Goal: Task Accomplishment & Management: Manage account settings

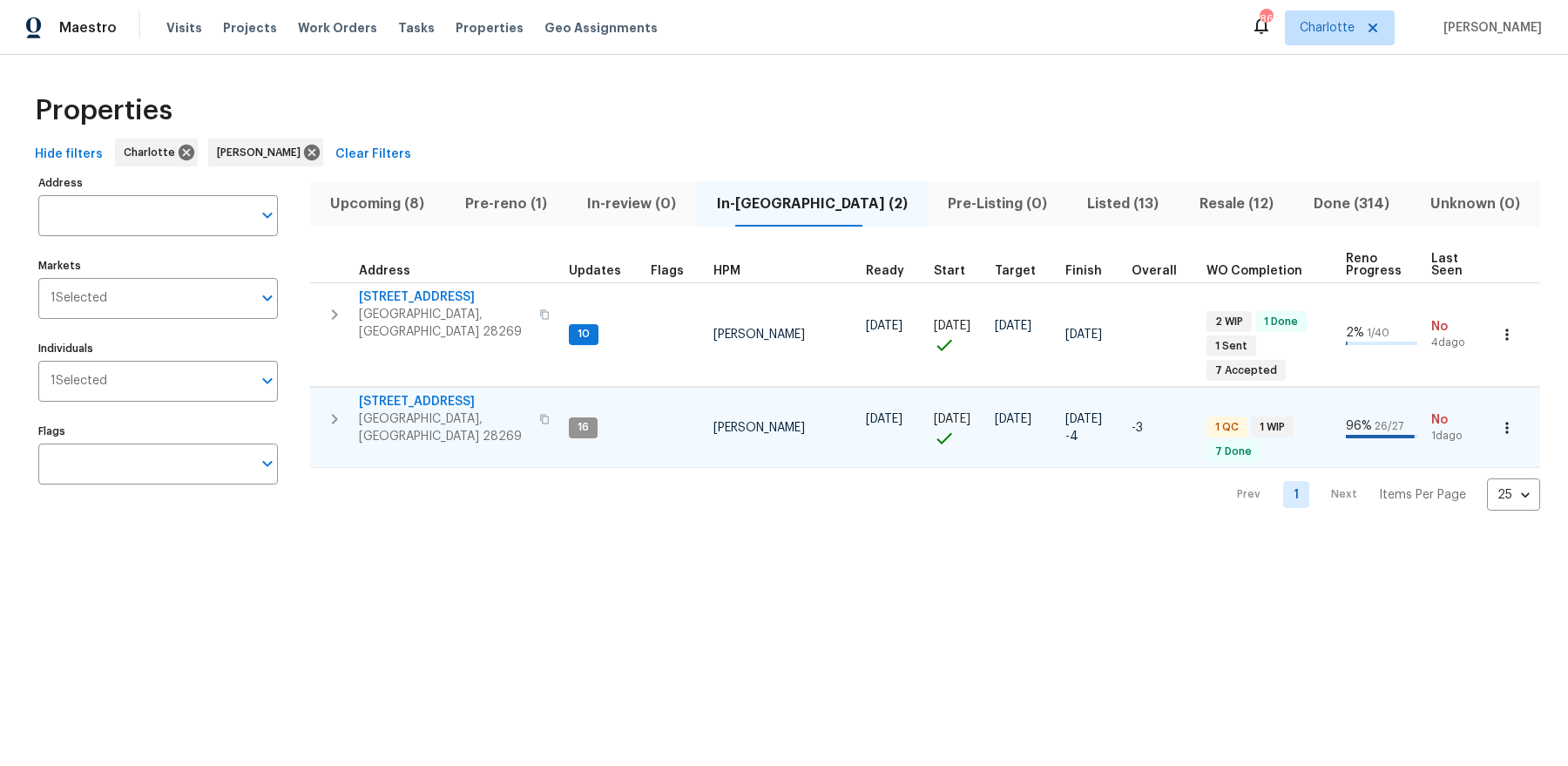
click at [429, 393] on span "5017 Haybridge Rd" at bounding box center [443, 402] width 170 height 17
click at [418, 182] on button "Upcoming (8)" at bounding box center [377, 204] width 134 height 46
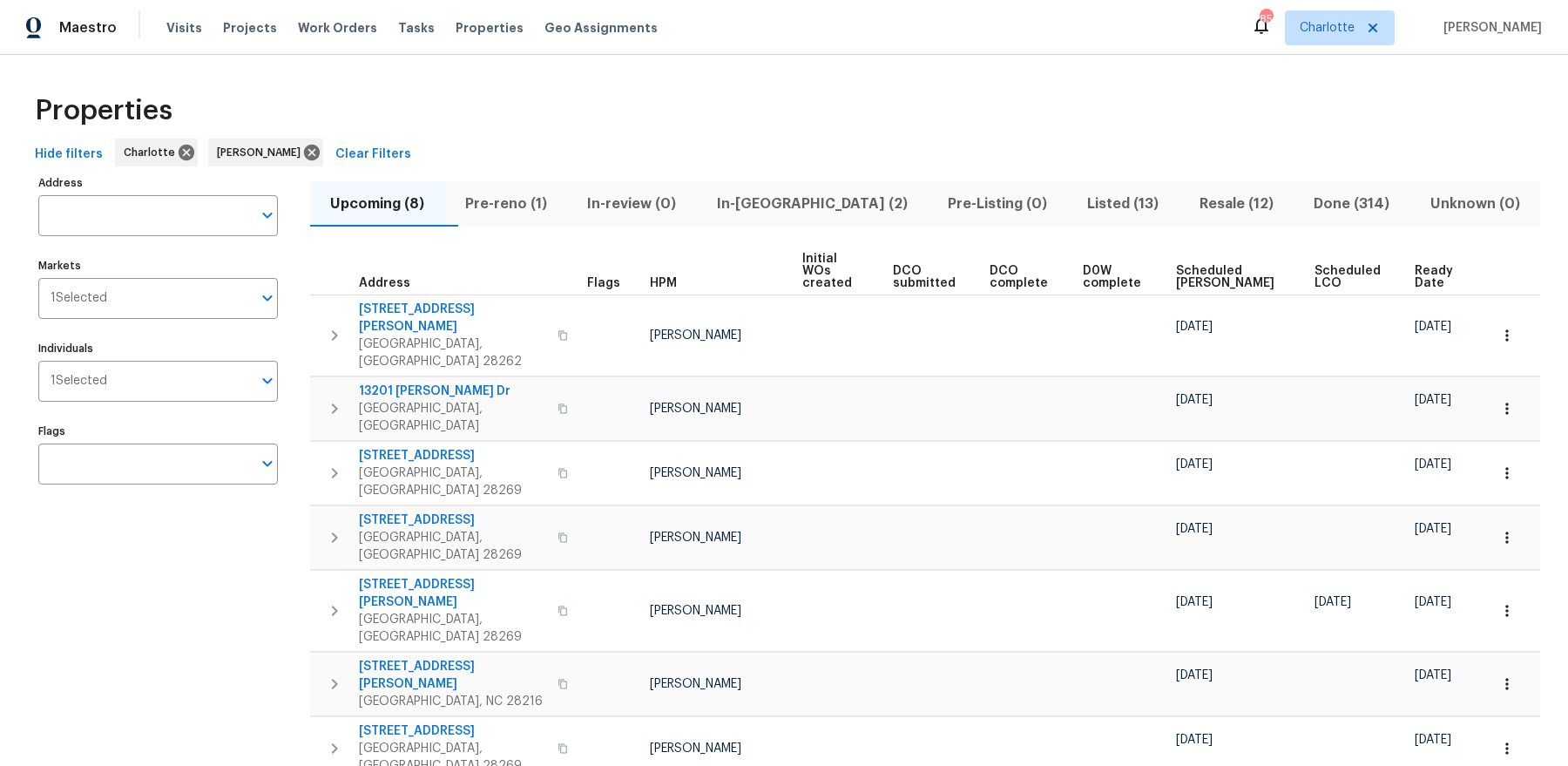
click at [1441, 265] on span "Ready Date" at bounding box center [1437, 277] width 44 height 25
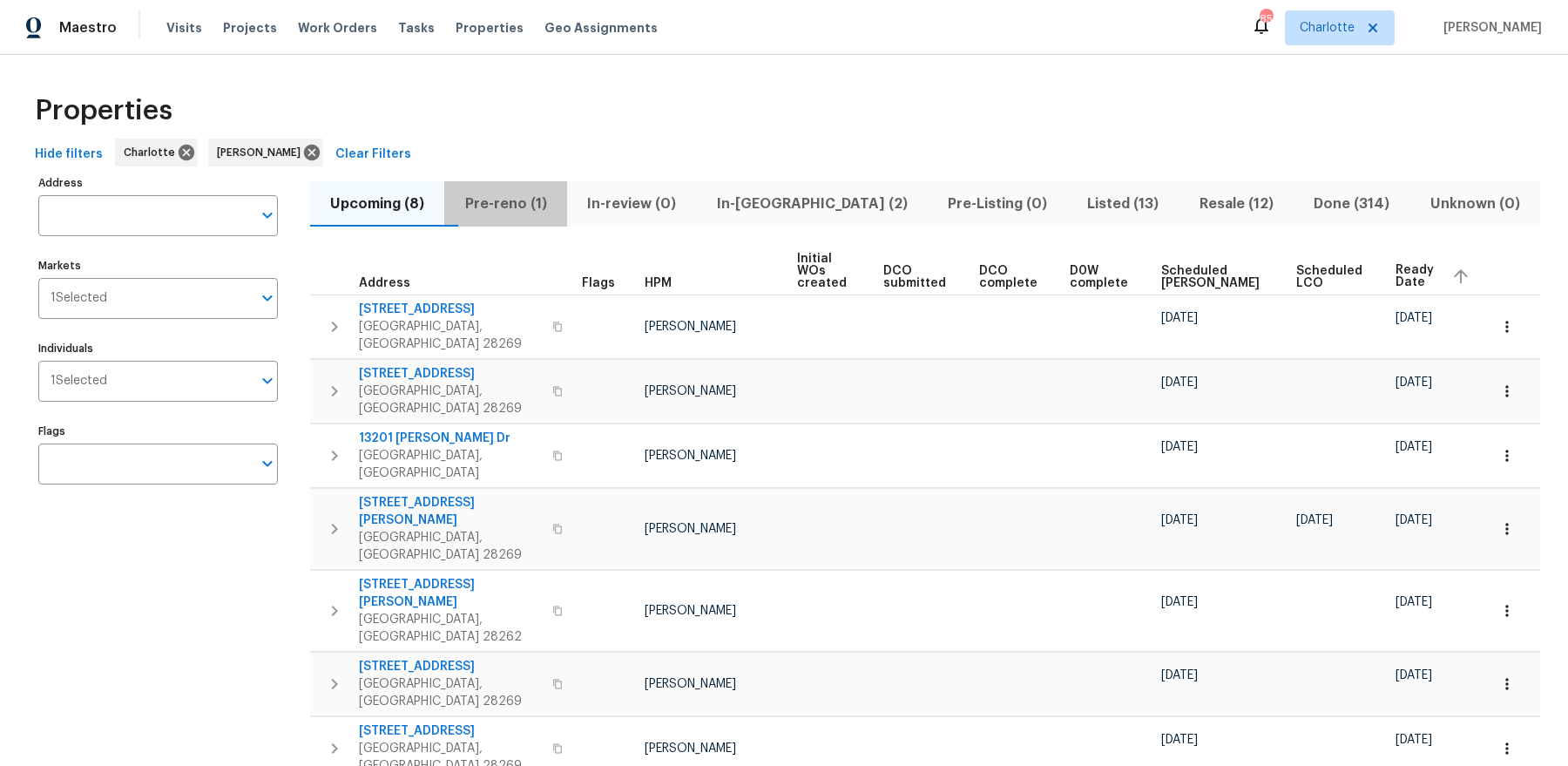
click at [508, 211] on span "Pre-reno (1)" at bounding box center [505, 204] width 101 height 25
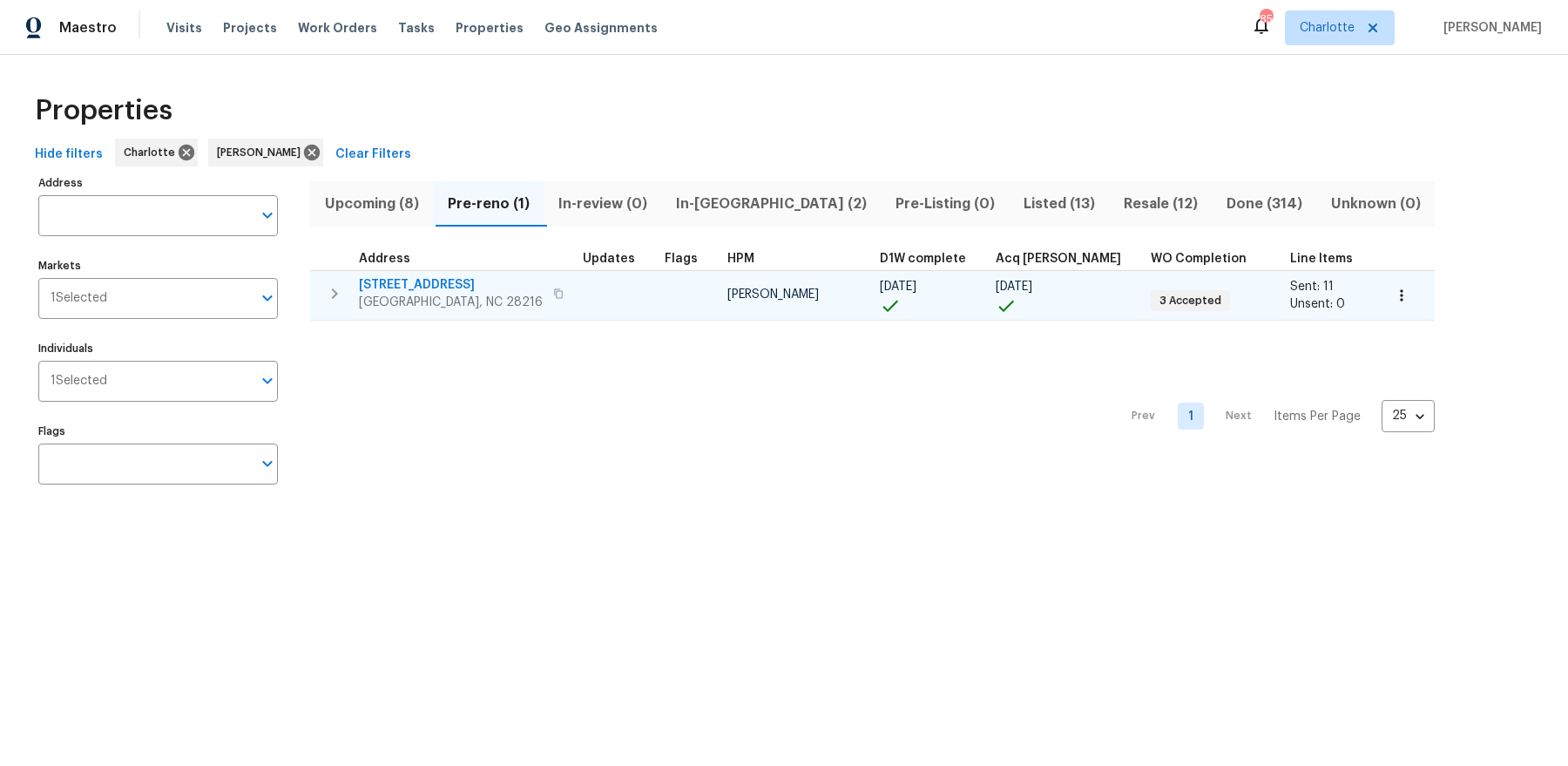
click at [410, 285] on span "[STREET_ADDRESS]" at bounding box center [450, 285] width 184 height 17
click at [335, 297] on icon "button" at bounding box center [335, 294] width 21 height 21
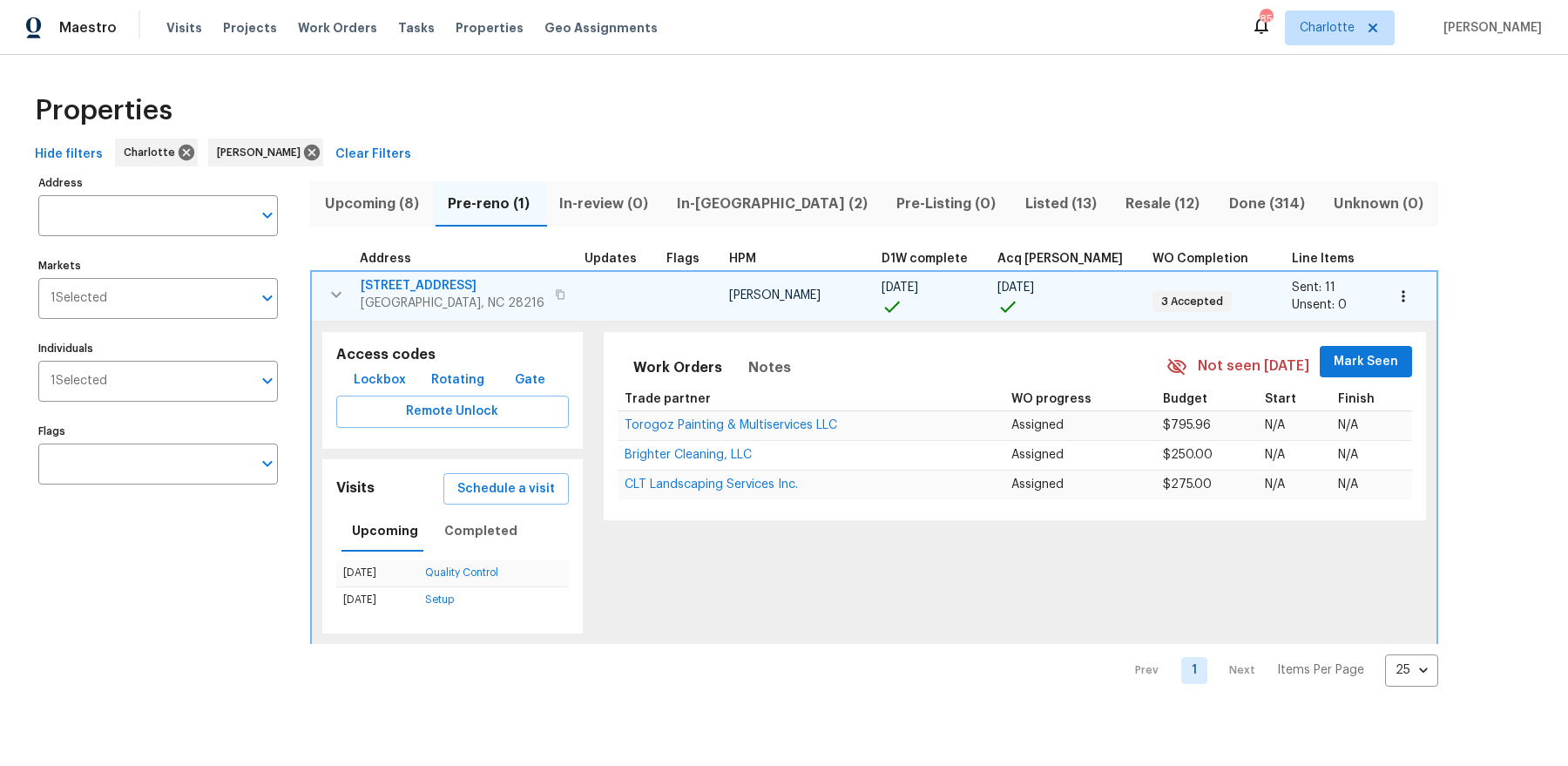
click at [367, 388] on span "Lockbox" at bounding box center [380, 380] width 52 height 22
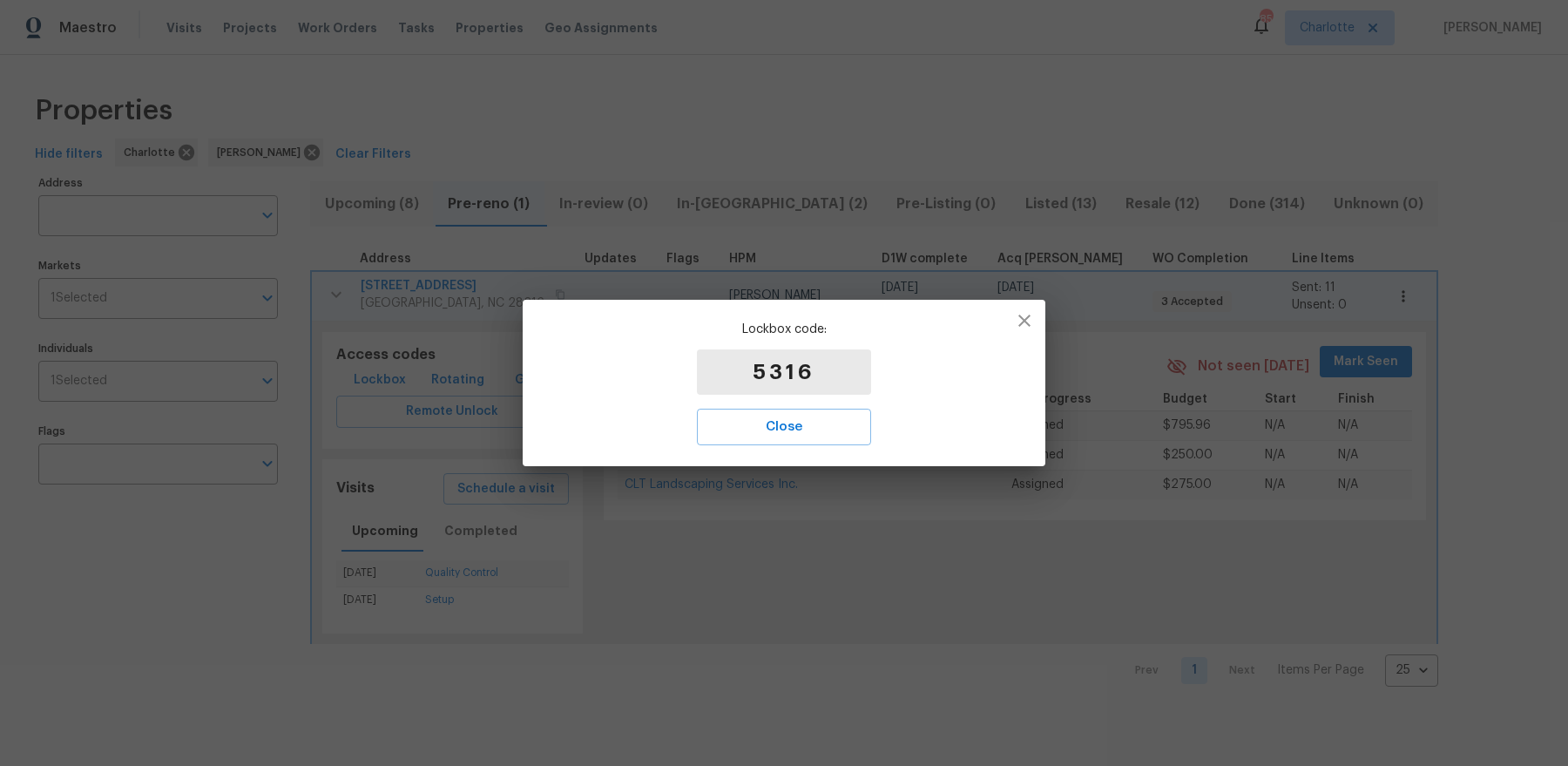
click at [768, 367] on p "5316" at bounding box center [783, 372] width 174 height 46
copy p "5316"
click at [1030, 323] on icon "button" at bounding box center [1025, 321] width 21 height 21
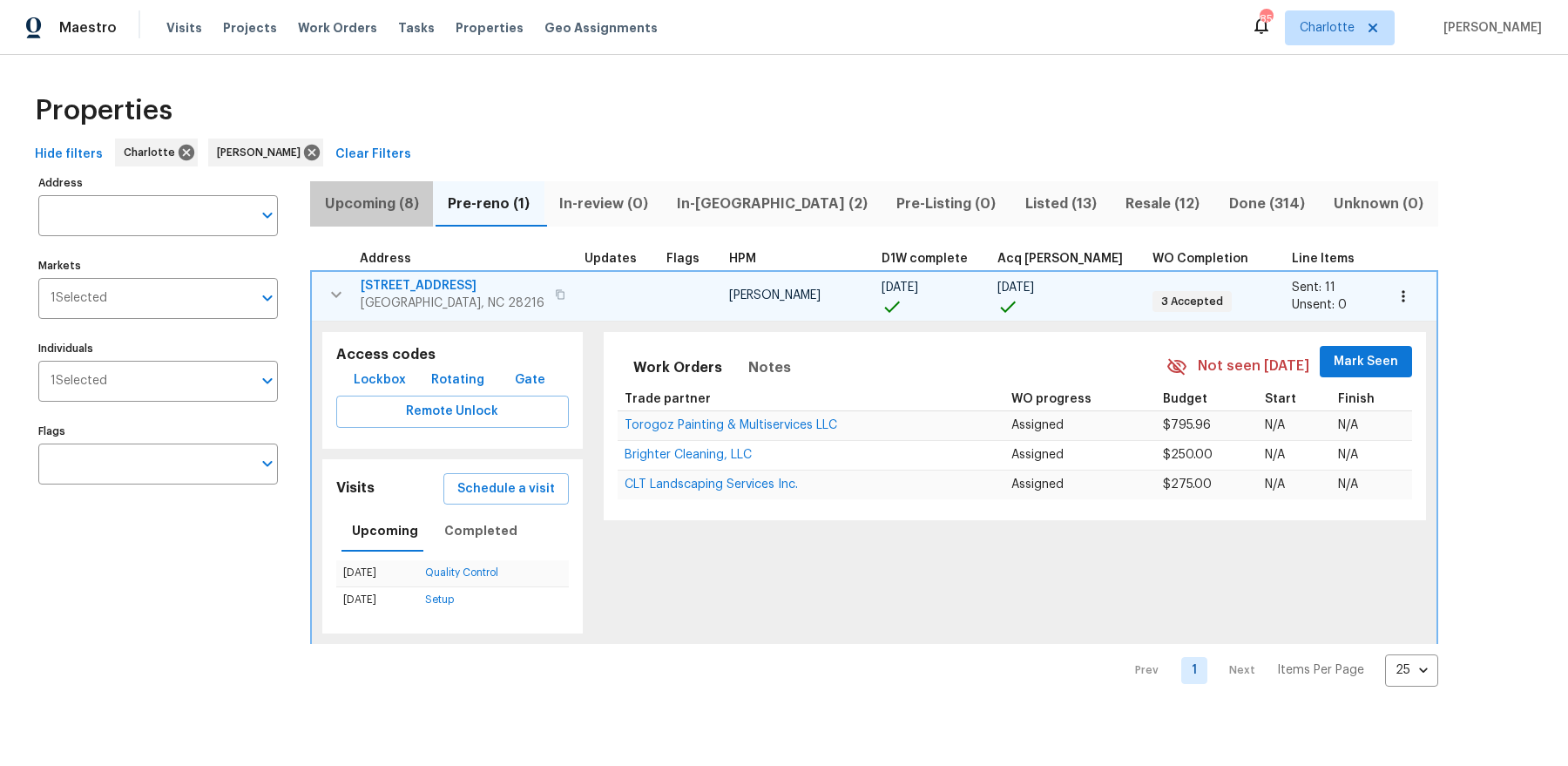
click at [321, 199] on span "Upcoming (8)" at bounding box center [371, 204] width 102 height 25
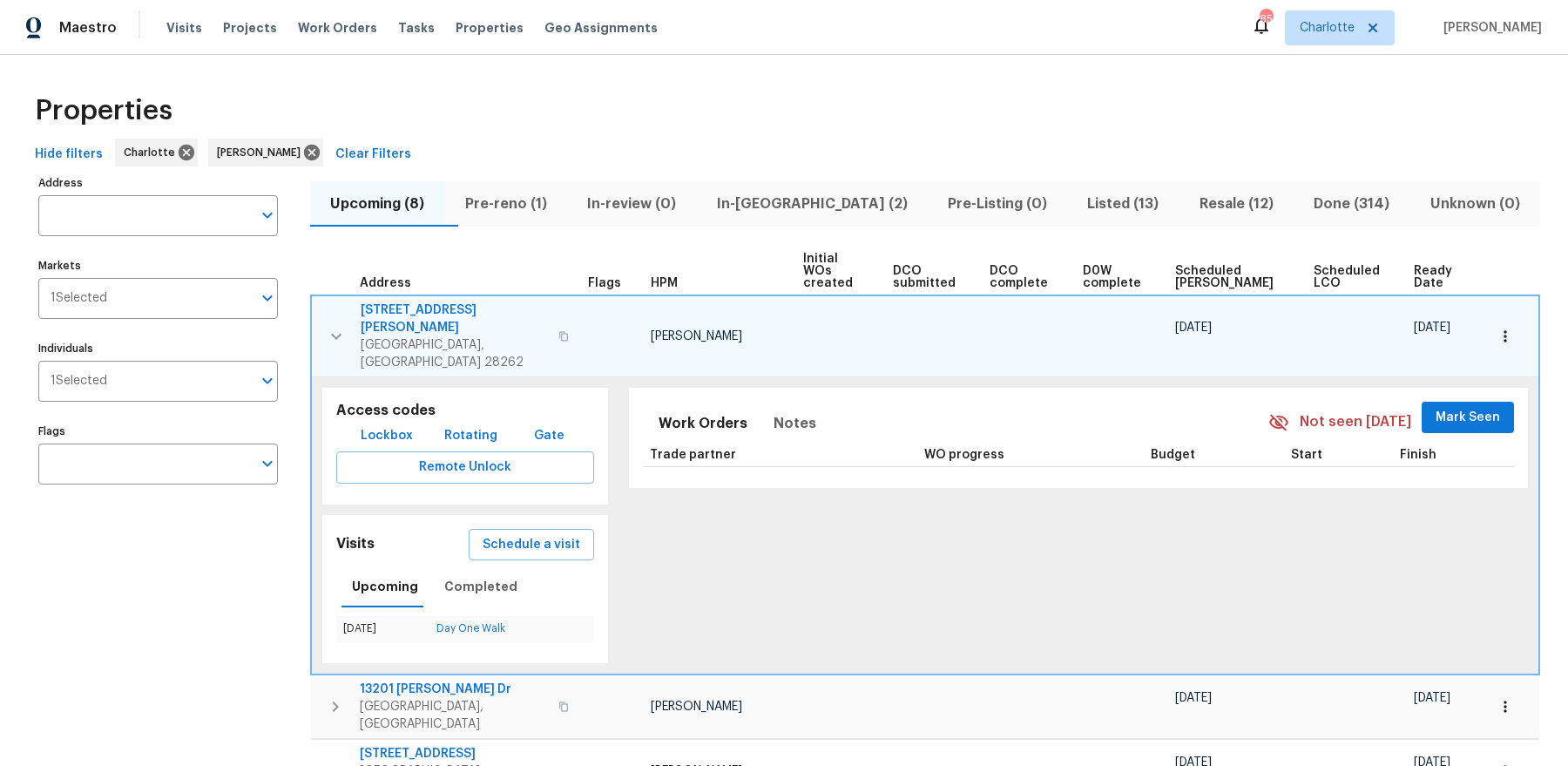
click at [340, 333] on icon "button" at bounding box center [336, 336] width 10 height 6
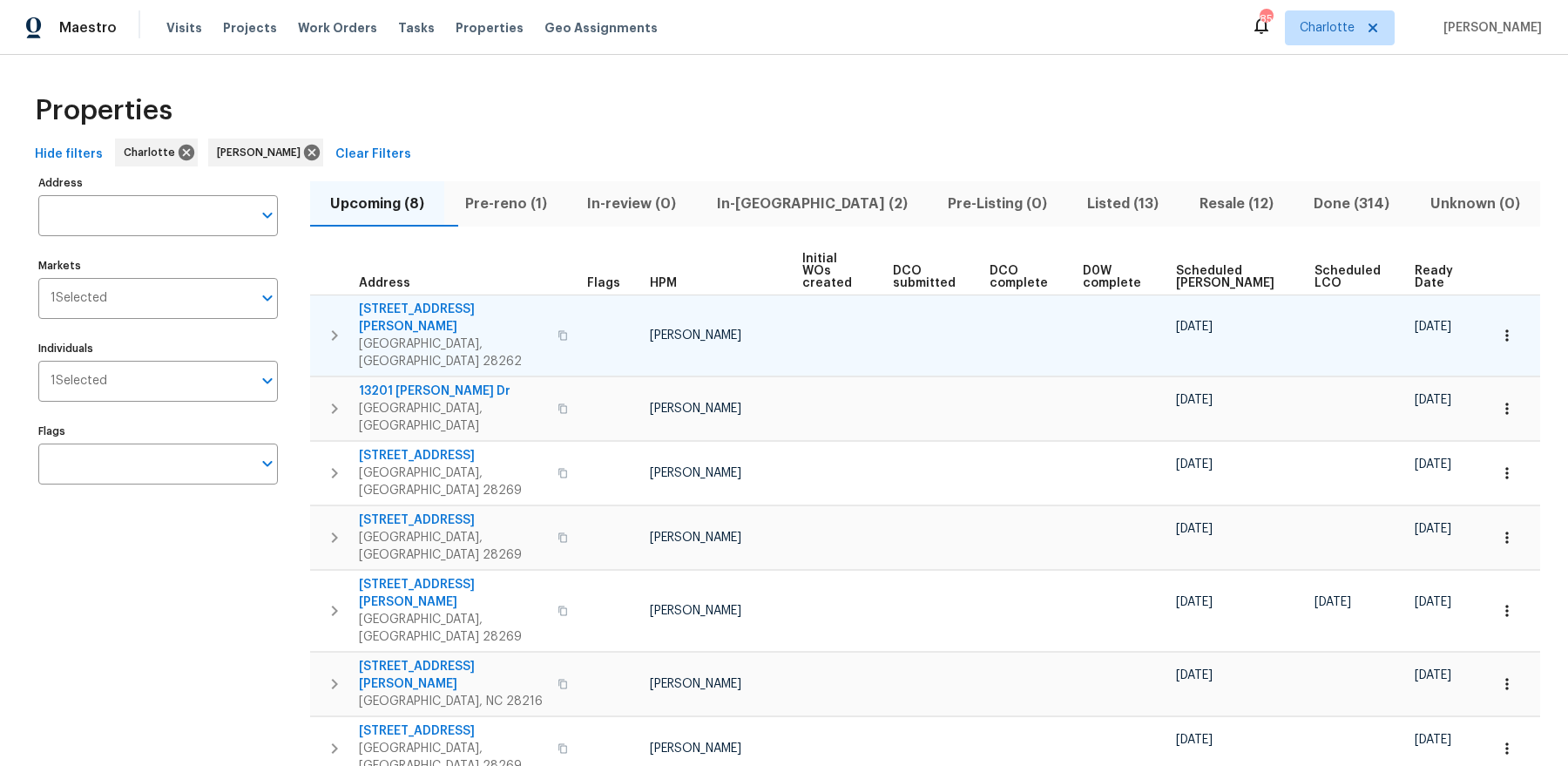
click at [1415, 265] on span "Ready Date" at bounding box center [1437, 277] width 44 height 25
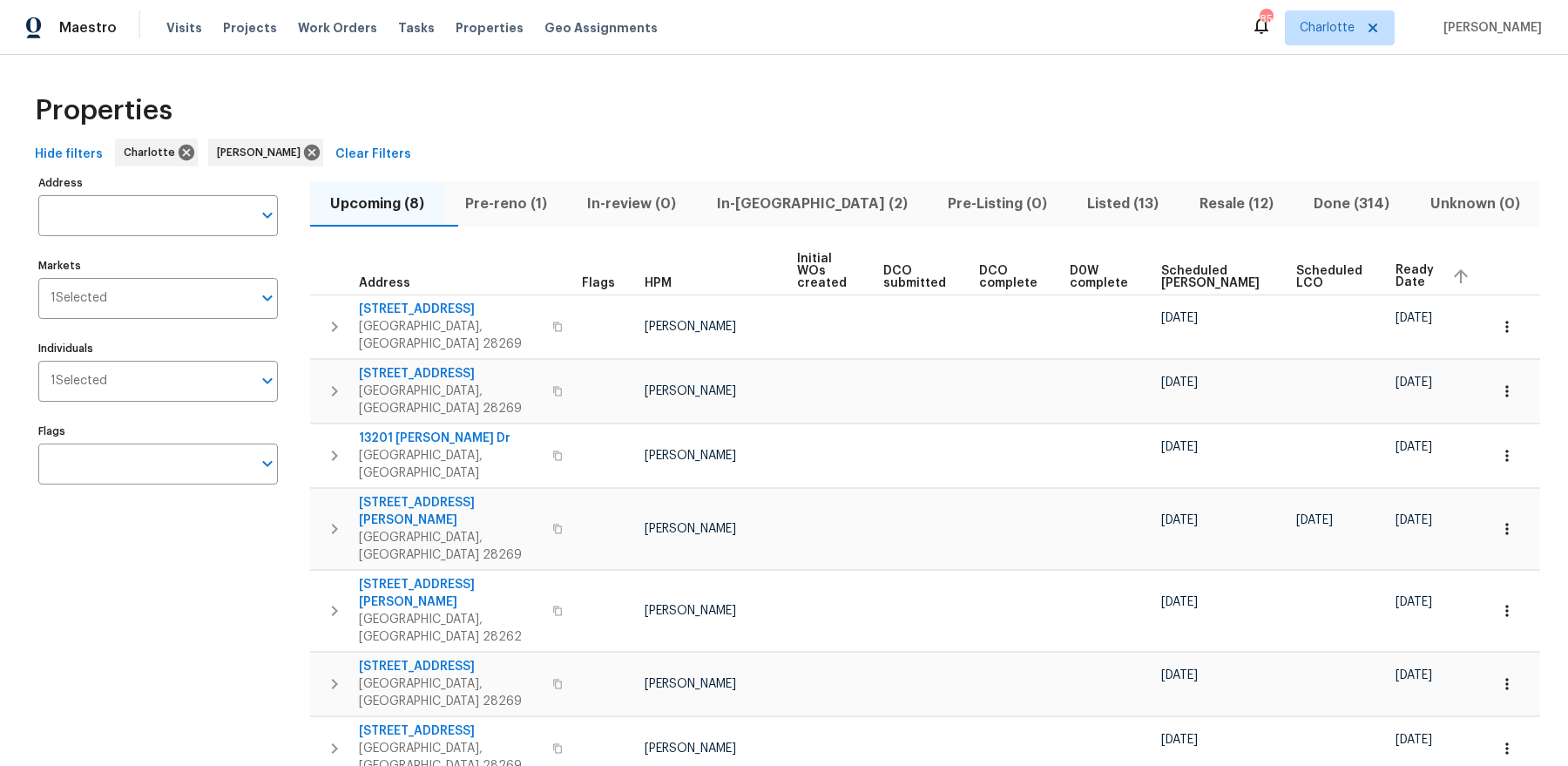
click at [521, 206] on span "Pre-reno (1)" at bounding box center [505, 204] width 101 height 25
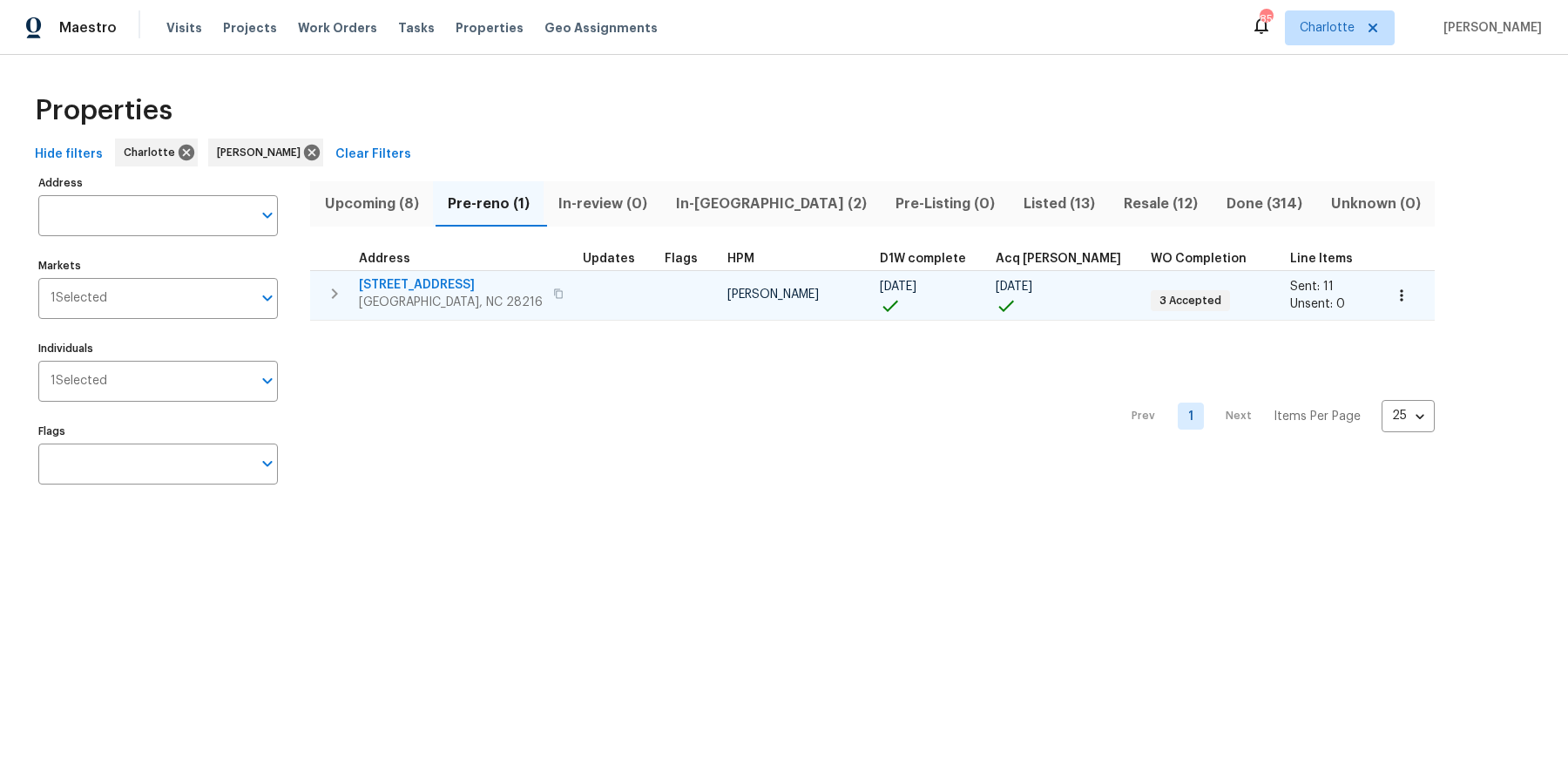
click at [418, 284] on span "1326 Majestic Meadow Dr" at bounding box center [450, 285] width 184 height 17
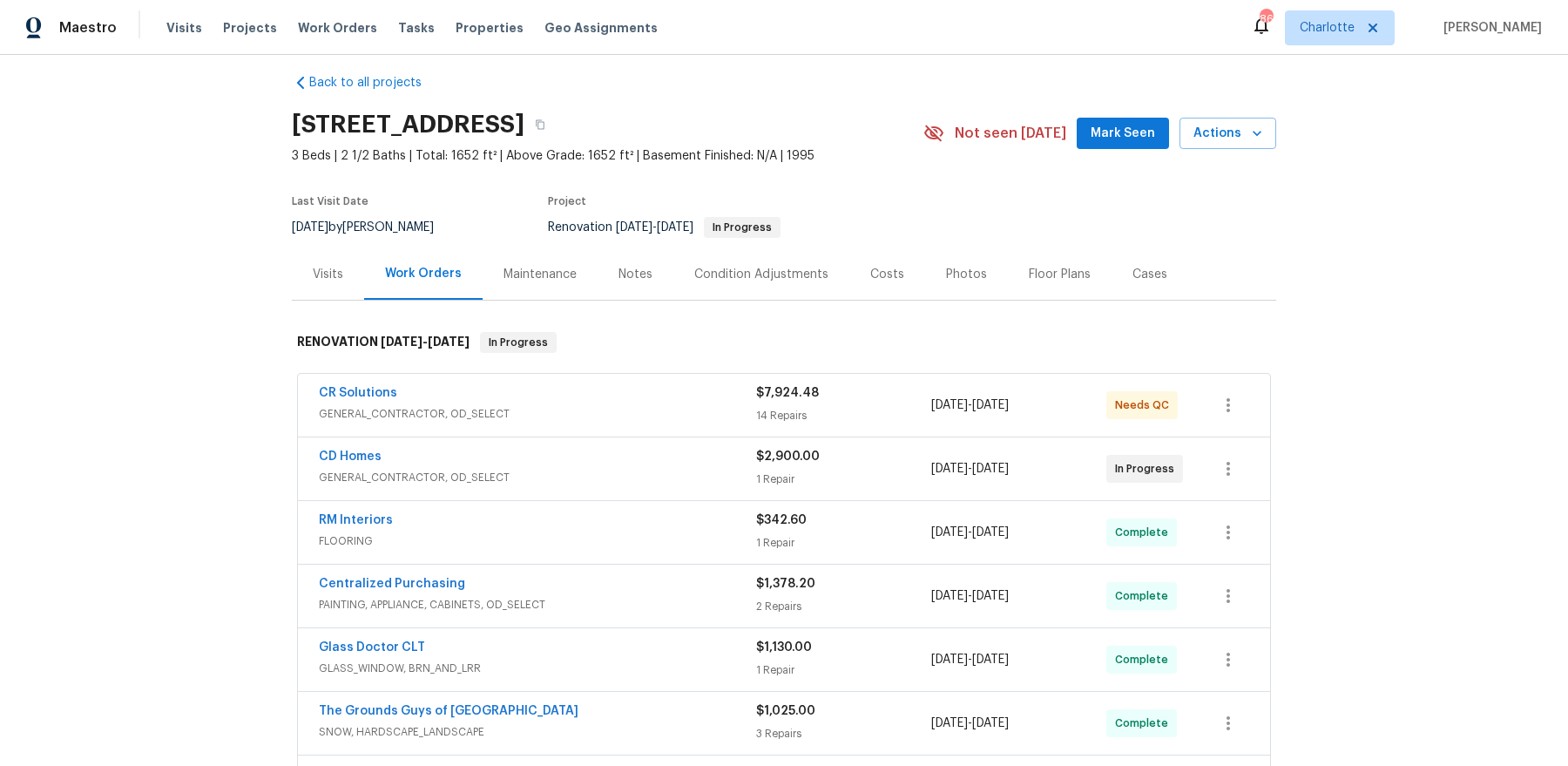
scroll to position [25, 0]
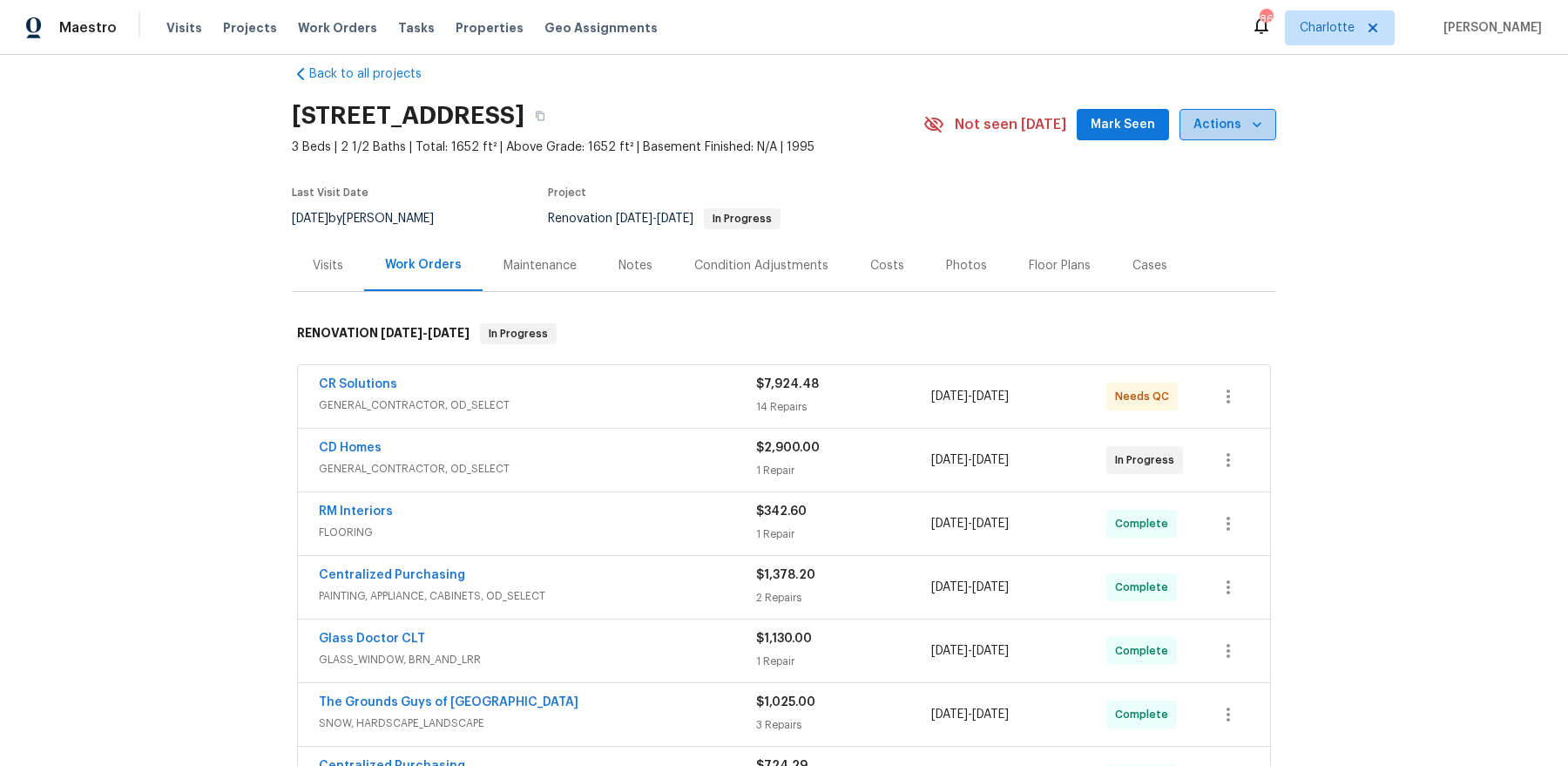
click at [1257, 124] on icon "button" at bounding box center [1257, 124] width 9 height 5
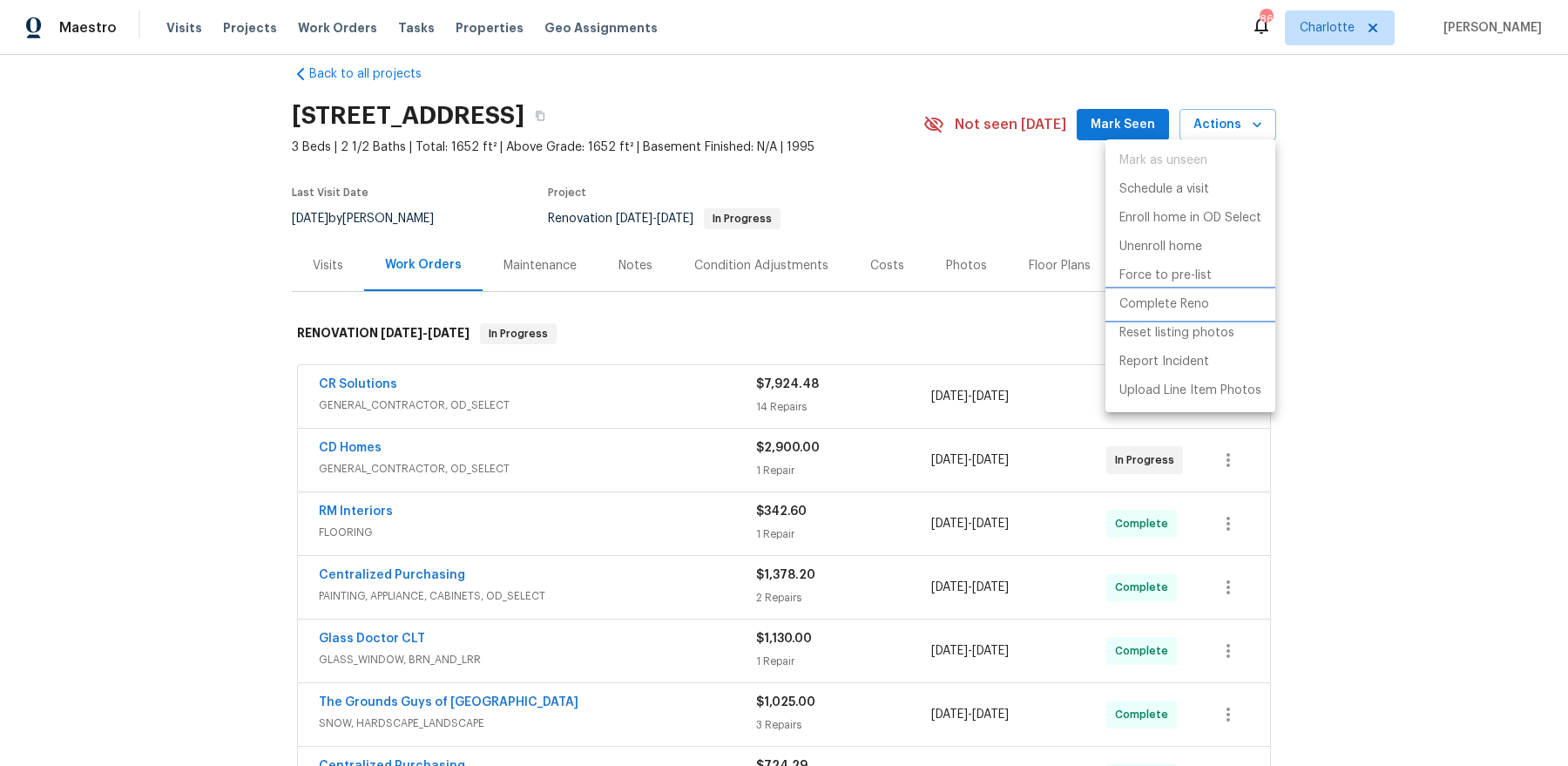
click at [1193, 307] on p "Complete Reno" at bounding box center [1165, 304] width 89 height 18
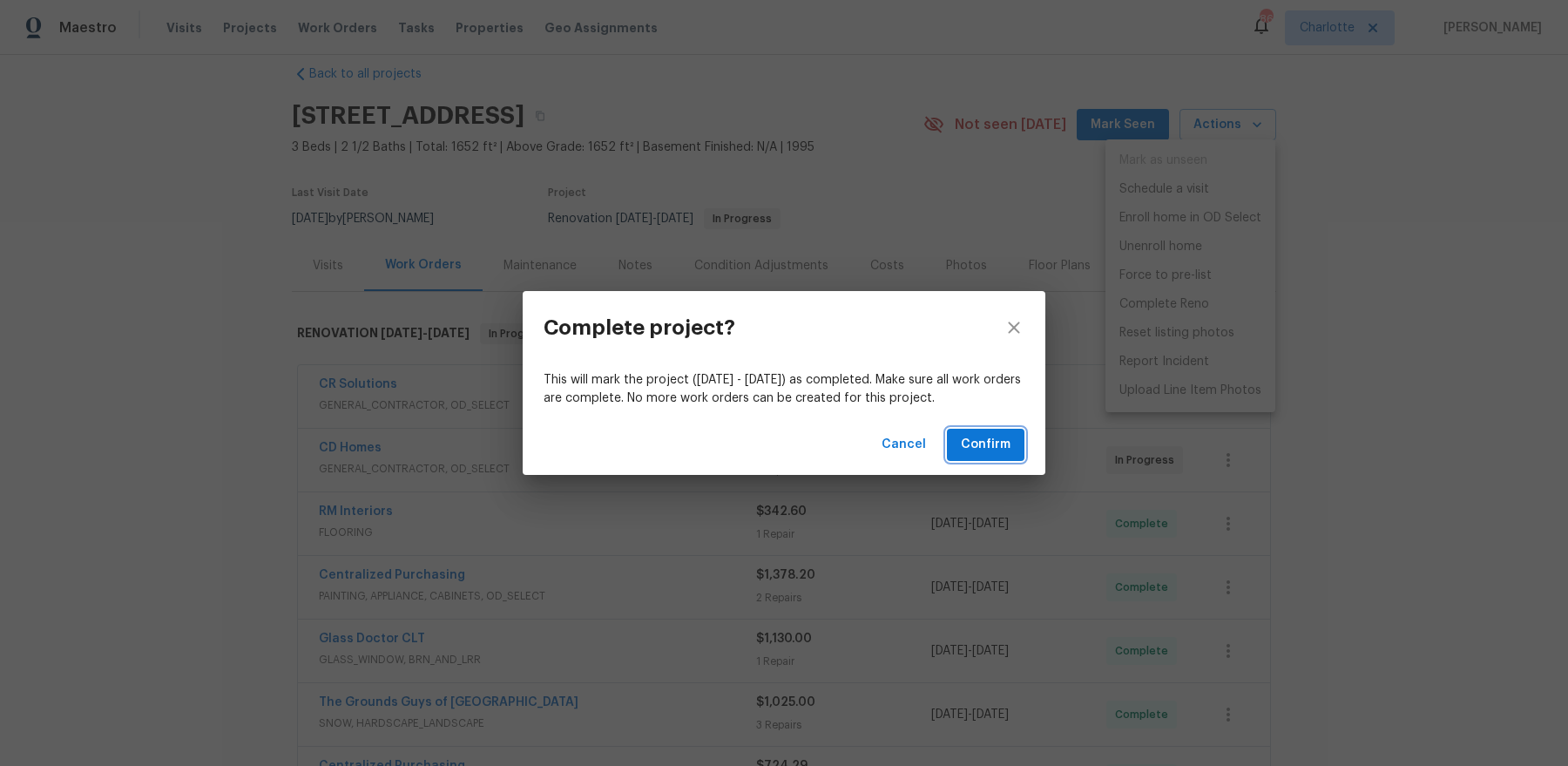
click at [1023, 439] on button "Confirm" at bounding box center [985, 444] width 77 height 32
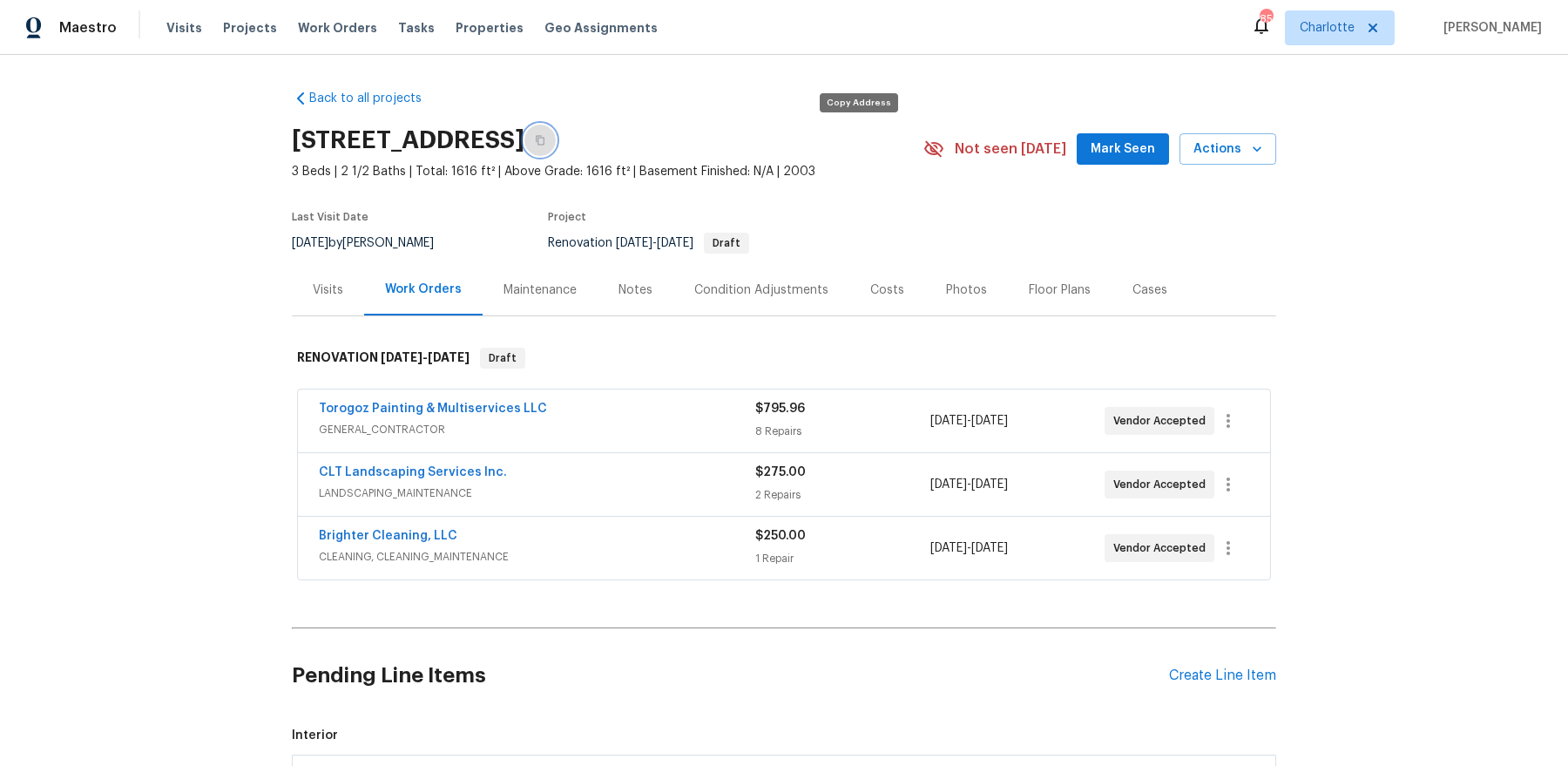
click at [544, 137] on icon "button" at bounding box center [539, 141] width 9 height 10
click at [423, 411] on link "Torogoz Painting & Multiservices LLC" at bounding box center [433, 408] width 228 height 12
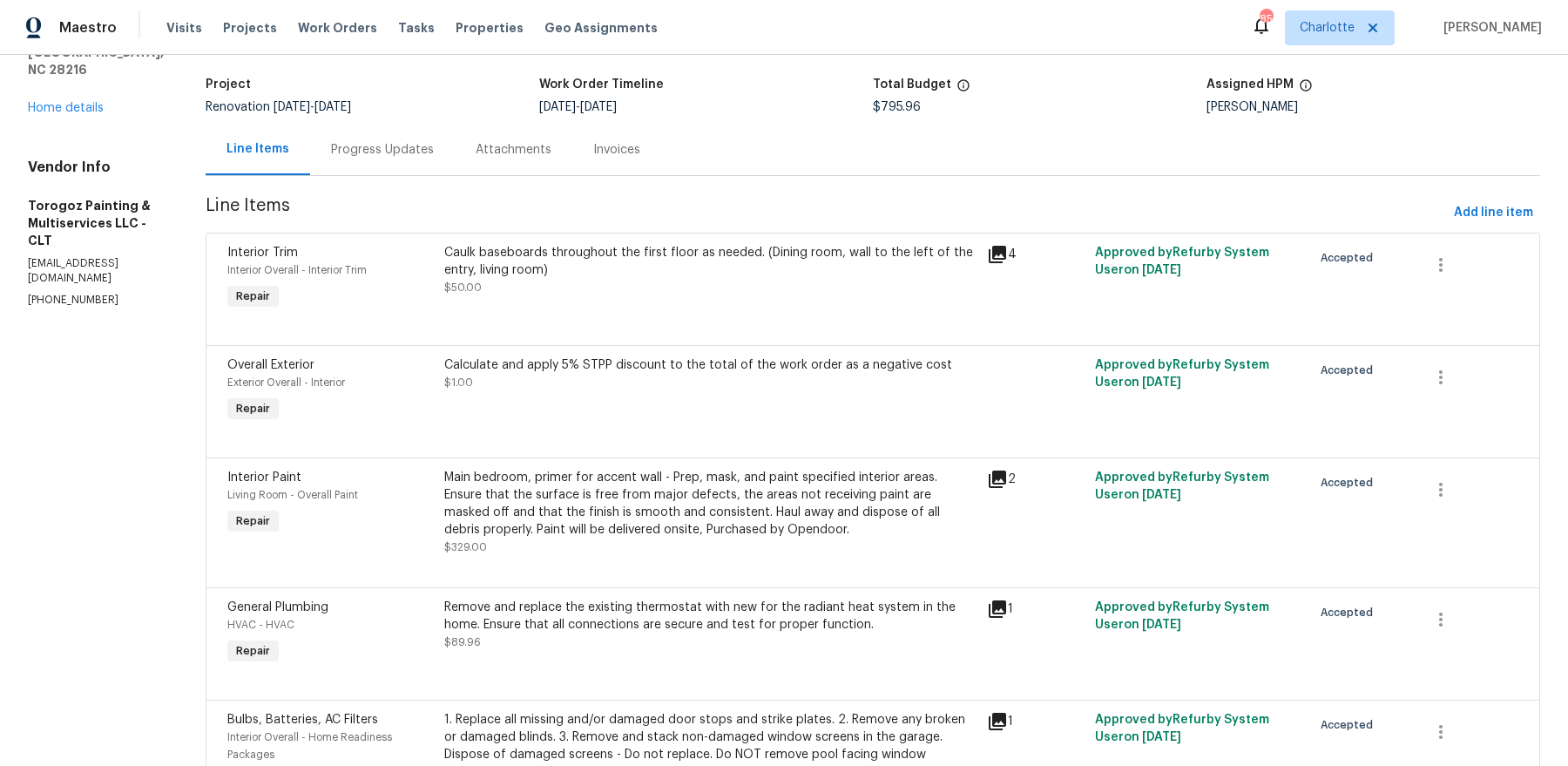
scroll to position [199, 0]
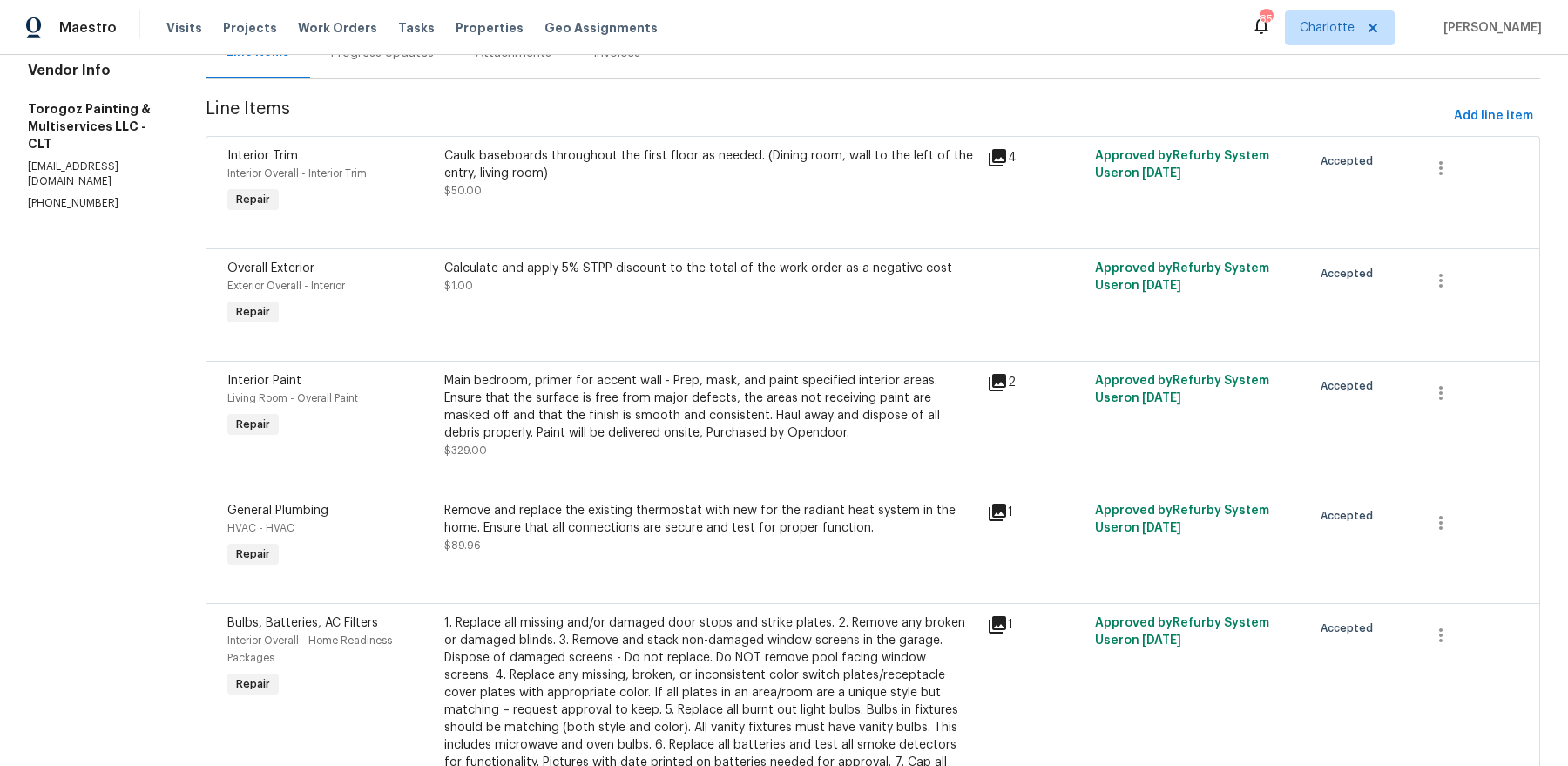
click at [560, 383] on div "Main bedroom, primer for accent wall - Prep, mask, and paint specified interior…" at bounding box center [710, 406] width 532 height 69
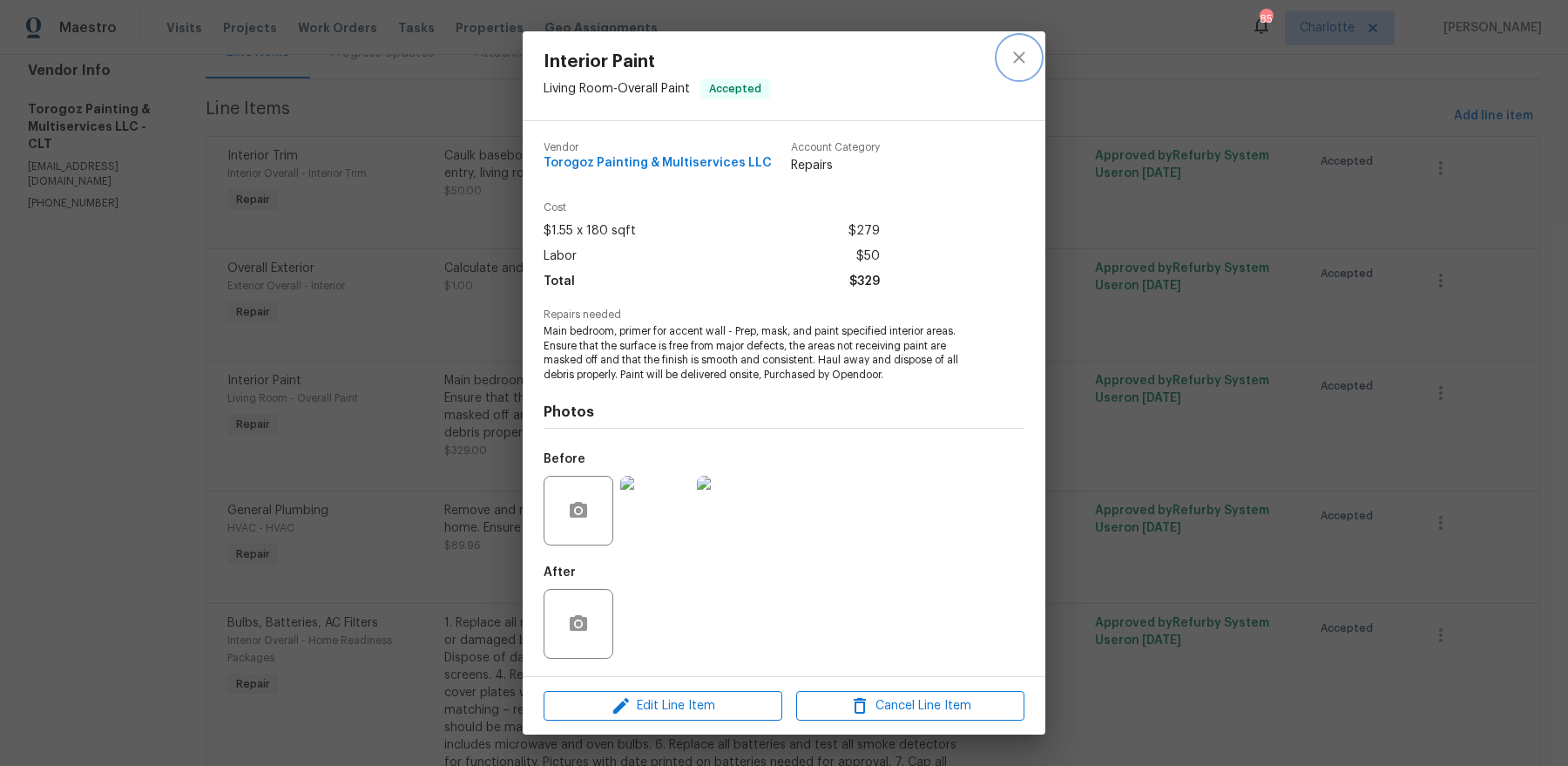
click at [1029, 59] on icon "close" at bounding box center [1019, 57] width 21 height 21
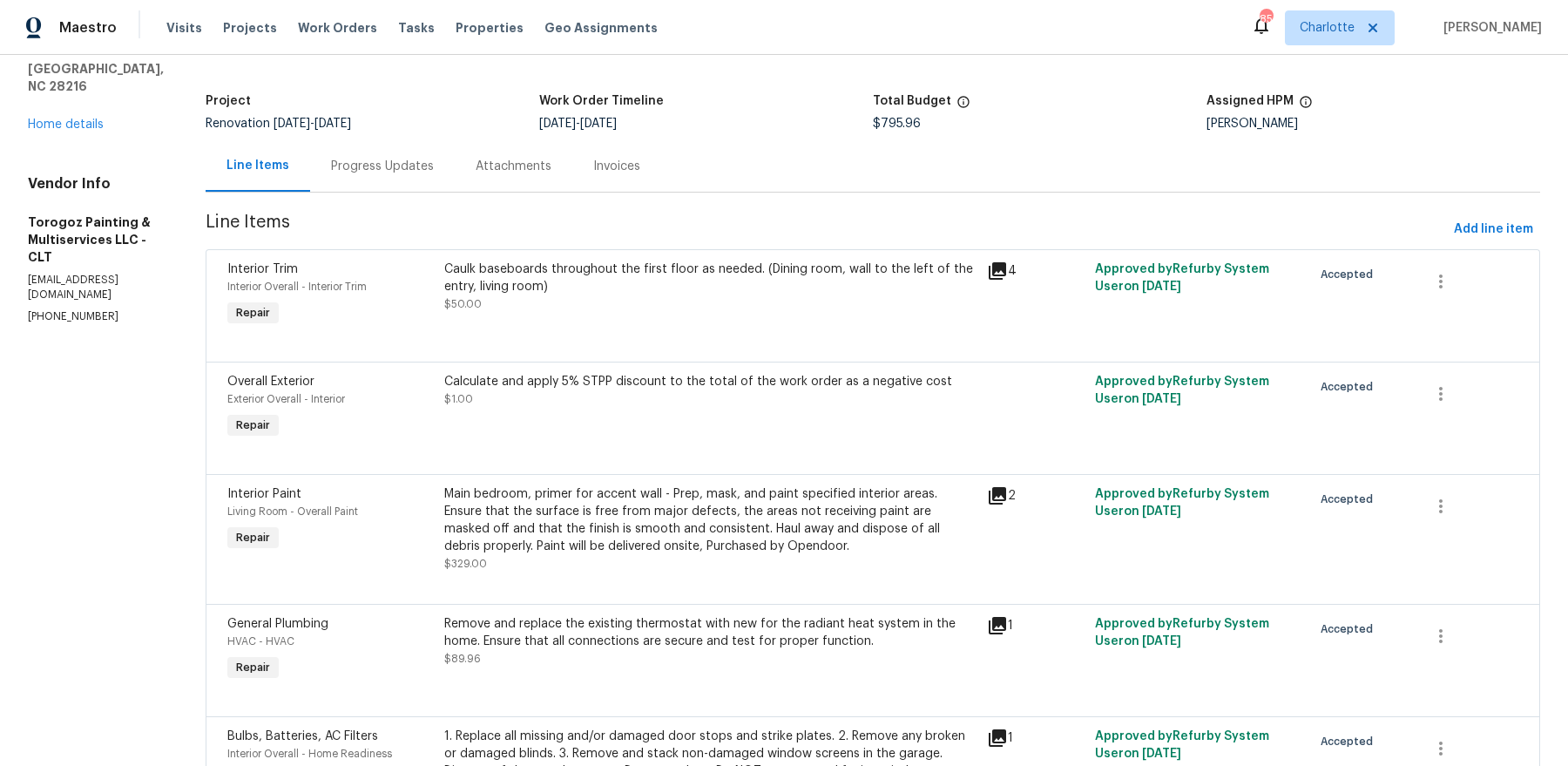
scroll to position [0, 0]
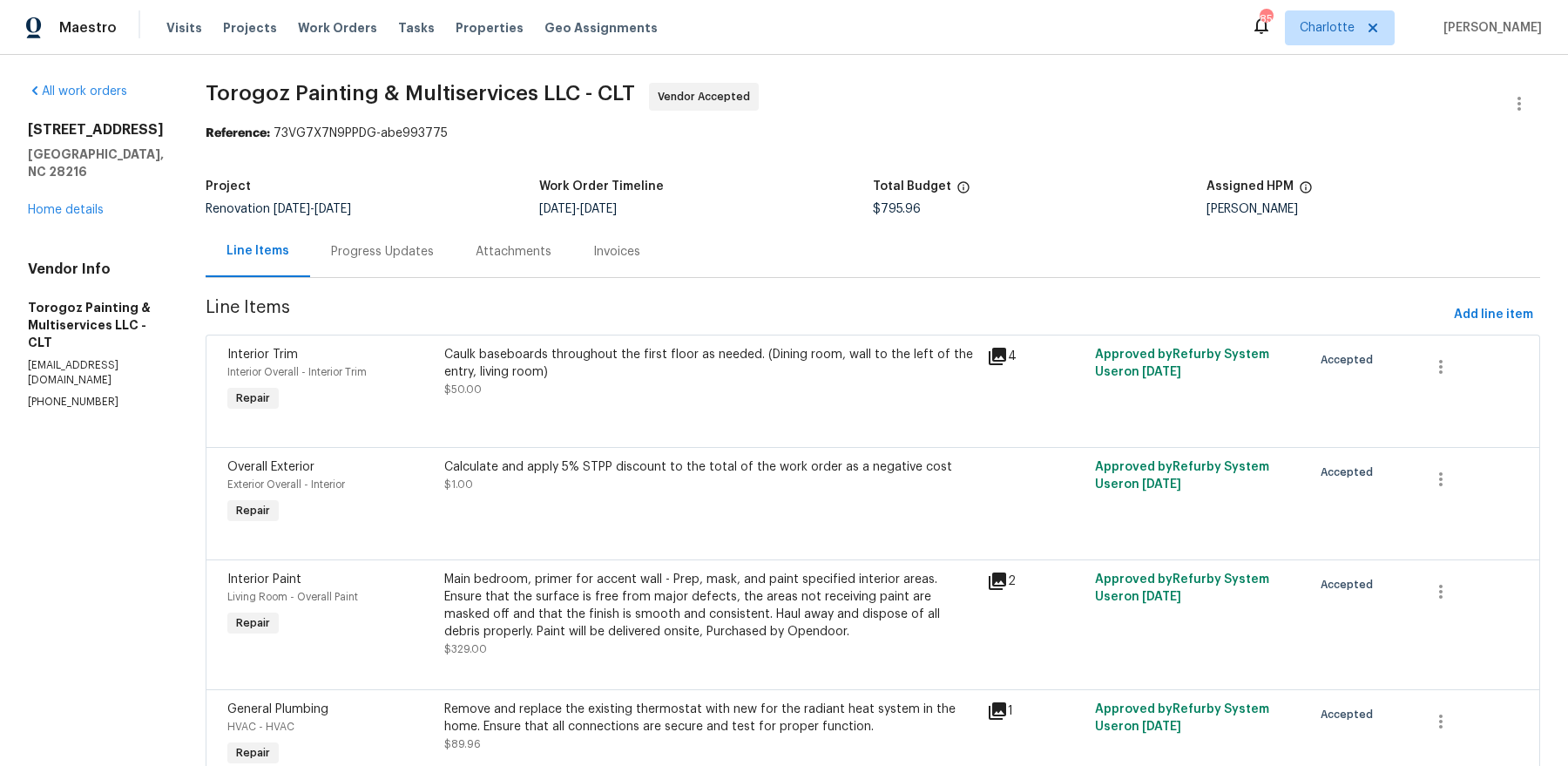
click at [682, 608] on div "Main bedroom, primer for accent wall - Prep, mask, and paint specified interior…" at bounding box center [710, 605] width 532 height 69
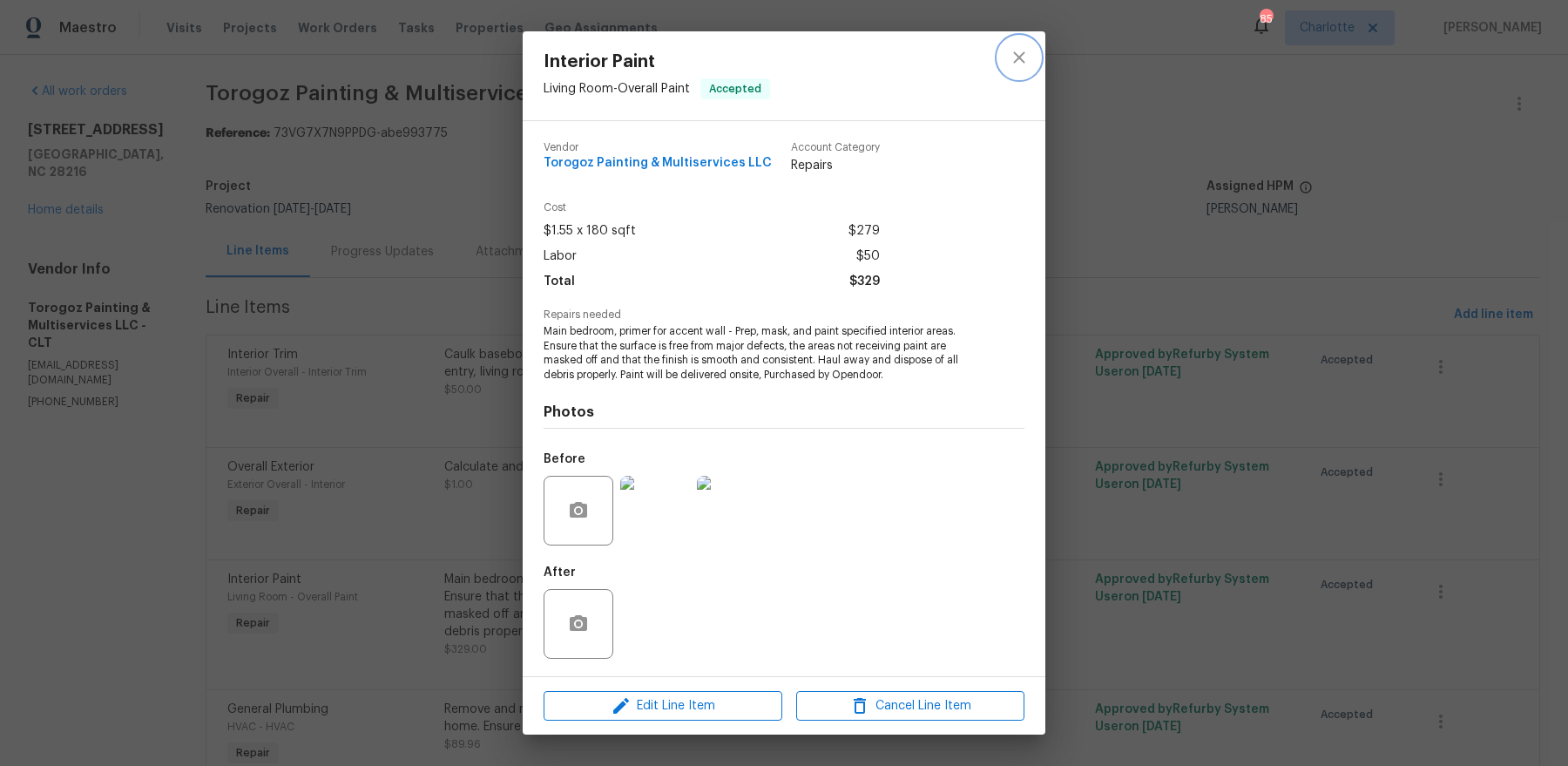
click at [1017, 57] on icon "close" at bounding box center [1019, 57] width 21 height 21
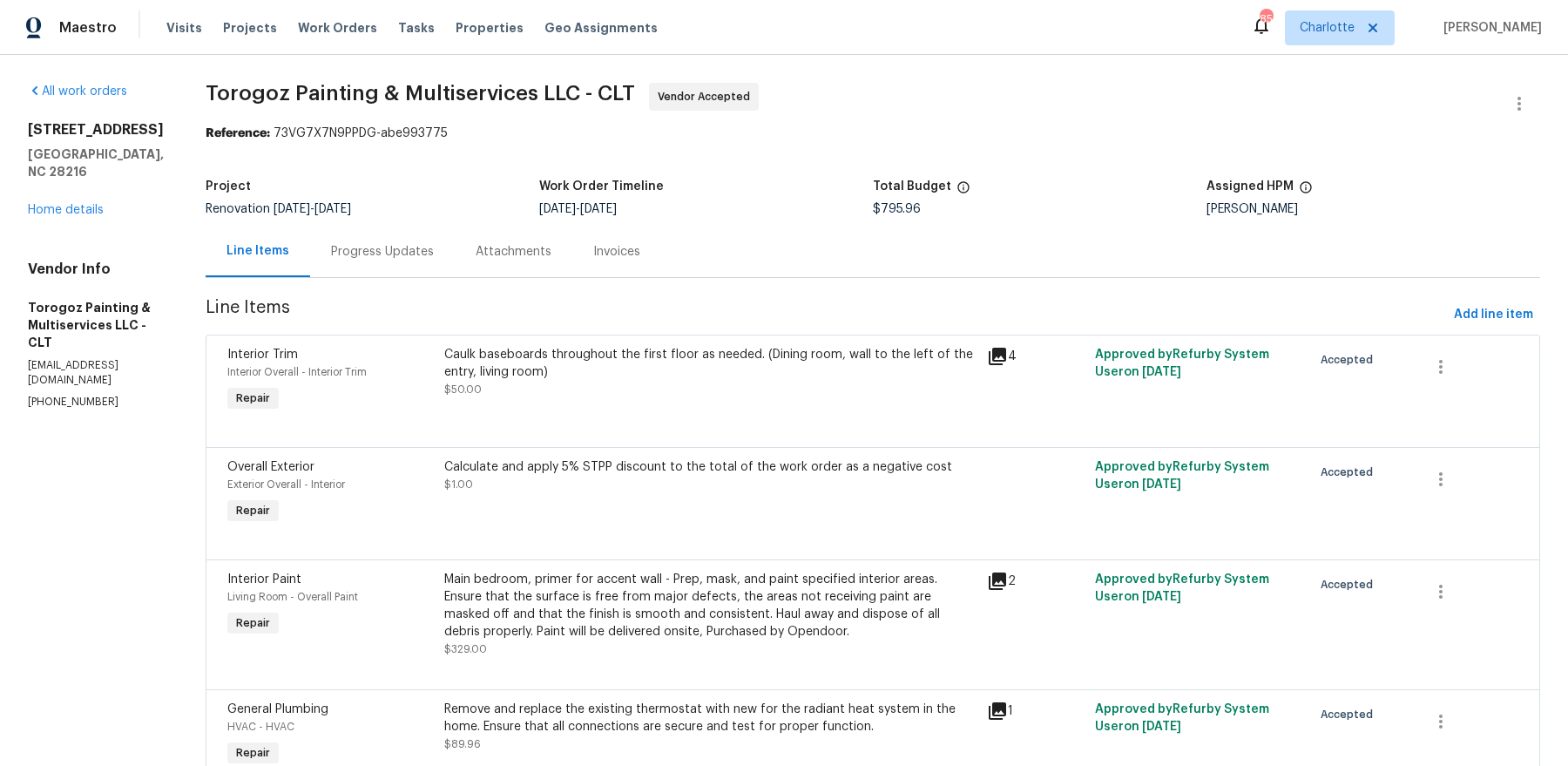
click at [164, 131] on h2 "1326 Majestic Meadow Dr" at bounding box center [95, 129] width 136 height 17
copy h2 "1326 Majestic Meadow Dr"
click at [78, 204] on link "Home details" at bounding box center [66, 209] width 76 height 12
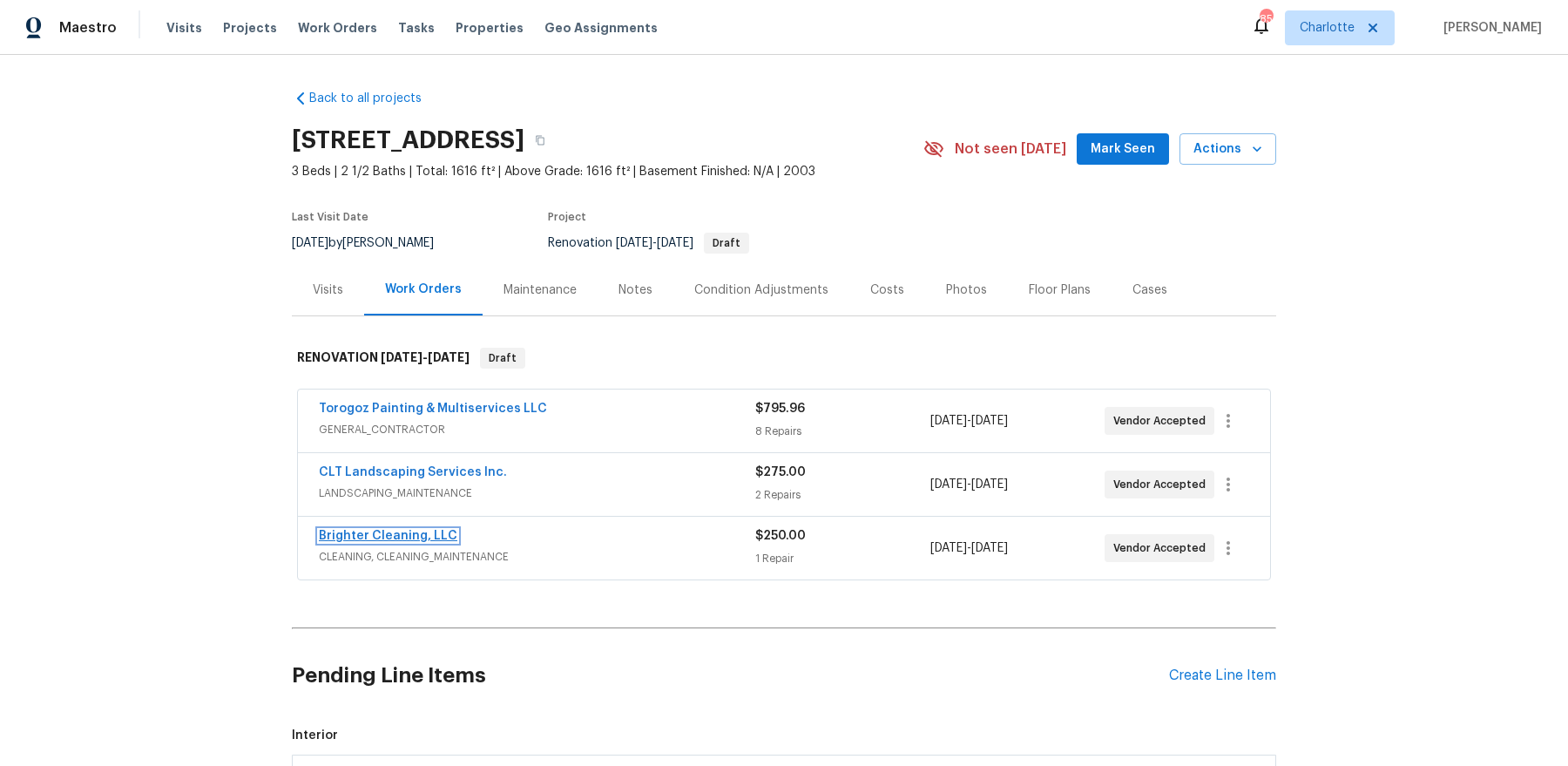
click at [418, 531] on link "Brighter Cleaning, LLC" at bounding box center [388, 536] width 139 height 12
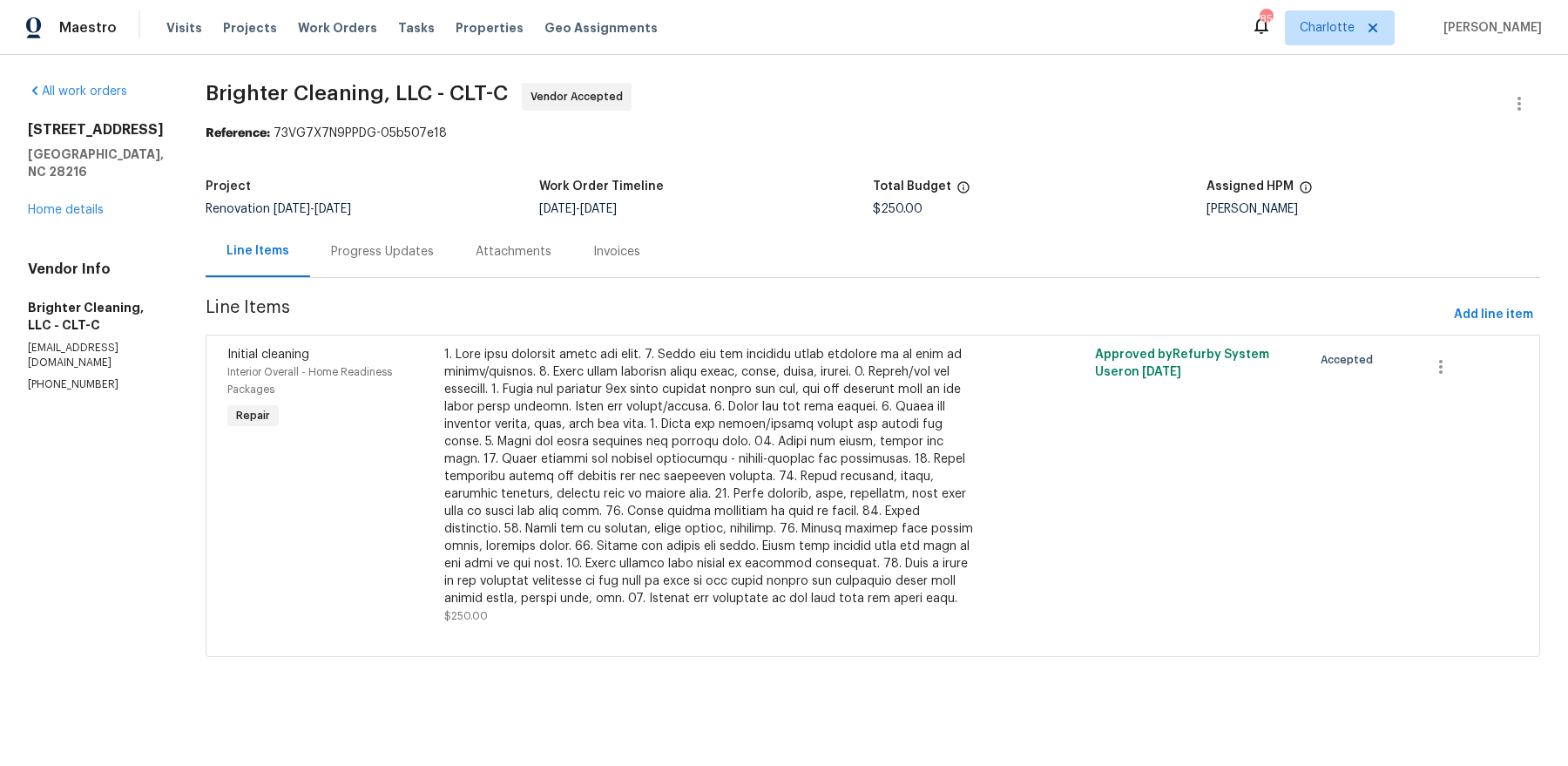
click at [396, 253] on div "Progress Updates" at bounding box center [382, 251] width 103 height 17
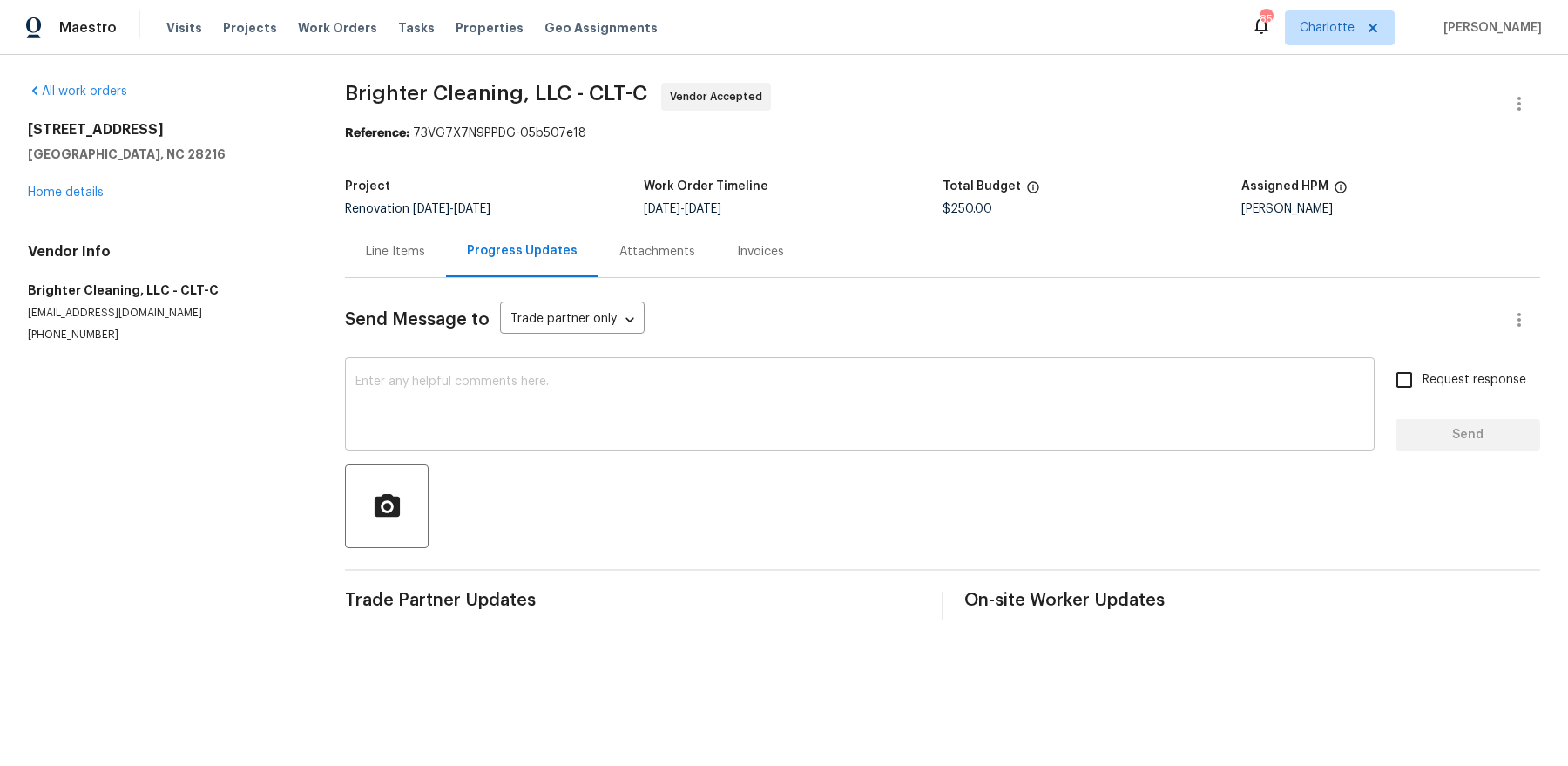
click at [430, 362] on div "x ​" at bounding box center [860, 405] width 1029 height 88
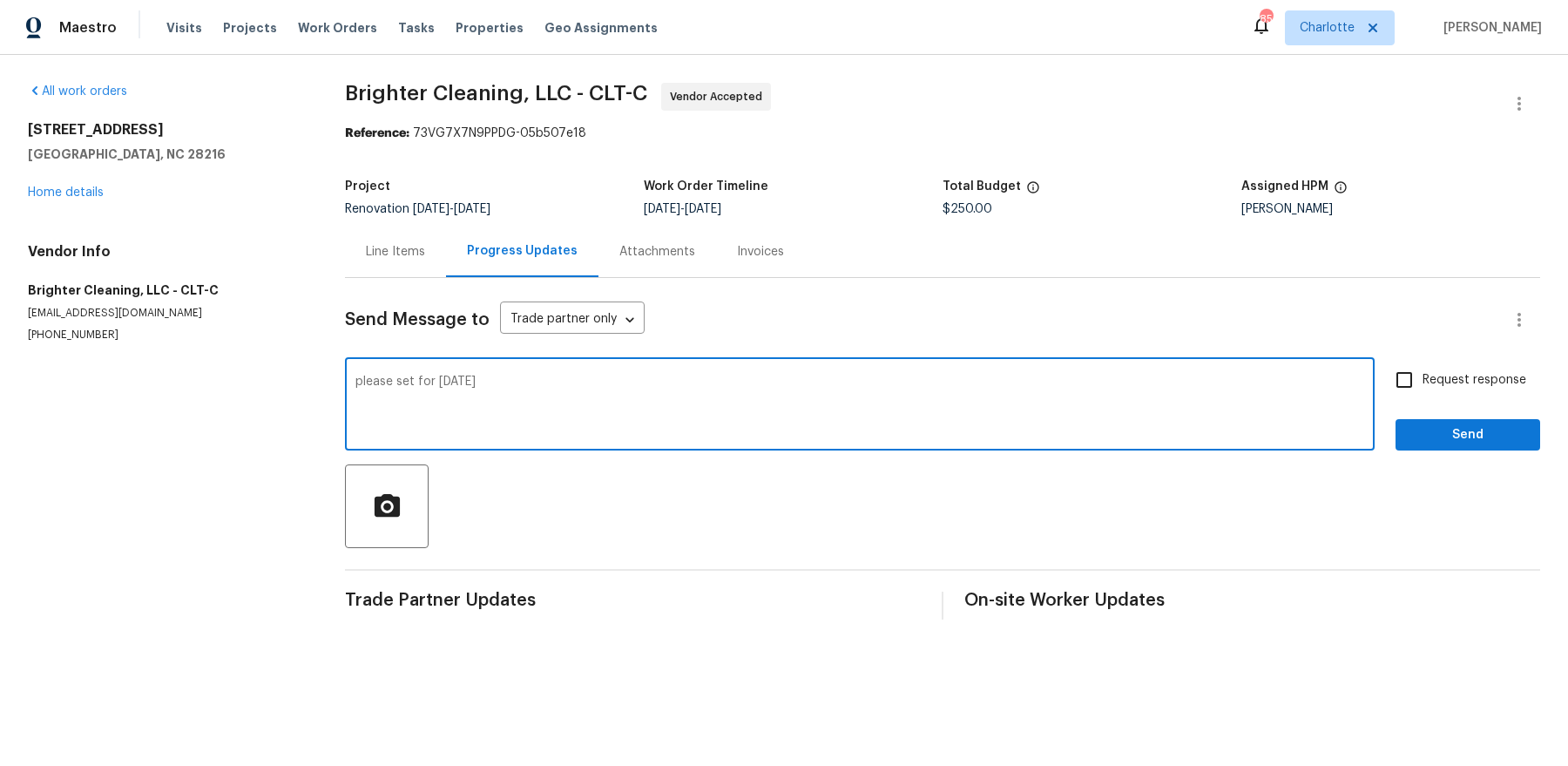
type textarea "please set for Thursday"
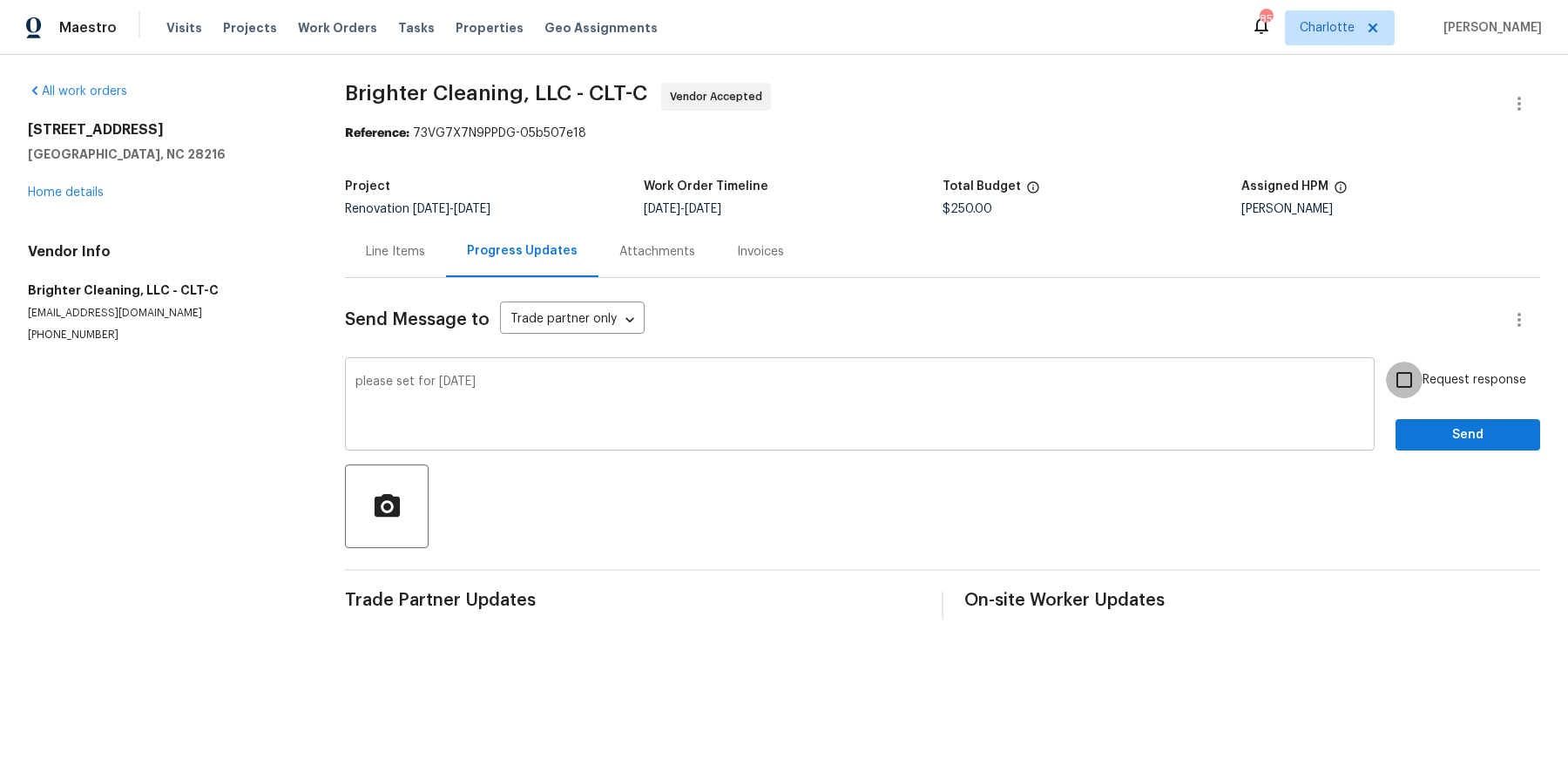
click at [1386, 362] on input "Request response" at bounding box center [1404, 380] width 36 height 36
checkbox input "true"
click at [1396, 419] on button "Send" at bounding box center [1468, 435] width 145 height 32
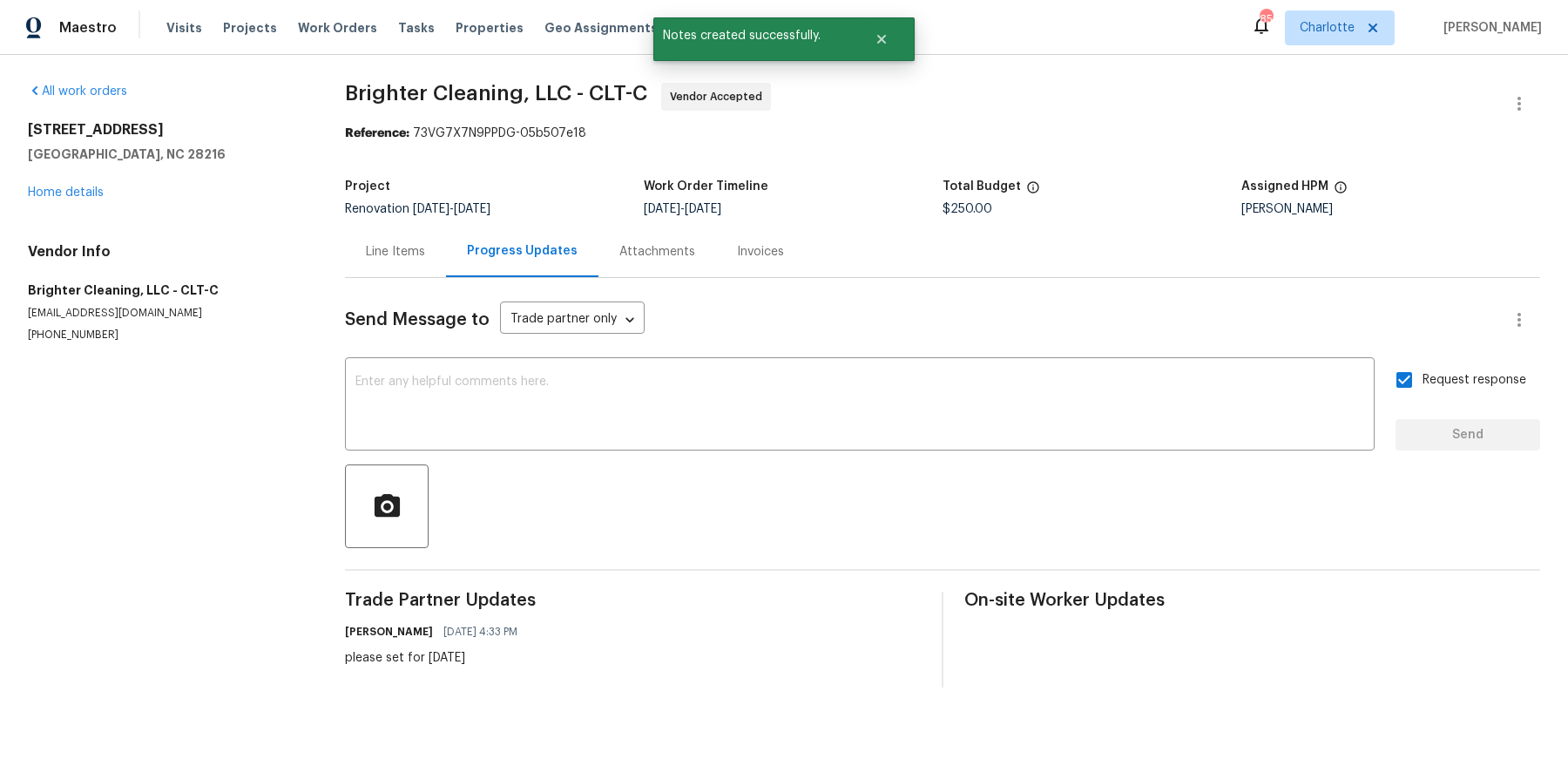
click at [81, 185] on div "1326 Majestic Meadow Dr Charlotte, NC 28216 Home details" at bounding box center [165, 161] width 275 height 80
click at [81, 188] on link "Home details" at bounding box center [66, 192] width 76 height 12
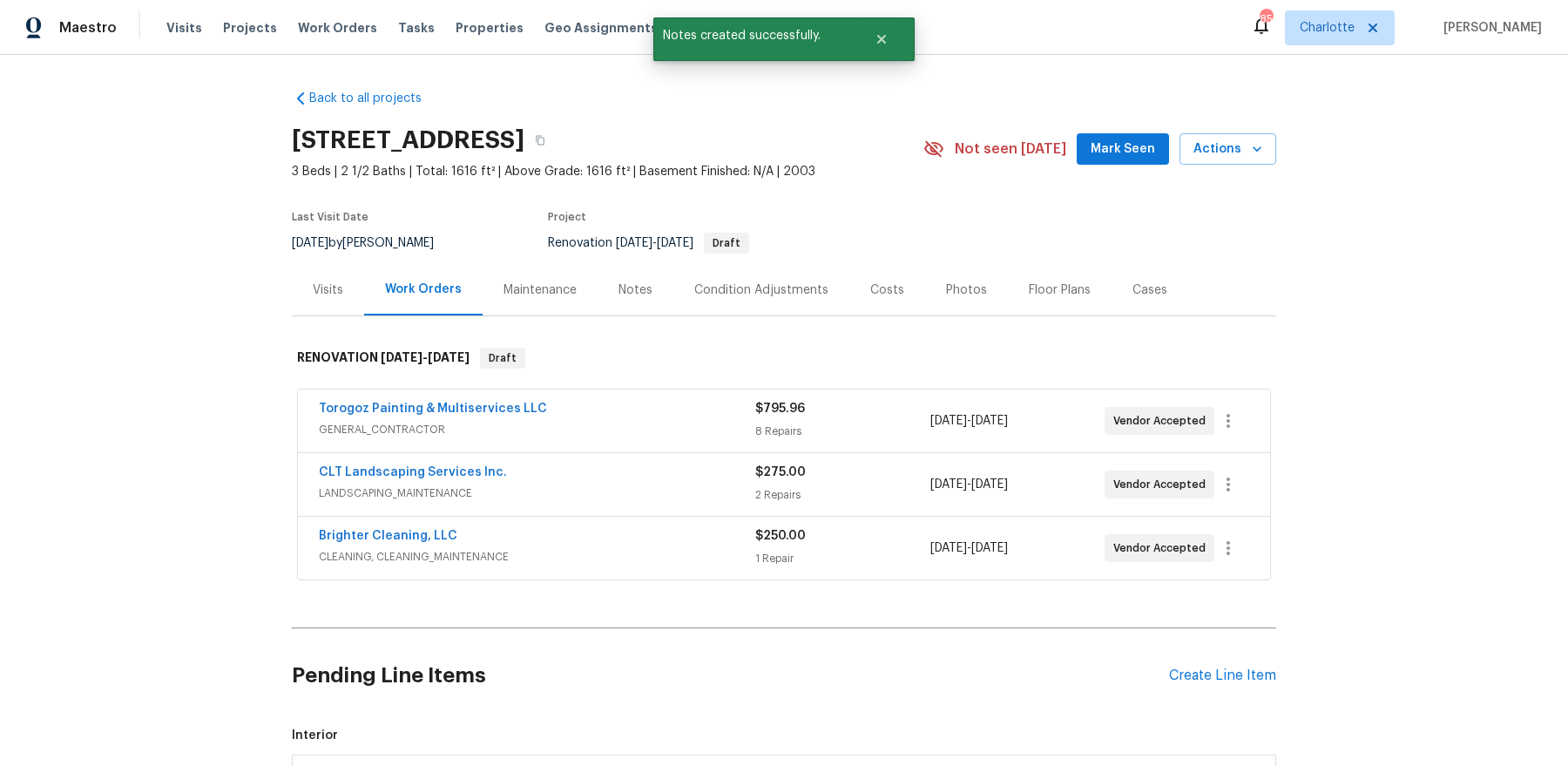
click at [631, 296] on div "Notes" at bounding box center [636, 290] width 34 height 17
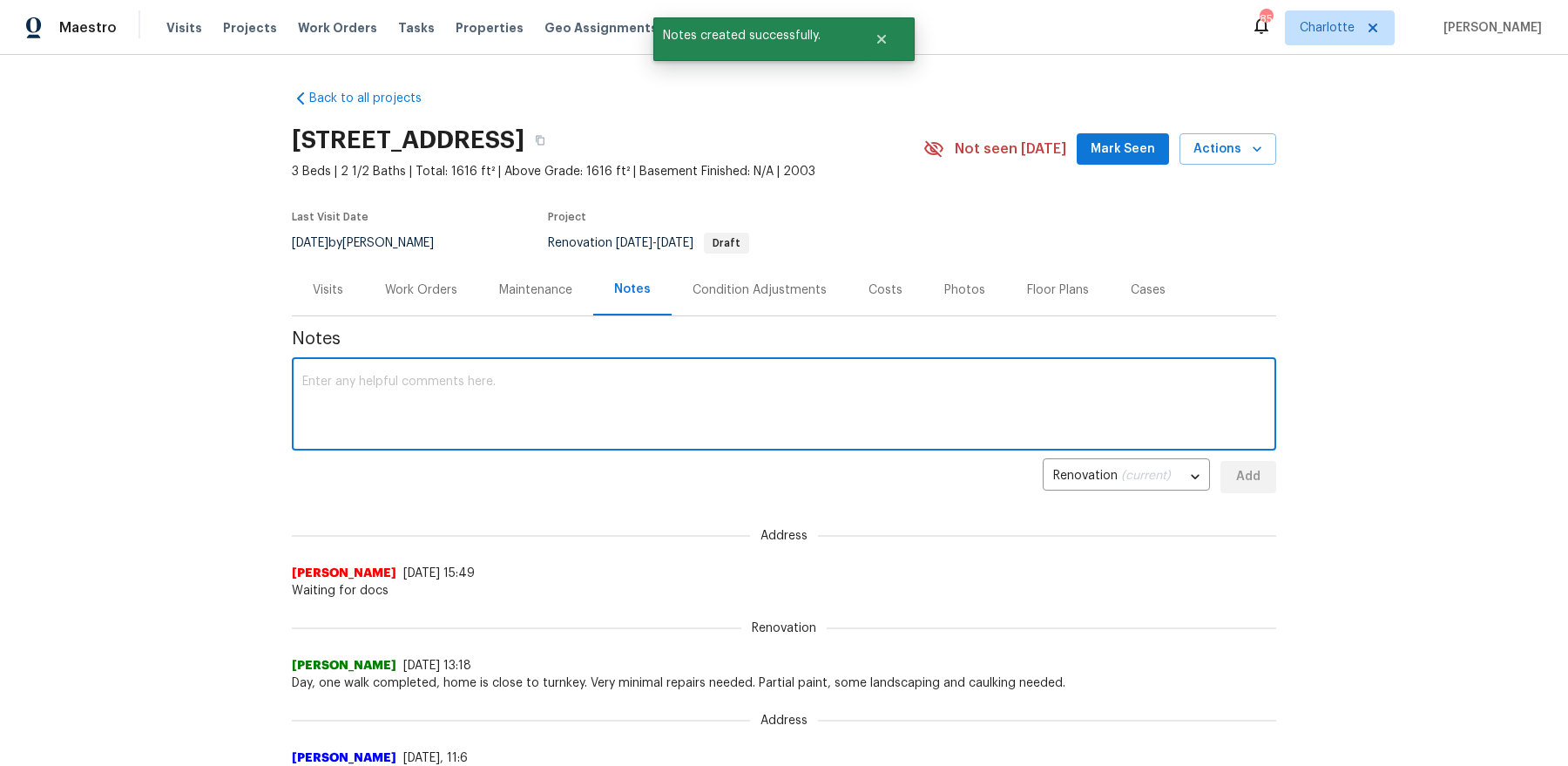
click at [563, 410] on textarea at bounding box center [784, 406] width 964 height 61
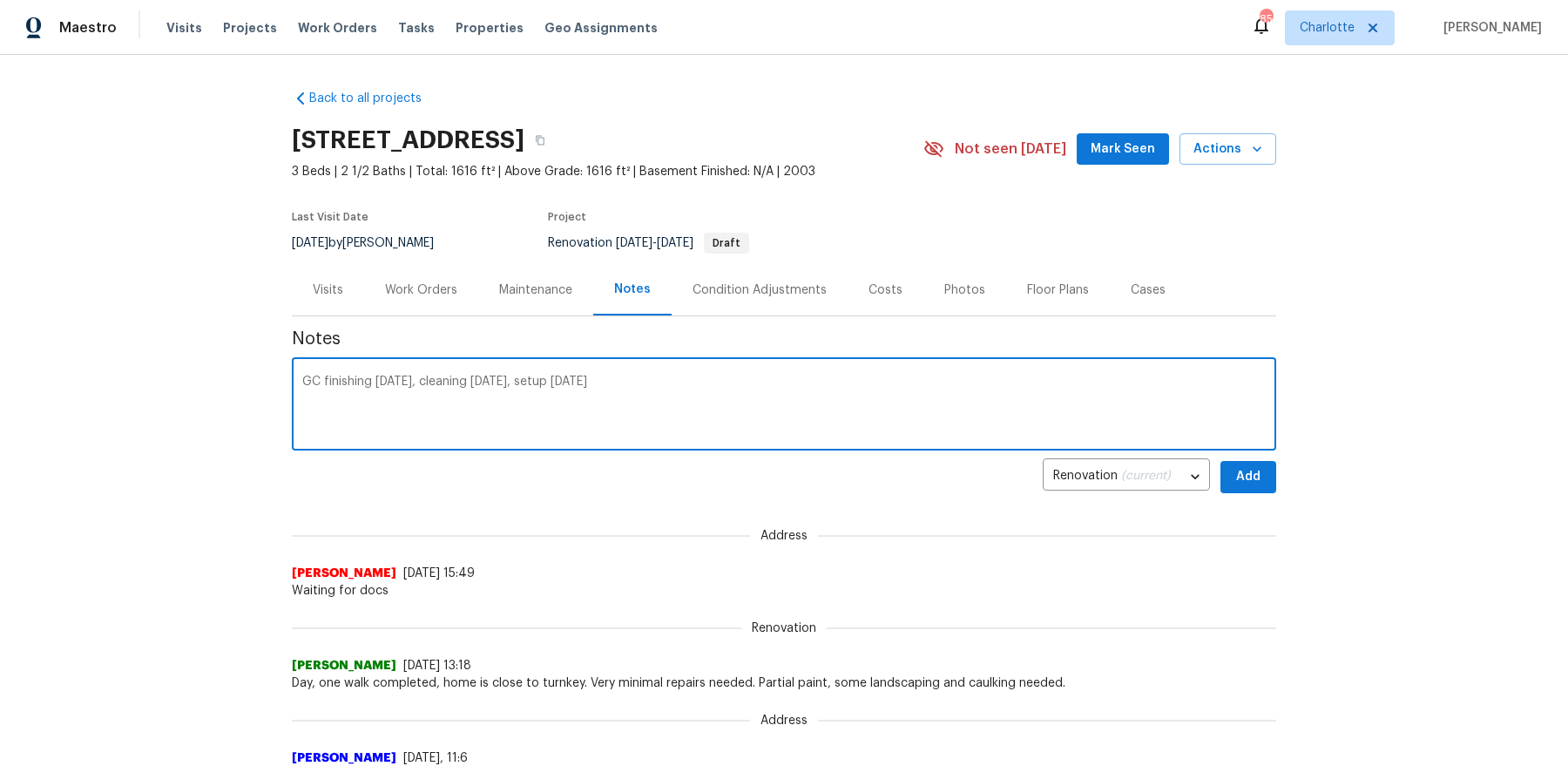
type textarea "GC finishing tomorrow, cleaning Thursday, setup Friday"
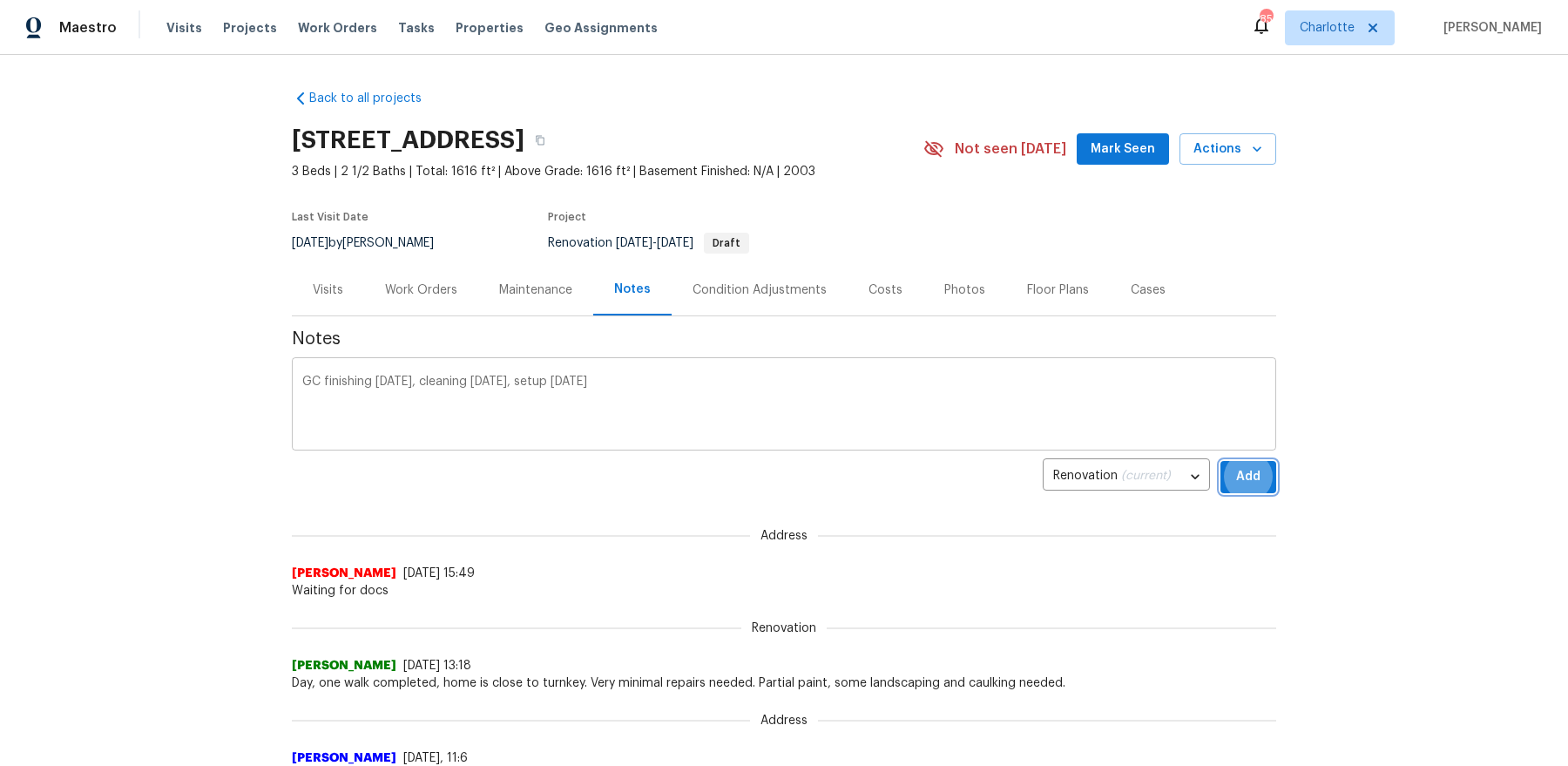
click at [1221, 461] on button "Add" at bounding box center [1248, 477] width 56 height 32
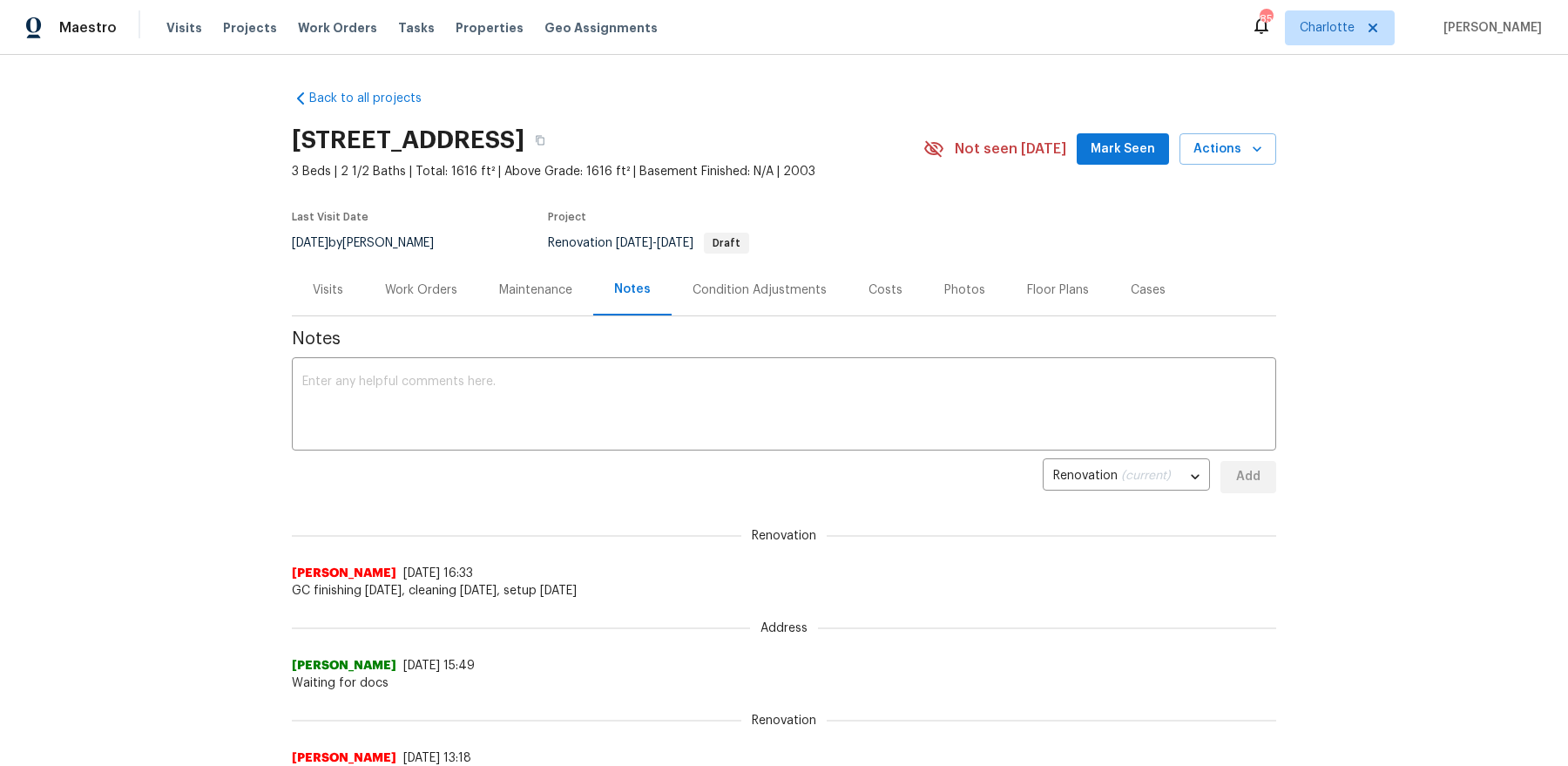
click at [1107, 140] on span "Mark Seen" at bounding box center [1123, 149] width 65 height 22
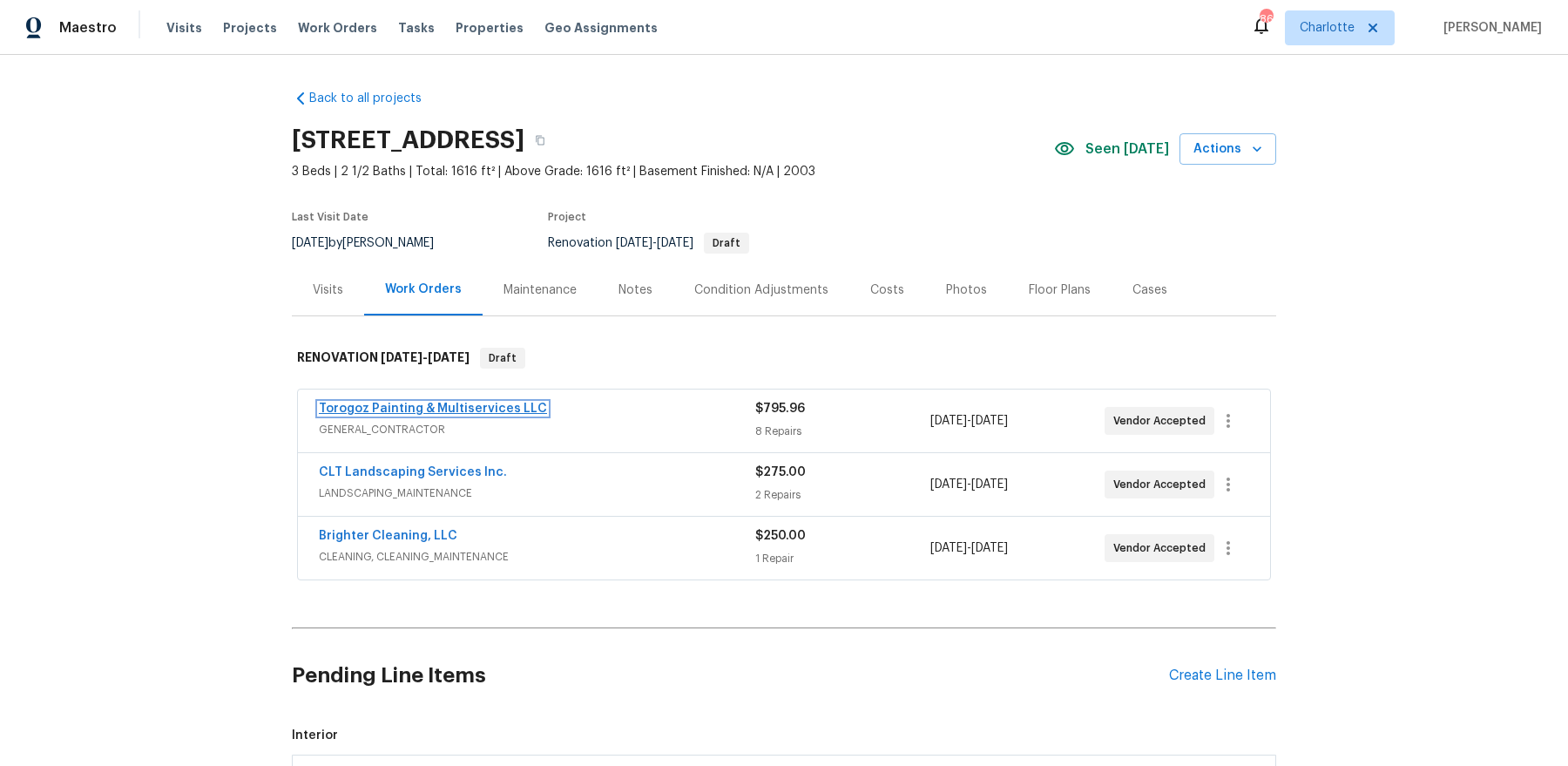
click at [411, 406] on link "Torogoz Painting & Multiservices LLC" at bounding box center [433, 408] width 228 height 12
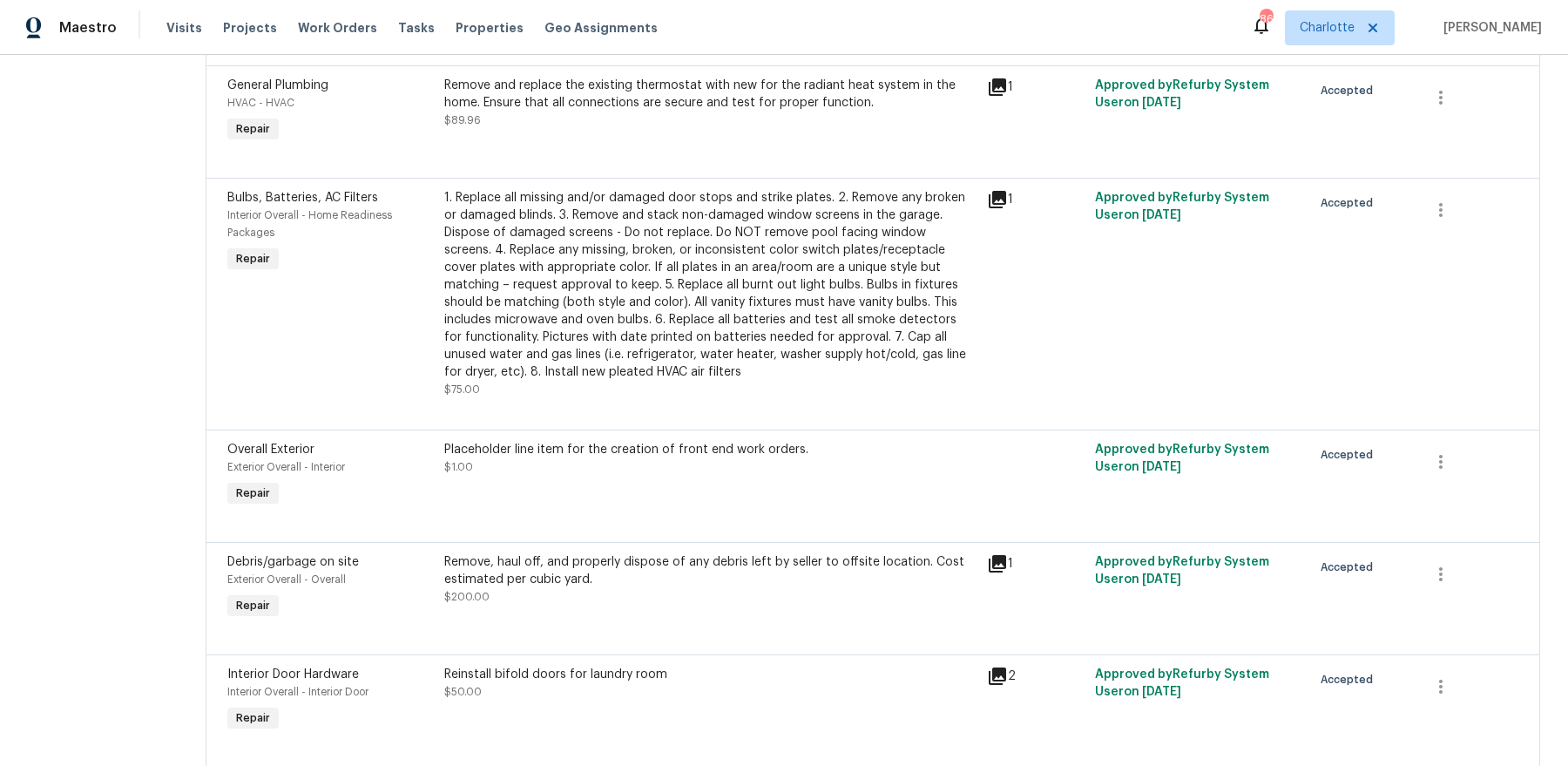
scroll to position [676, 0]
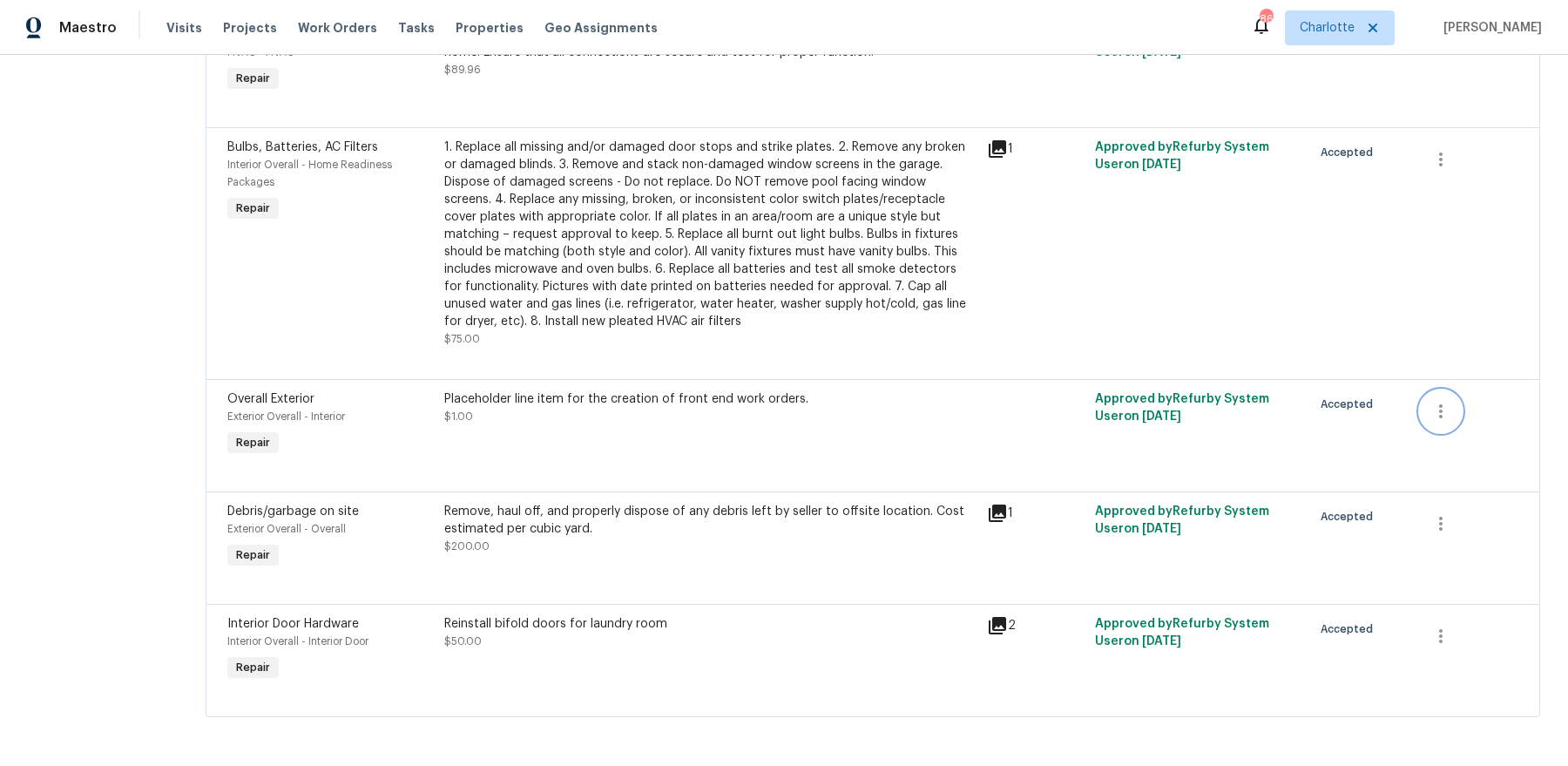
click at [1449, 417] on icon "button" at bounding box center [1441, 411] width 21 height 21
click at [1454, 409] on li "Cancel" at bounding box center [1458, 411] width 68 height 29
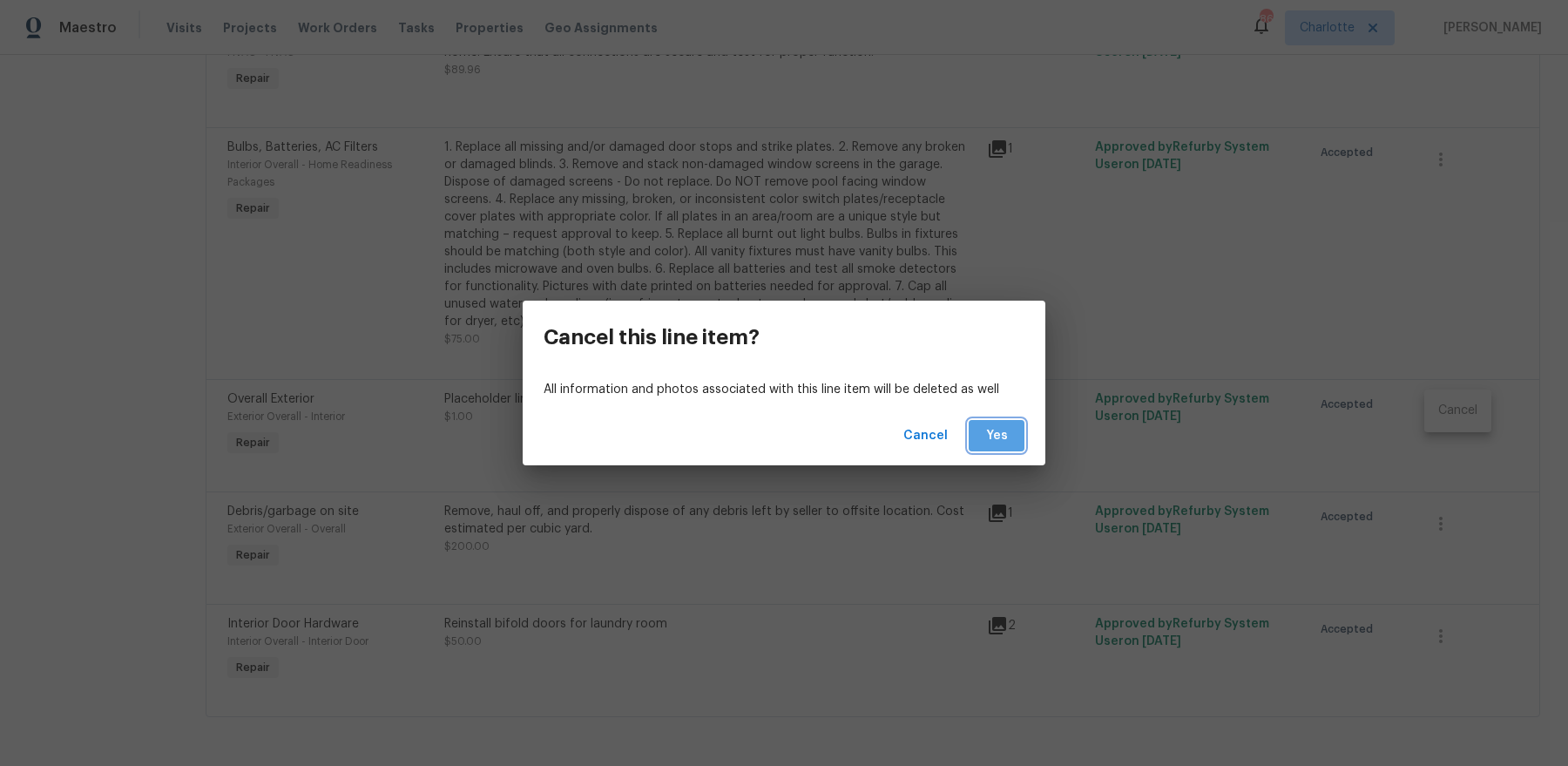
click at [998, 423] on button "Yes" at bounding box center [996, 436] width 56 height 32
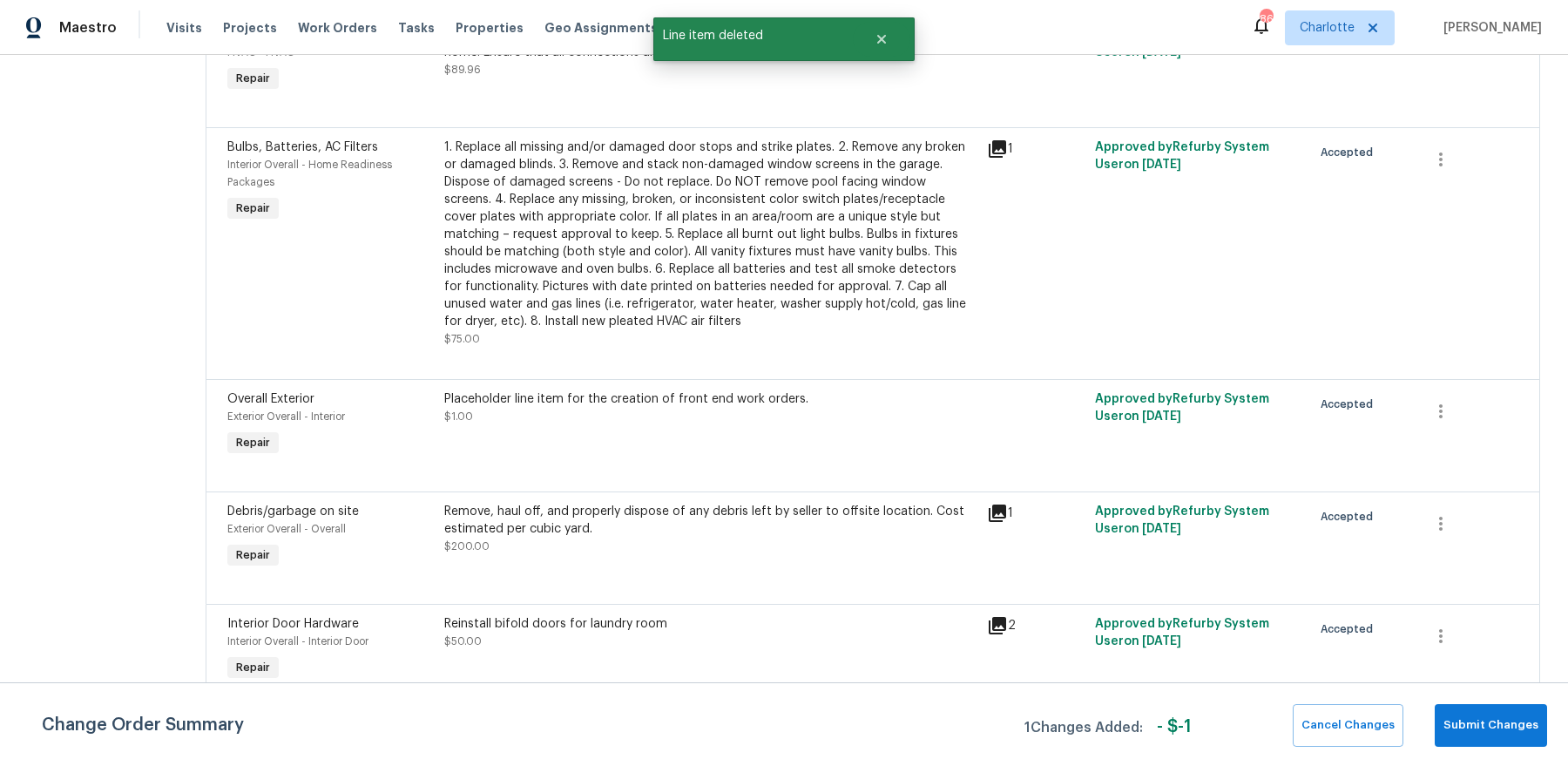
scroll to position [0, 0]
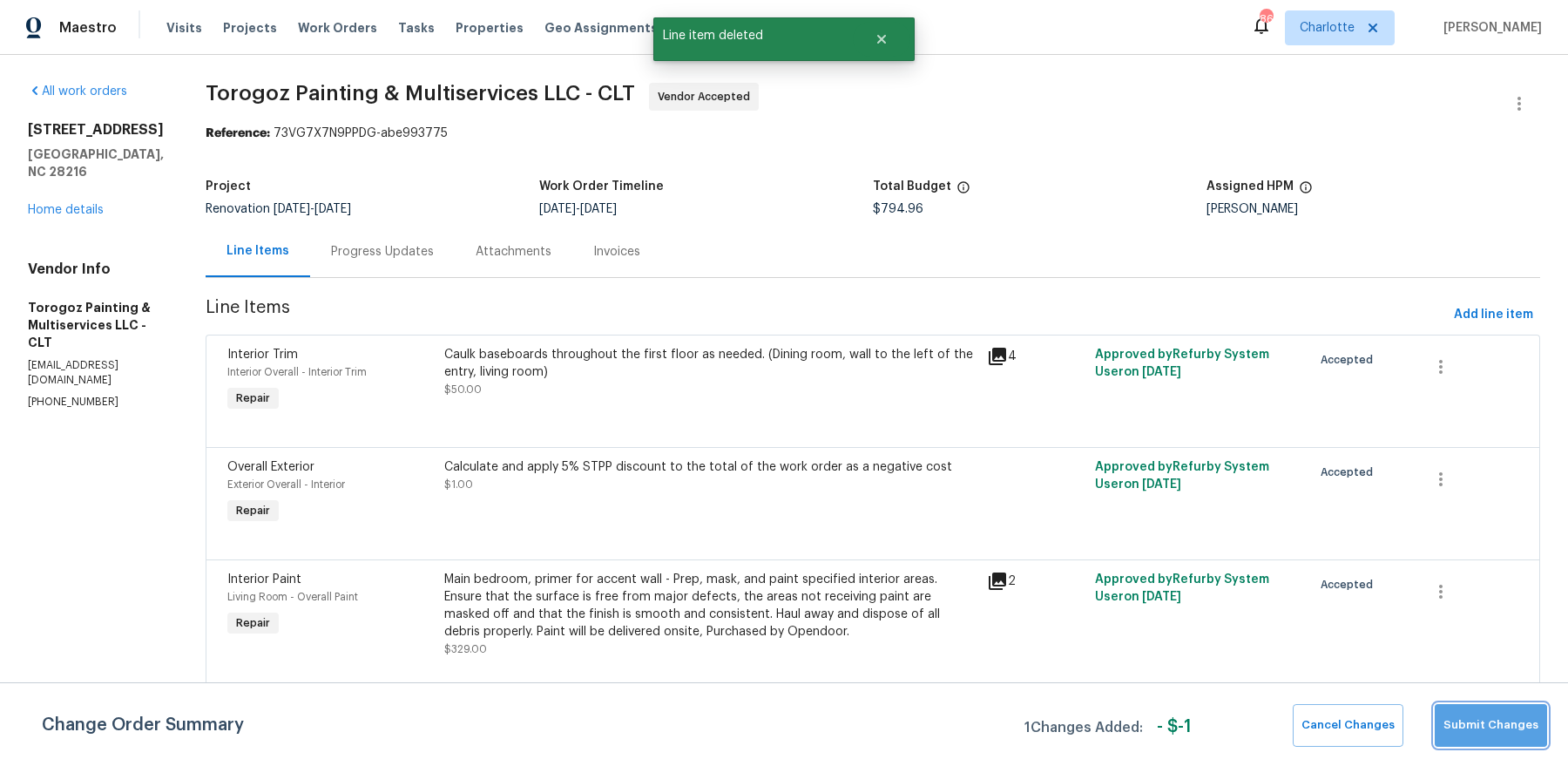
click at [1535, 733] on span "Submit Changes" at bounding box center [1491, 725] width 95 height 20
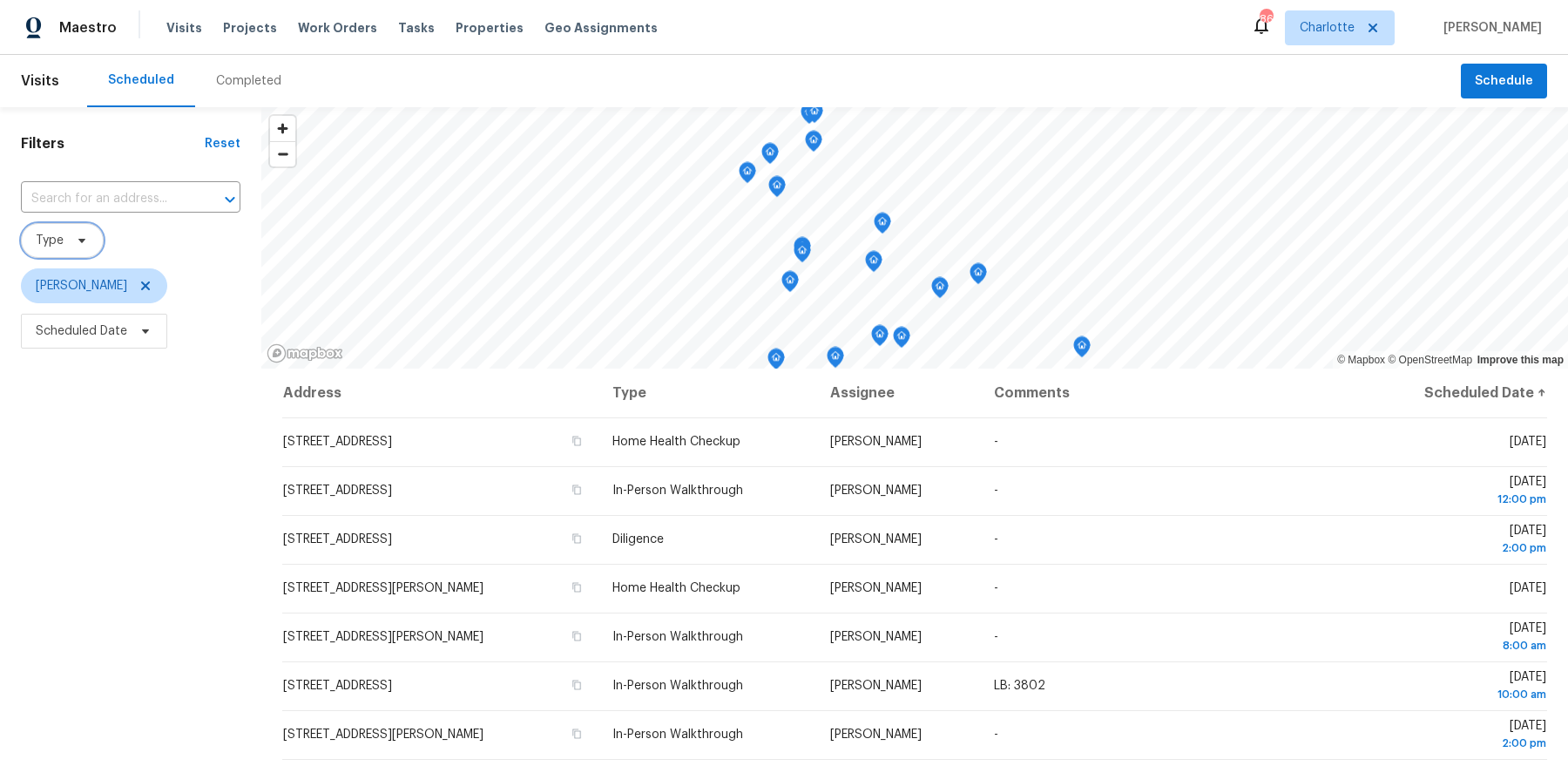
click at [71, 241] on span at bounding box center [79, 240] width 19 height 14
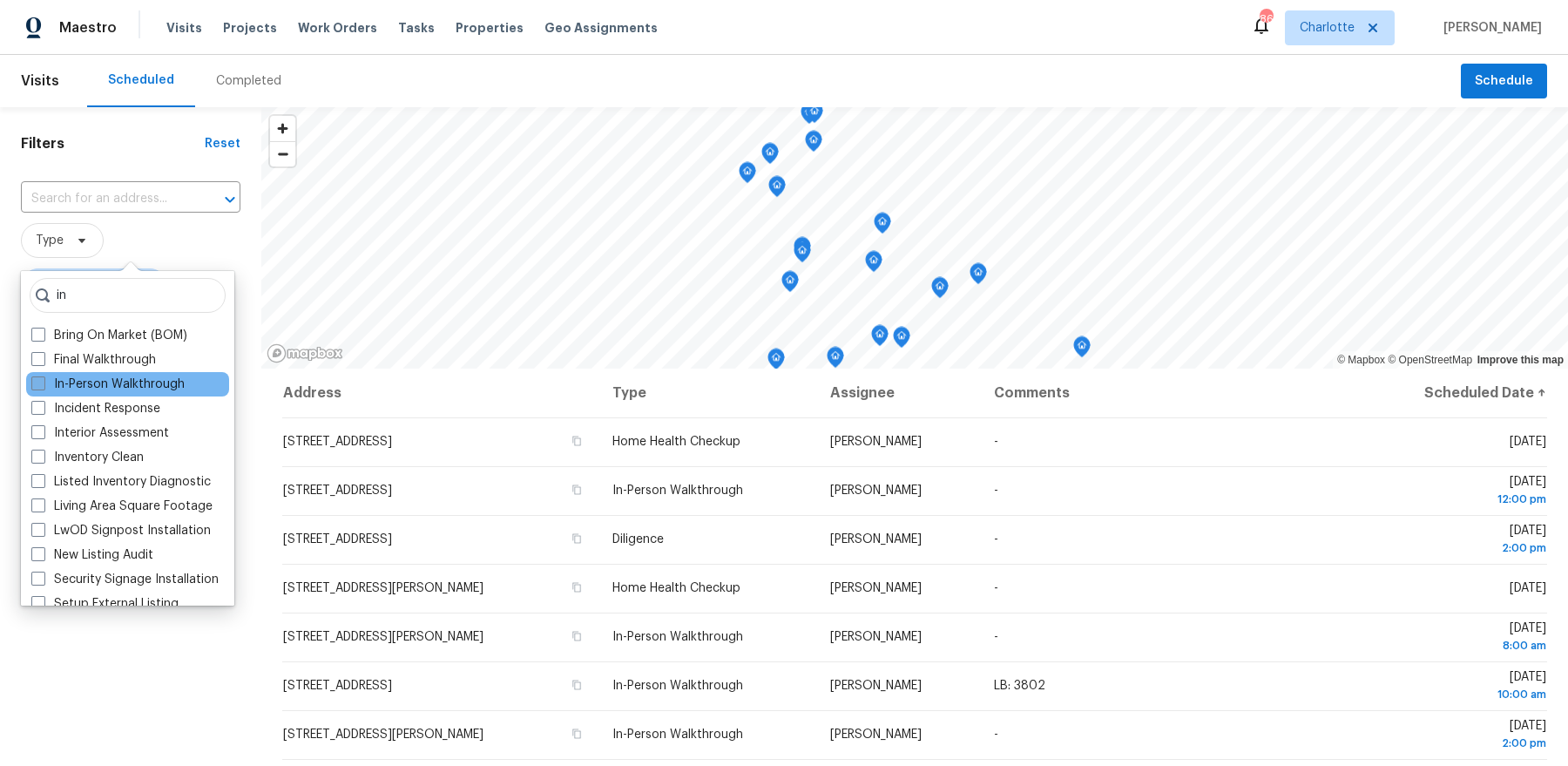
type input "in"
click at [68, 377] on label "In-Person Walkthrough" at bounding box center [108, 384] width 153 height 17
click at [43, 377] on input "In-Person Walkthrough" at bounding box center [37, 382] width 11 height 11
checkbox input "true"
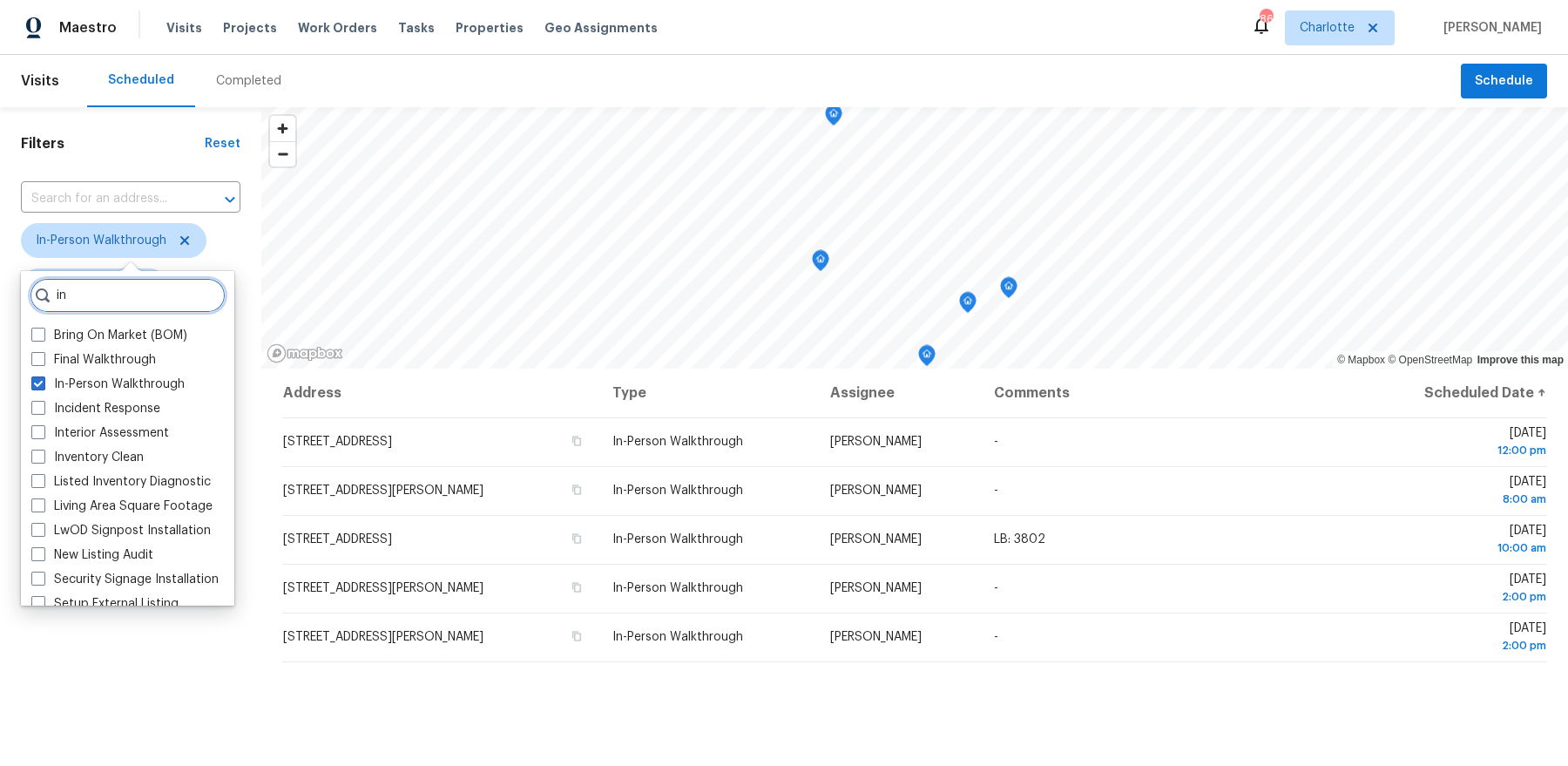
click at [92, 296] on input "in" at bounding box center [127, 295] width 196 height 35
click at [208, 297] on input "in" at bounding box center [127, 295] width 196 height 35
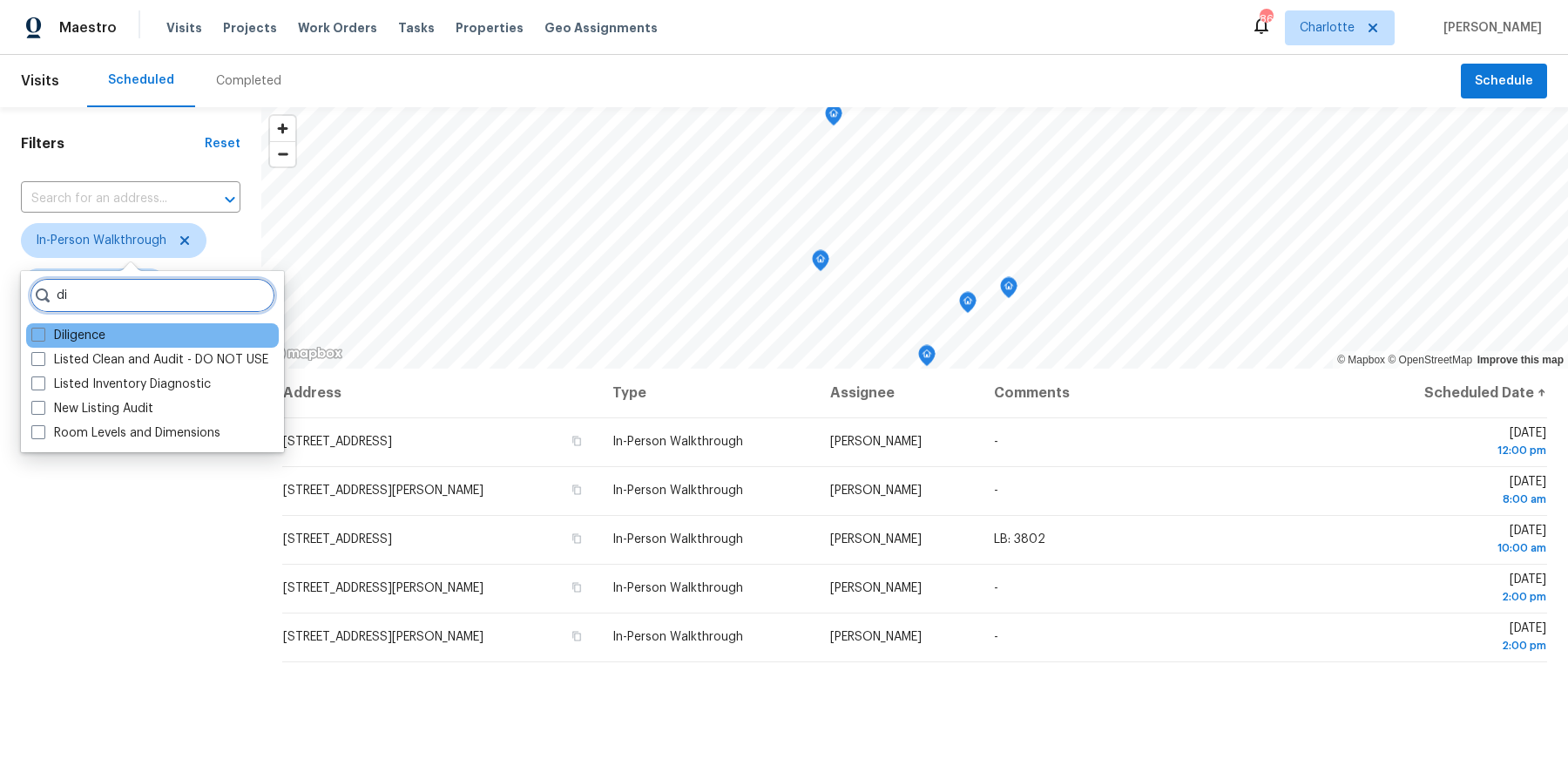
type input "di"
click at [146, 331] on div "Diligence" at bounding box center [152, 336] width 253 height 25
click at [88, 339] on label "Diligence" at bounding box center [69, 335] width 74 height 17
click at [43, 338] on input "Diligence" at bounding box center [37, 332] width 11 height 11
checkbox input "true"
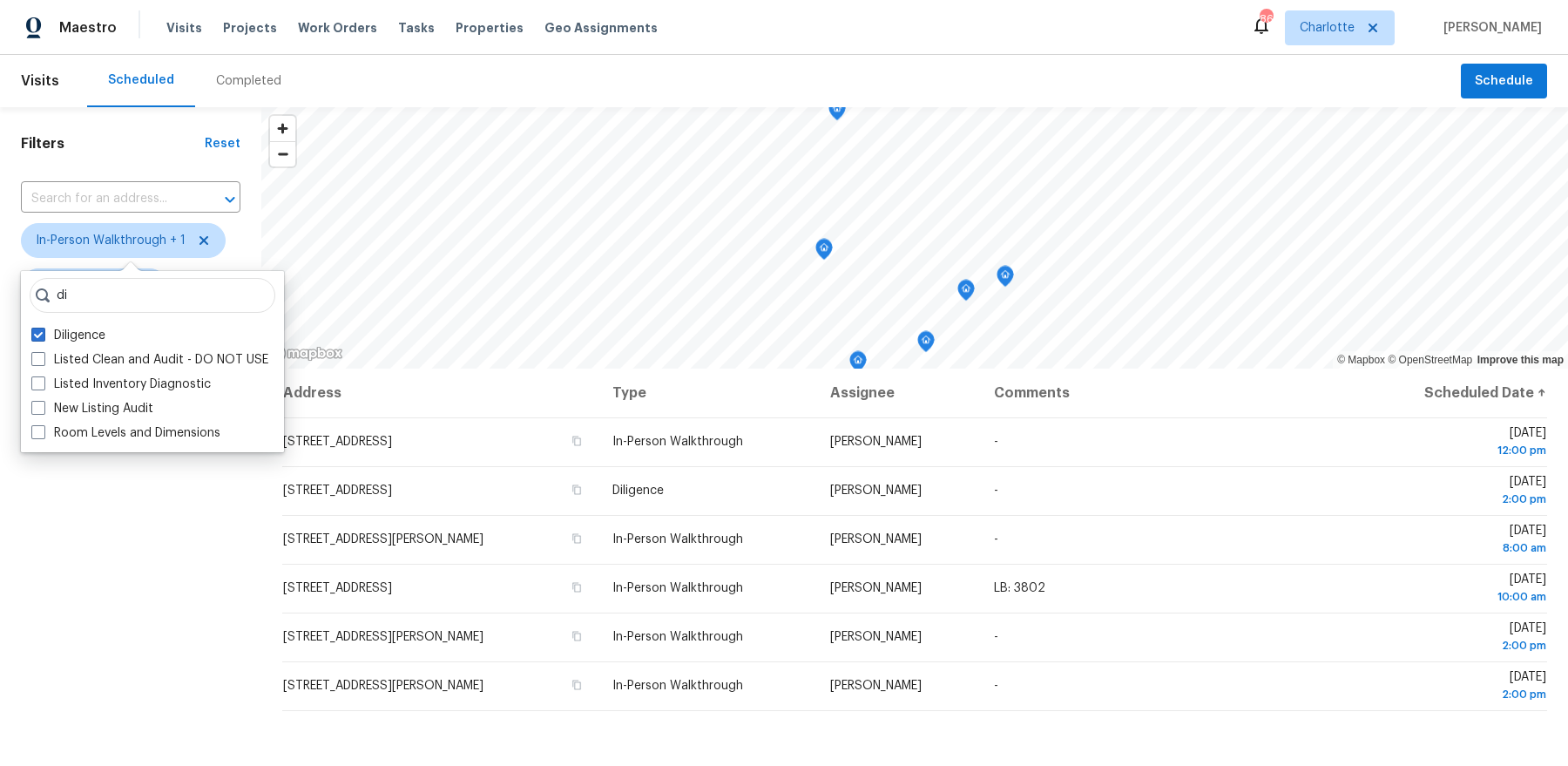
click at [171, 572] on div "Filters Reset ​ In-Person Walkthrough + 1 Dan Baquero Scheduled Date" at bounding box center [130, 544] width 262 height 874
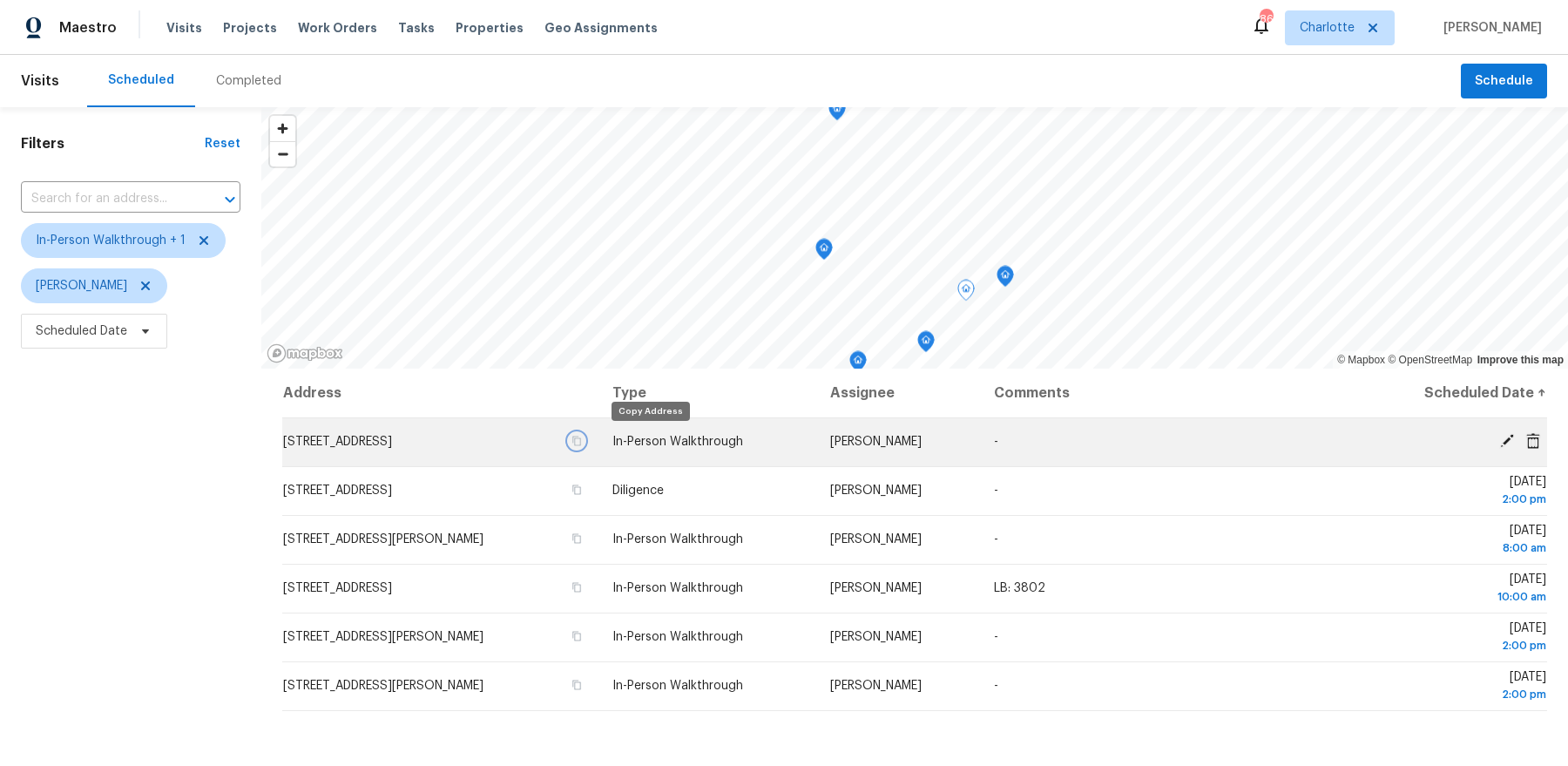
click at [584, 441] on button "button" at bounding box center [577, 441] width 15 height 15
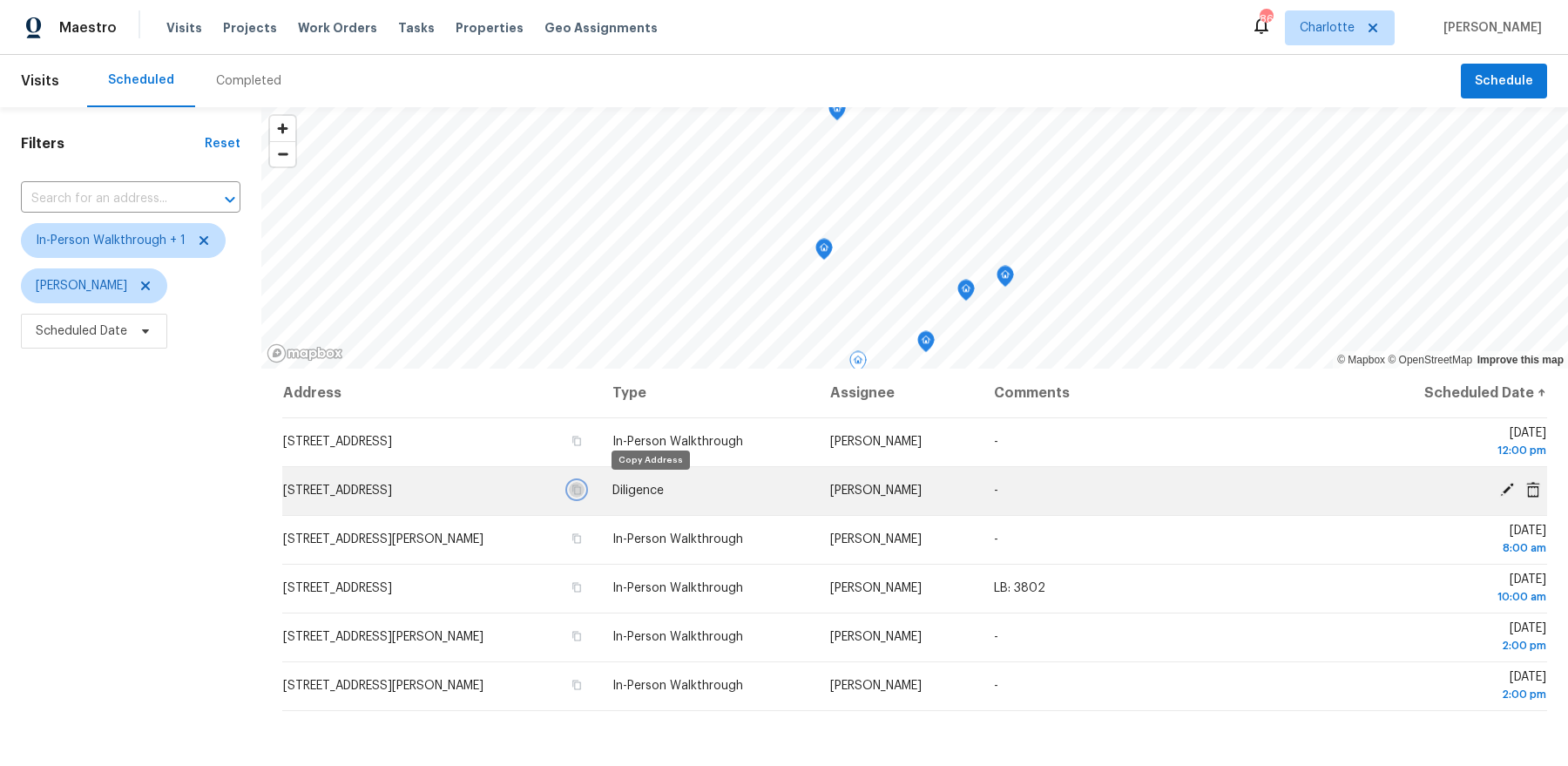
click at [582, 490] on icon "button" at bounding box center [577, 489] width 10 height 10
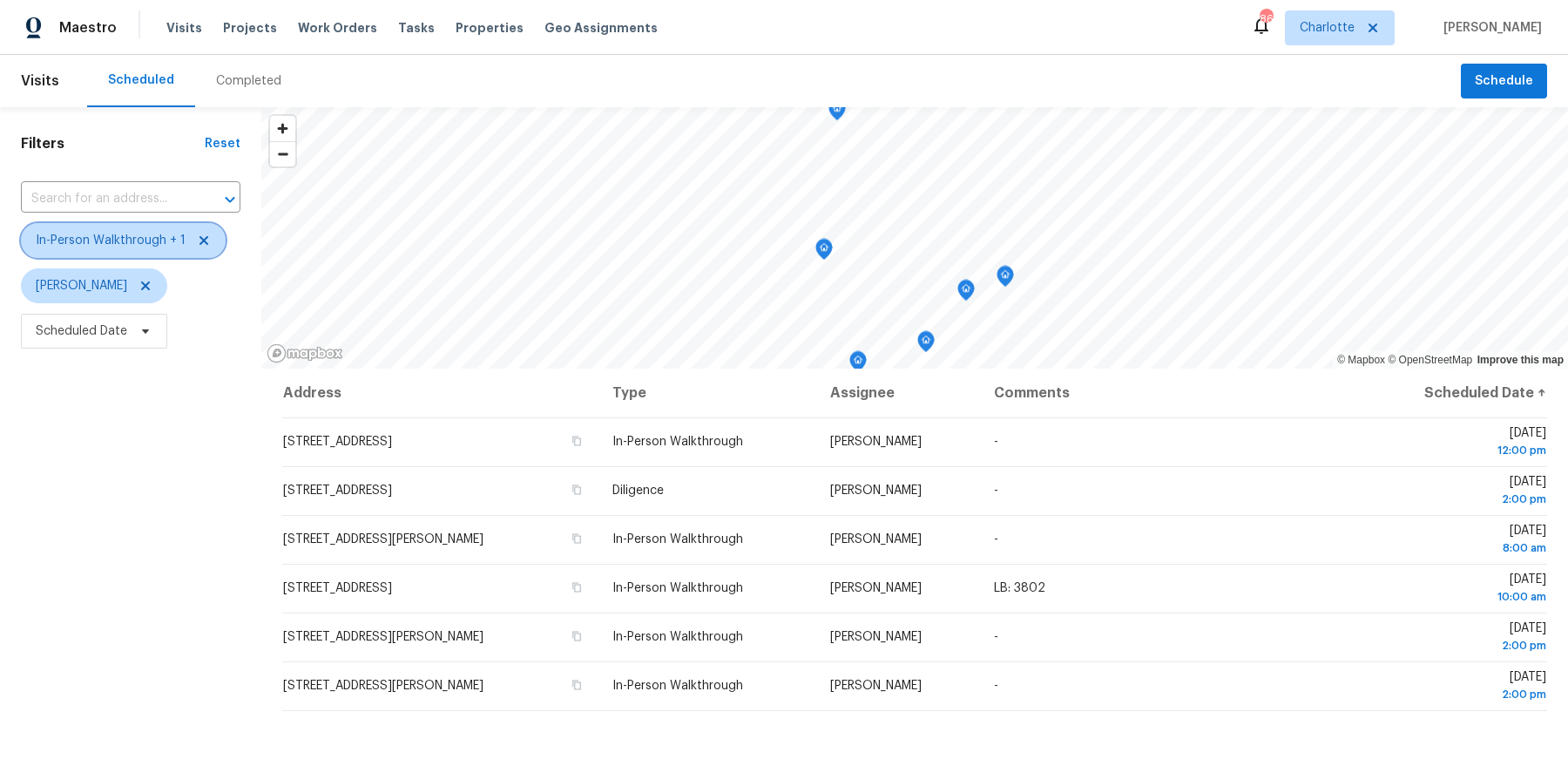
click at [203, 239] on icon at bounding box center [204, 240] width 14 height 14
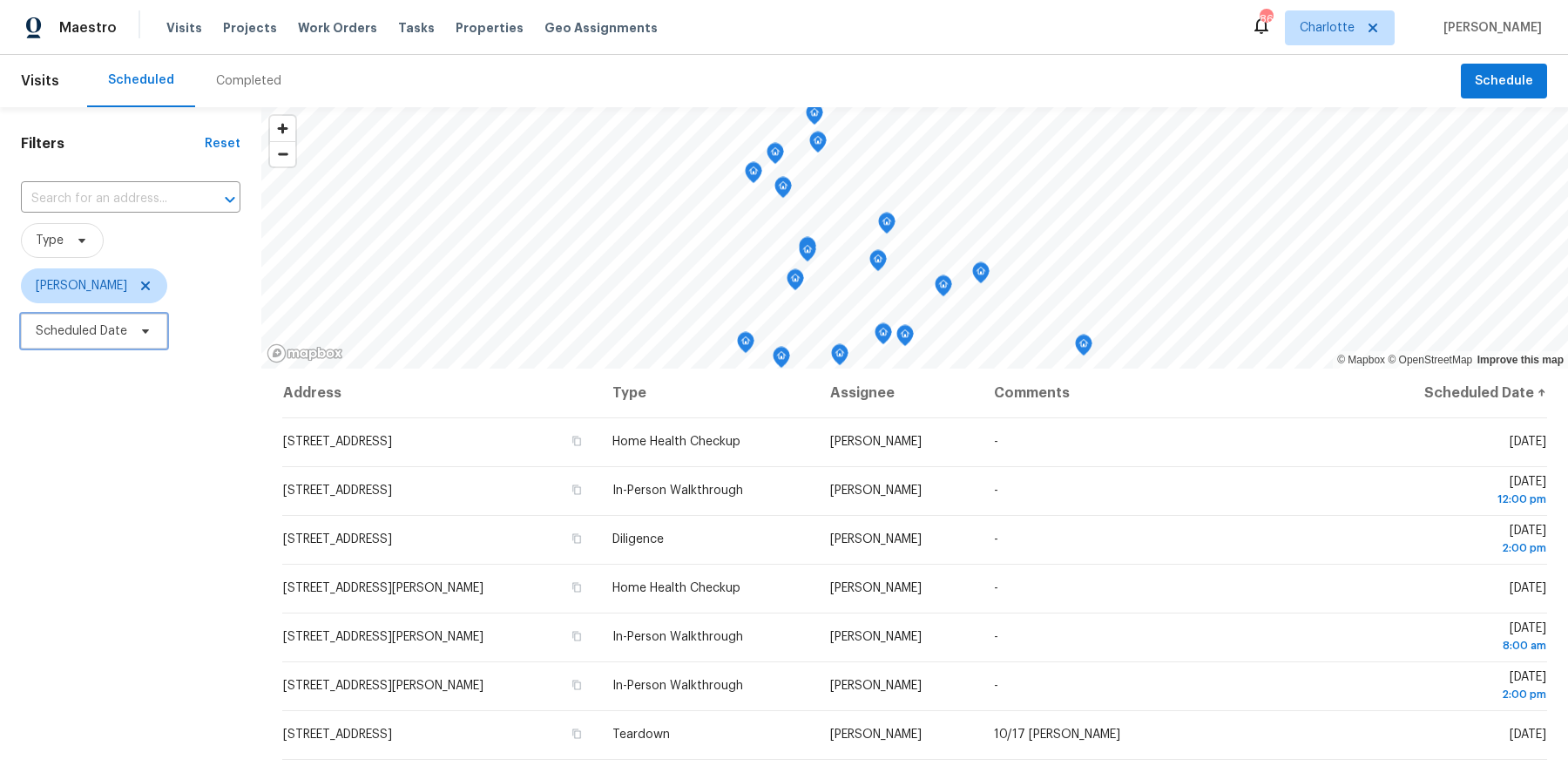
click at [121, 336] on span "Scheduled Date" at bounding box center [82, 331] width 91 height 17
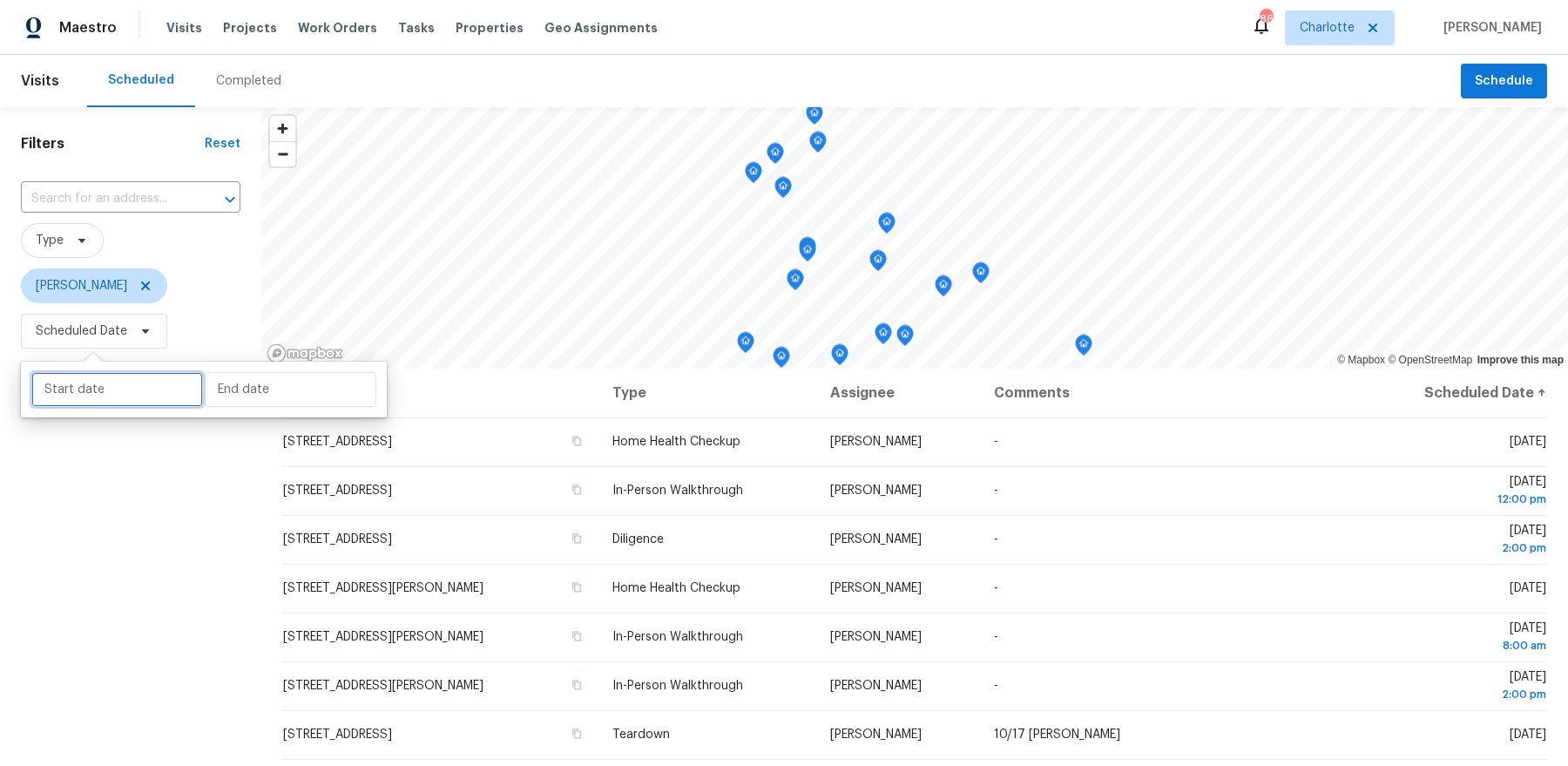
click at [129, 377] on input "text" at bounding box center [117, 389] width 171 height 35
select select "9"
select select "2025"
select select "10"
select select "2025"
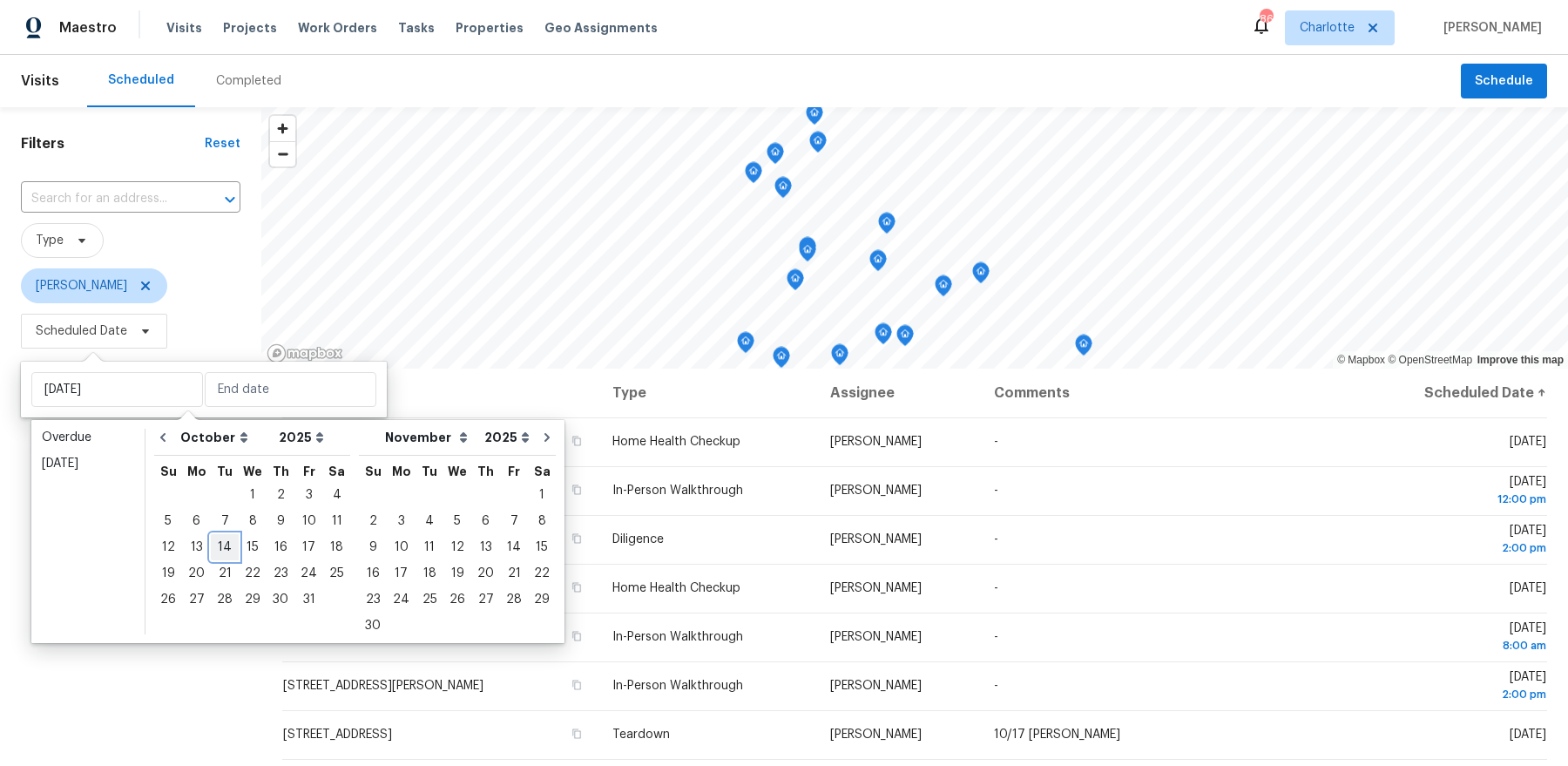
click at [227, 550] on div "14" at bounding box center [225, 547] width 28 height 25
type input "[DATE]"
click at [243, 549] on div "15" at bounding box center [252, 547] width 28 height 25
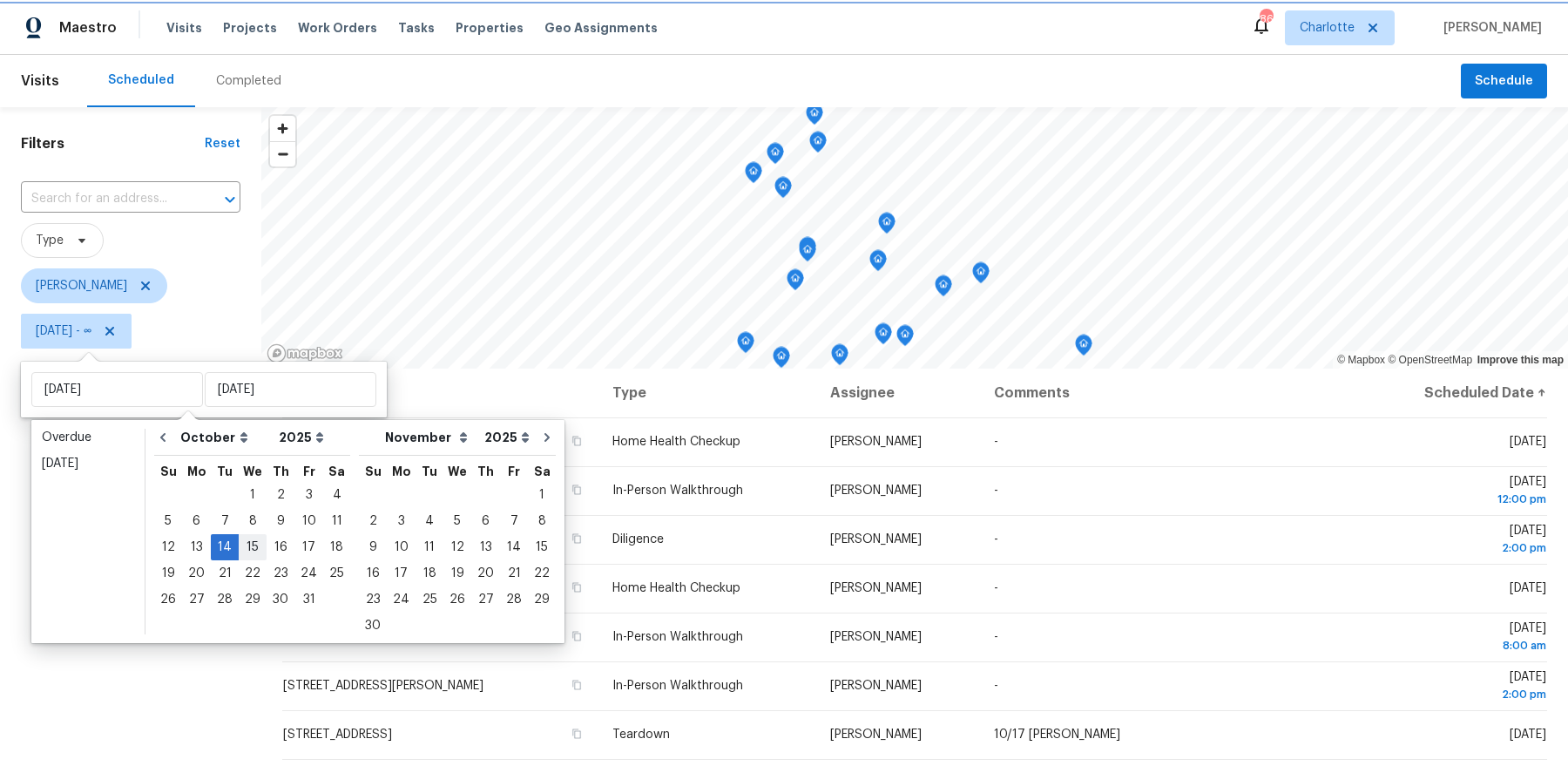
type input "[DATE]"
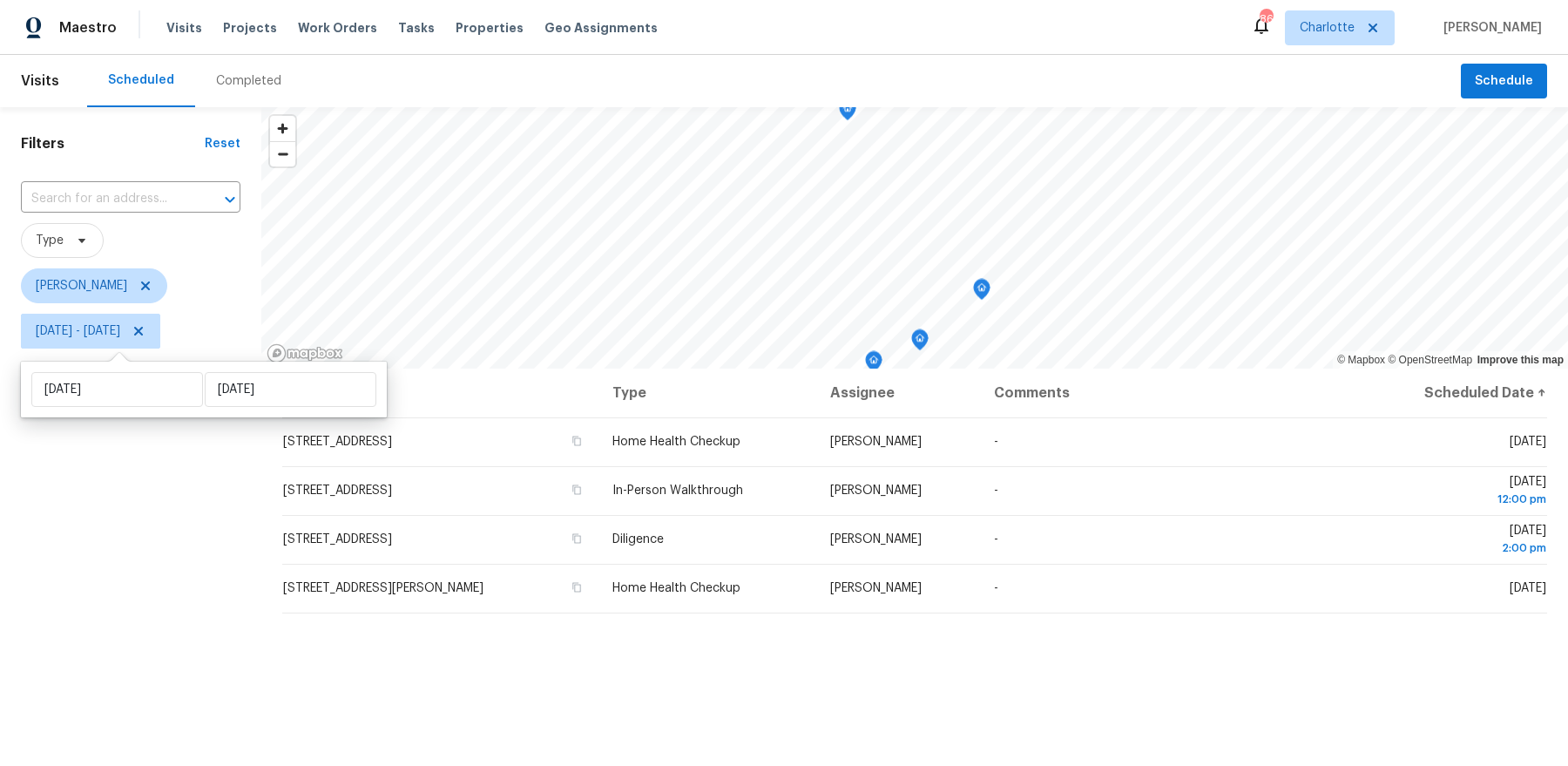
click at [188, 568] on div "Filters Reset ​ Type Dan Baquero Tue, Oct 14 - Wed, Oct 15" at bounding box center [130, 544] width 262 height 874
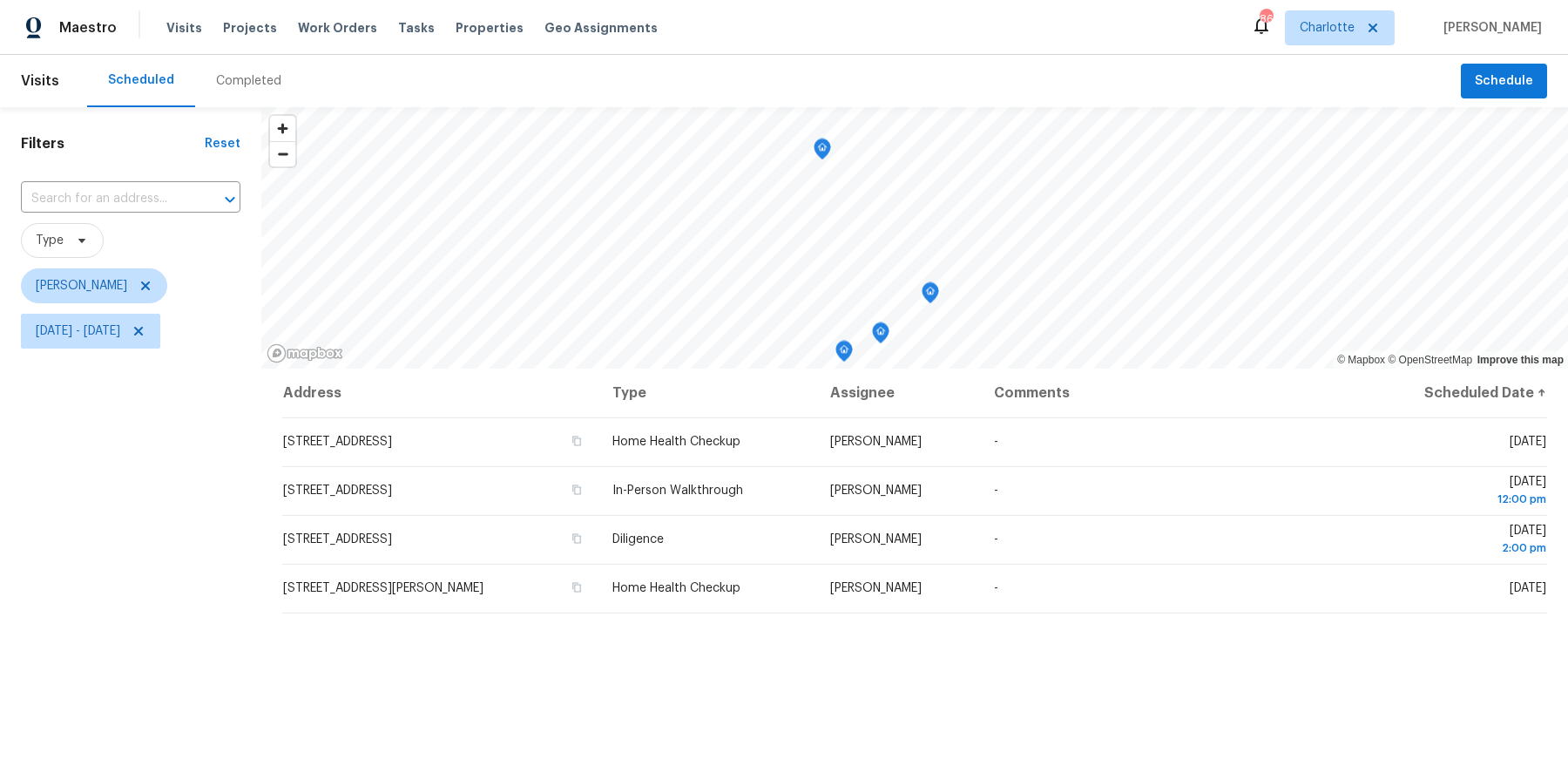
click at [824, 152] on icon "Map marker" at bounding box center [822, 148] width 15 height 20
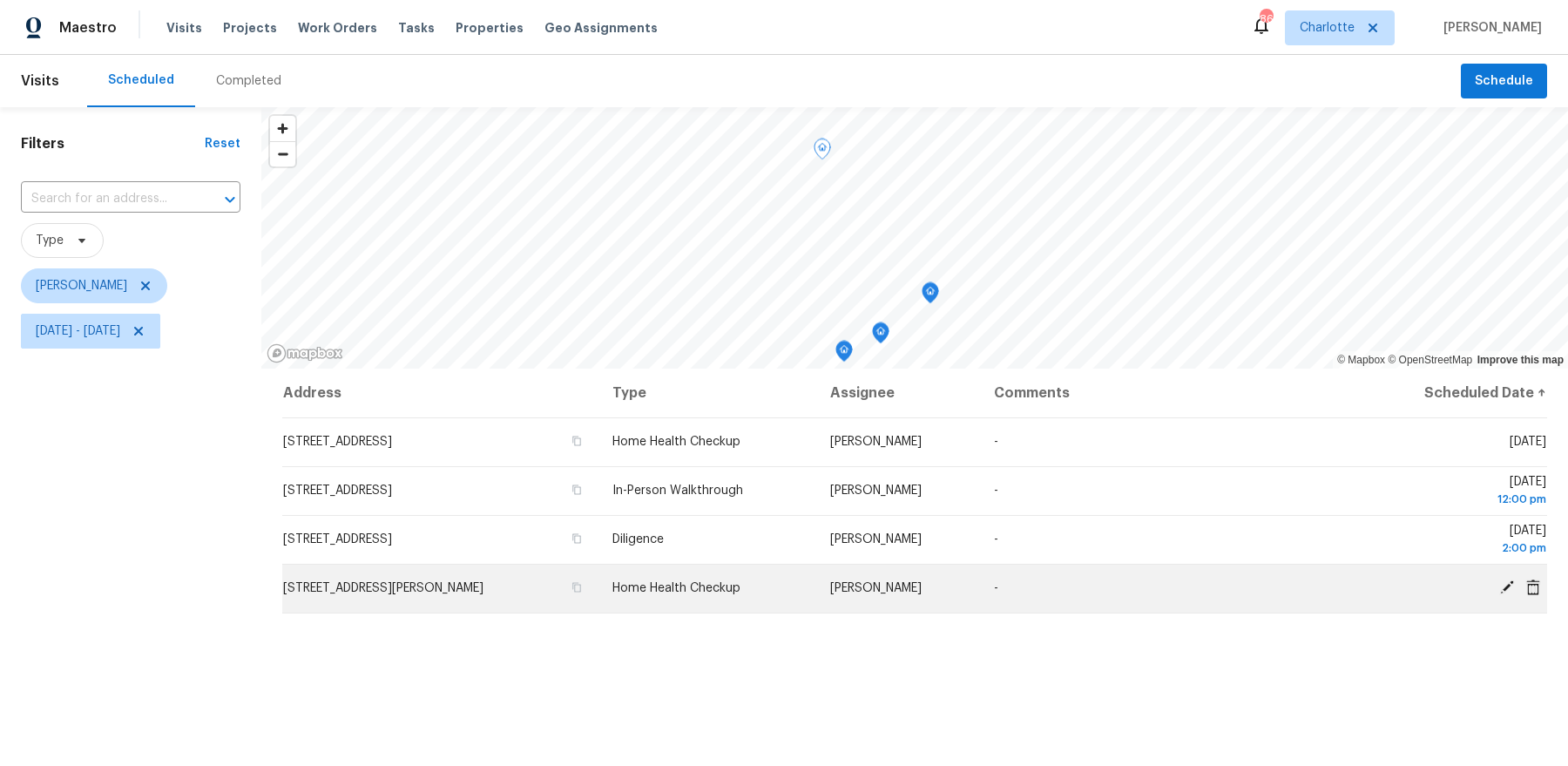
click at [1503, 585] on icon at bounding box center [1507, 587] width 15 height 15
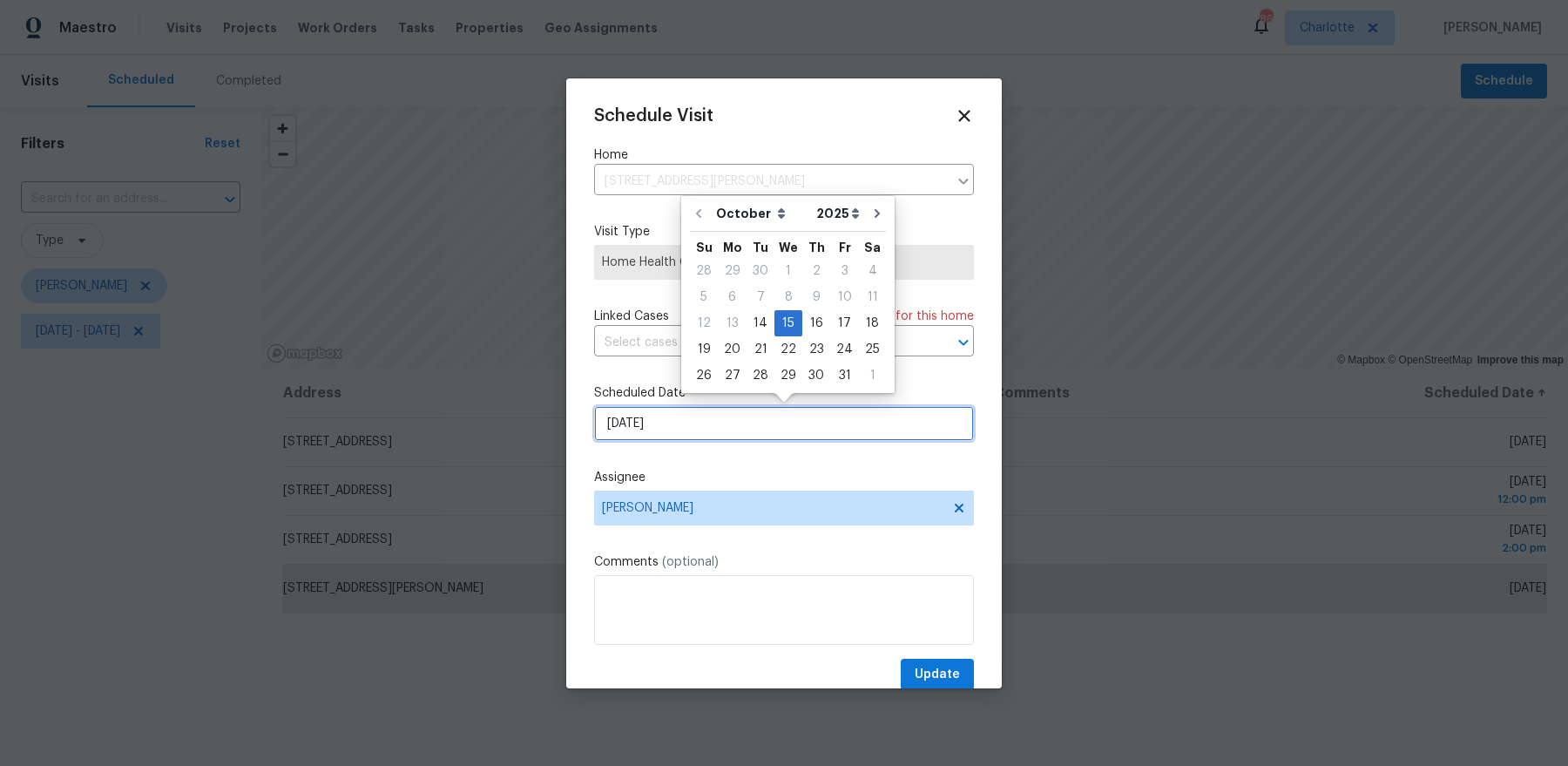
click at [761, 429] on input "10/15/2025" at bounding box center [783, 423] width 380 height 35
click at [813, 316] on div "16" at bounding box center [815, 324] width 28 height 25
type input "10/16/2025"
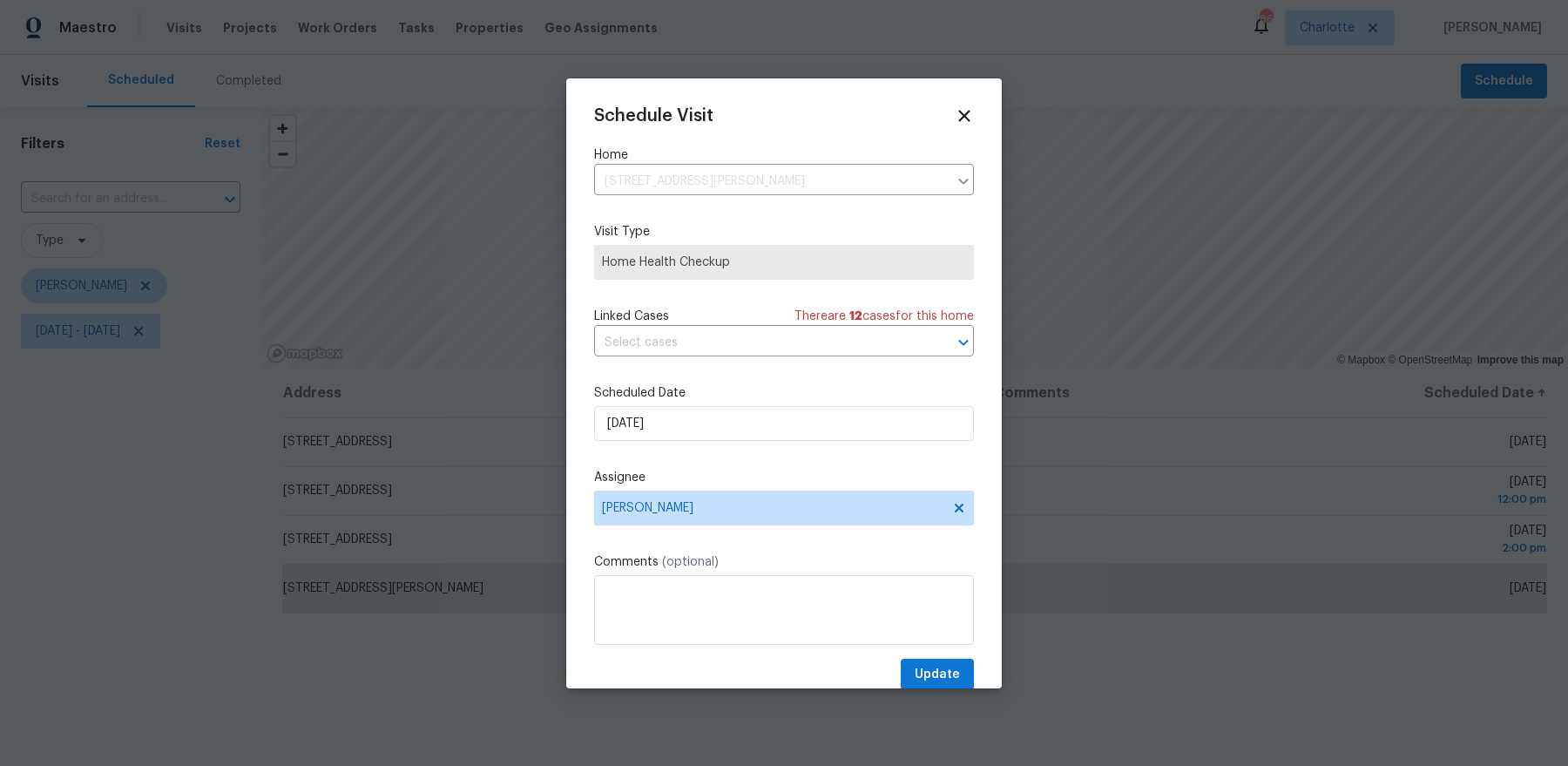
click at [939, 656] on div "Schedule Visit Home 10319 Willingham Rd, Huntersville, NC 28078 ​ Visit Type Ho…" at bounding box center [783, 399] width 380 height 584
click at [939, 667] on span "Update" at bounding box center [937, 675] width 46 height 22
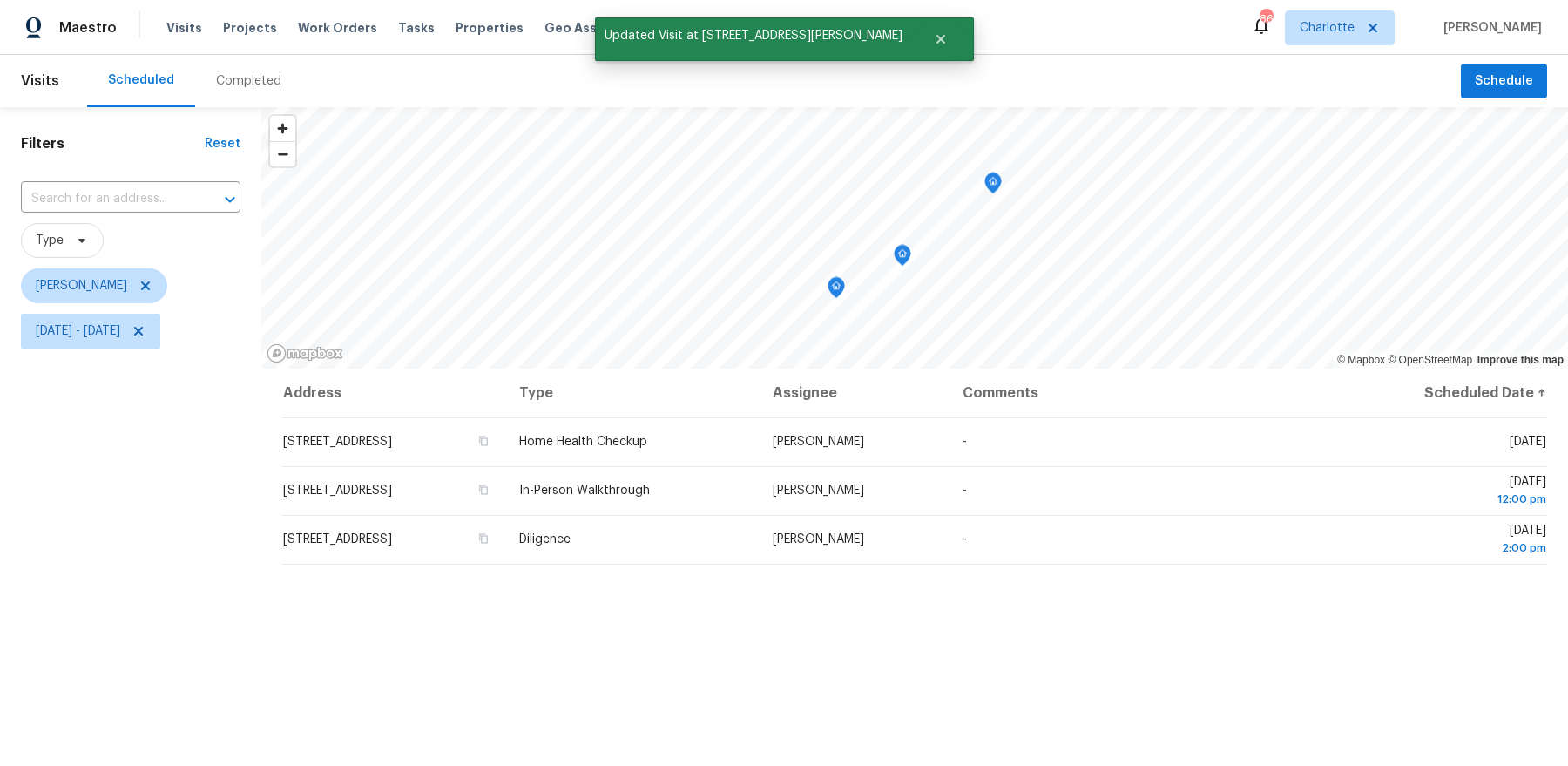
click at [990, 187] on icon "Map marker" at bounding box center [993, 183] width 15 height 20
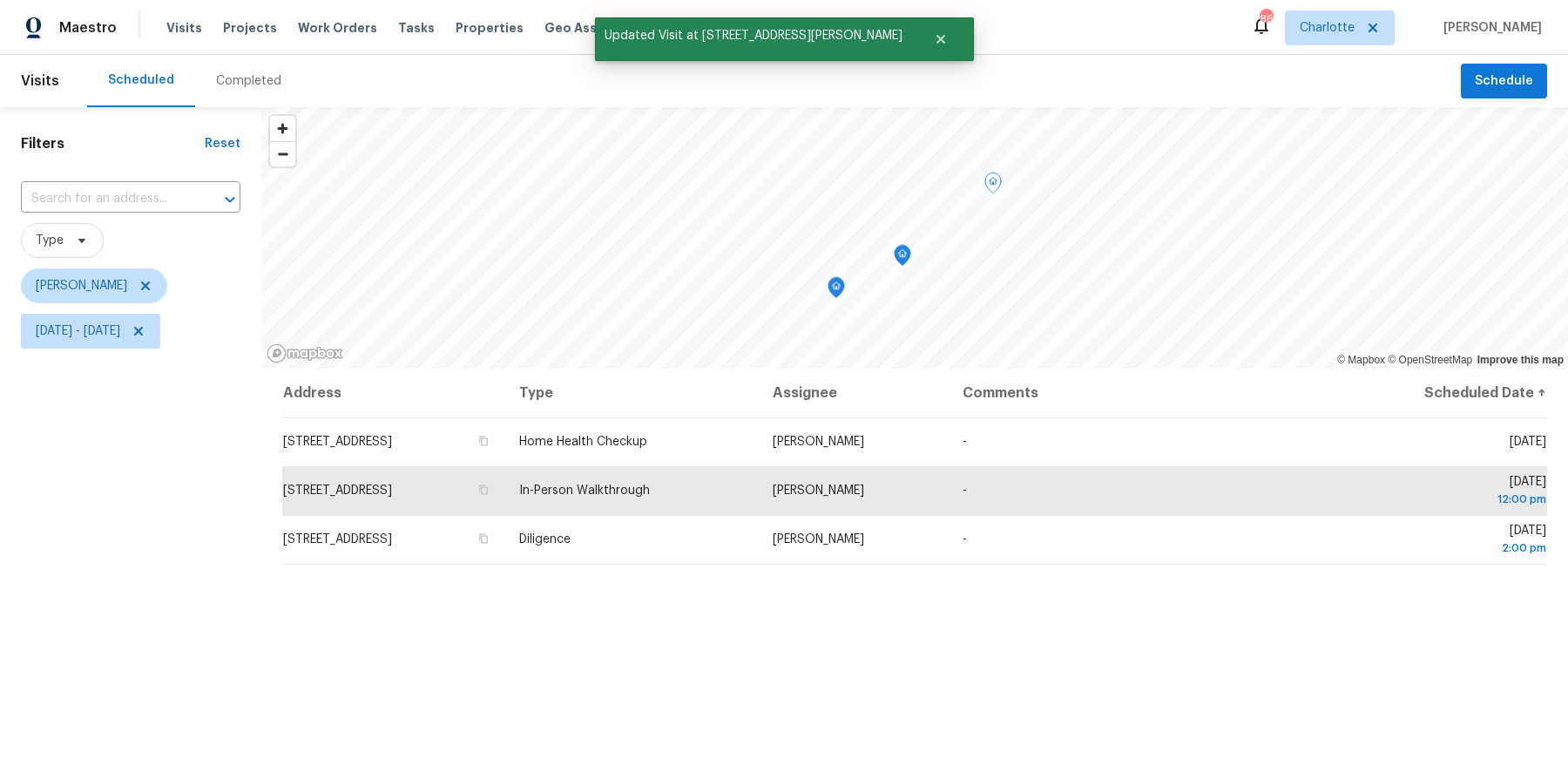
click at [835, 292] on icon "Map marker" at bounding box center [836, 287] width 15 height 20
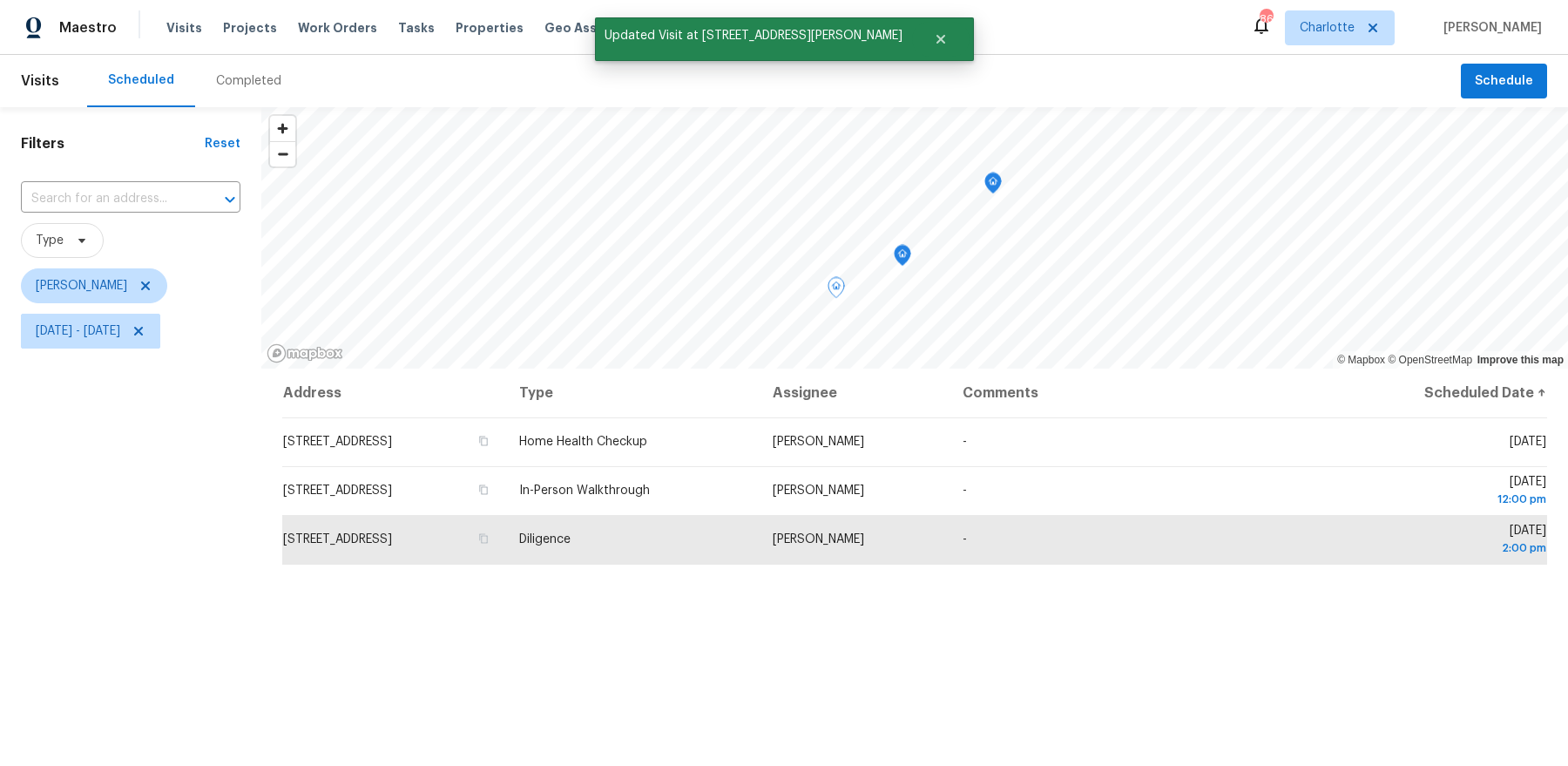
click at [903, 259] on icon "Map marker" at bounding box center [902, 255] width 15 height 20
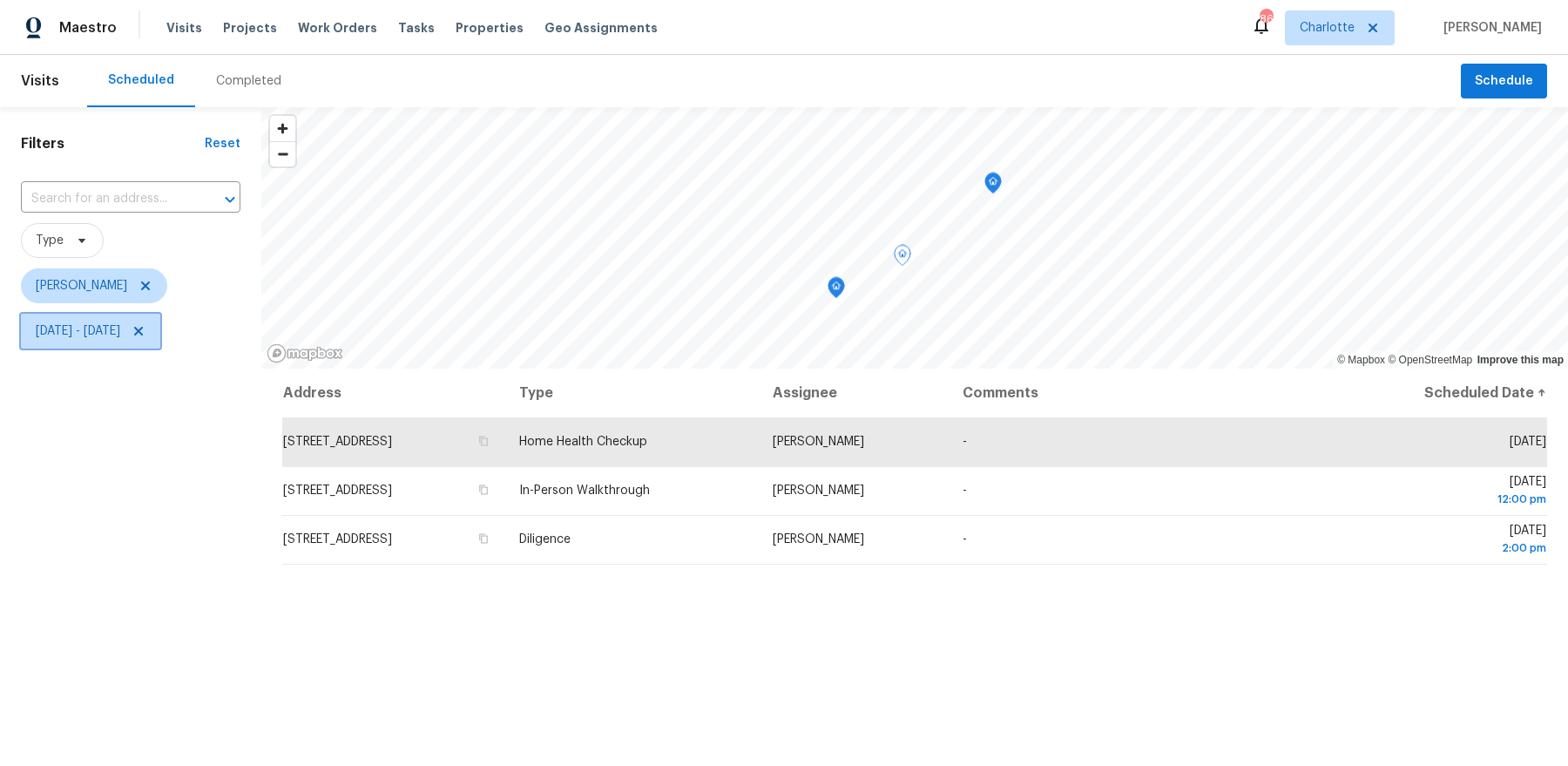
click at [128, 319] on span "Tue, Oct 14 - Wed, Oct 15" at bounding box center [90, 331] width 139 height 35
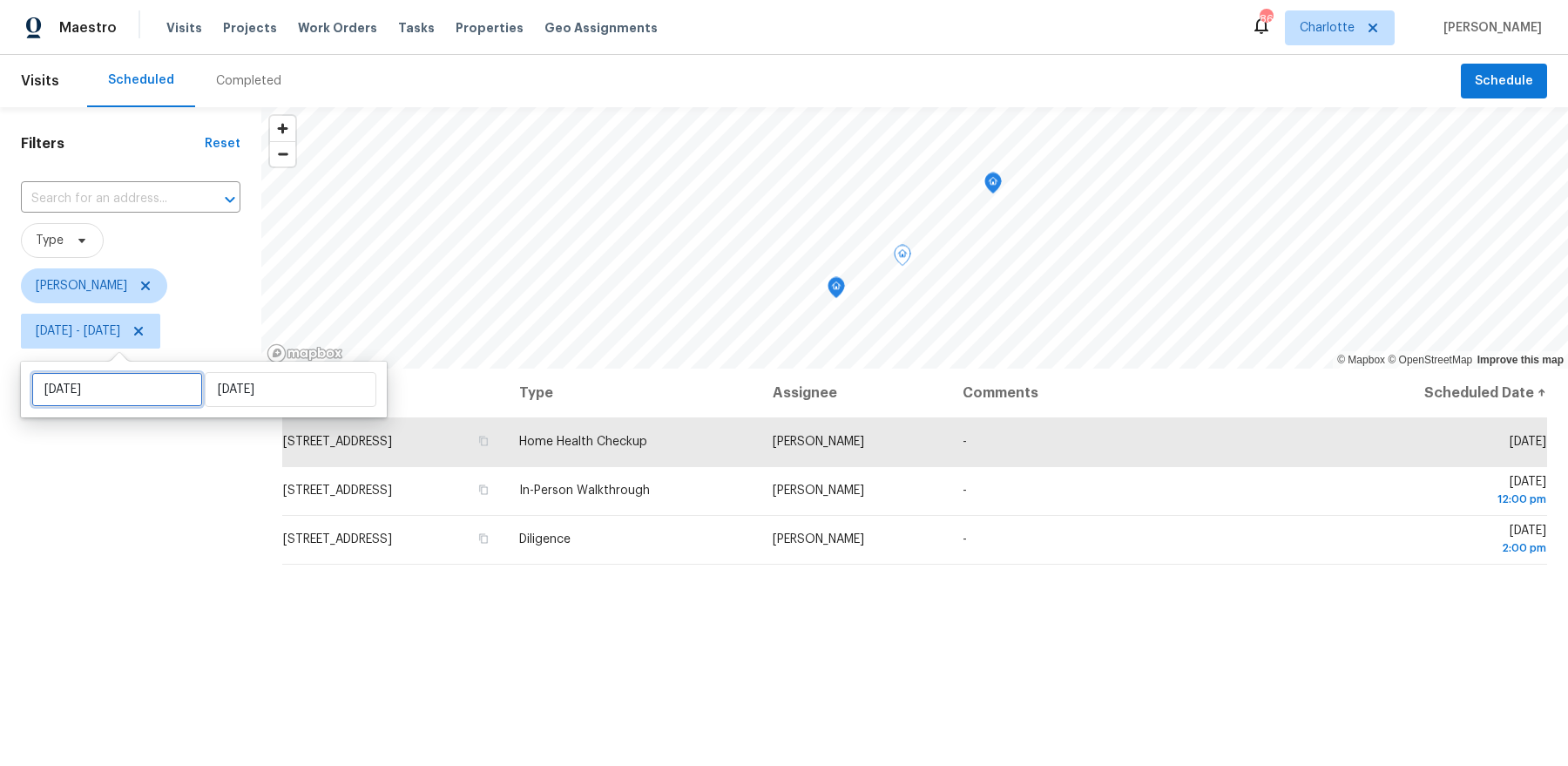
click at [111, 402] on input "[DATE]" at bounding box center [117, 389] width 171 height 35
select select "9"
select select "2025"
select select "10"
select select "2025"
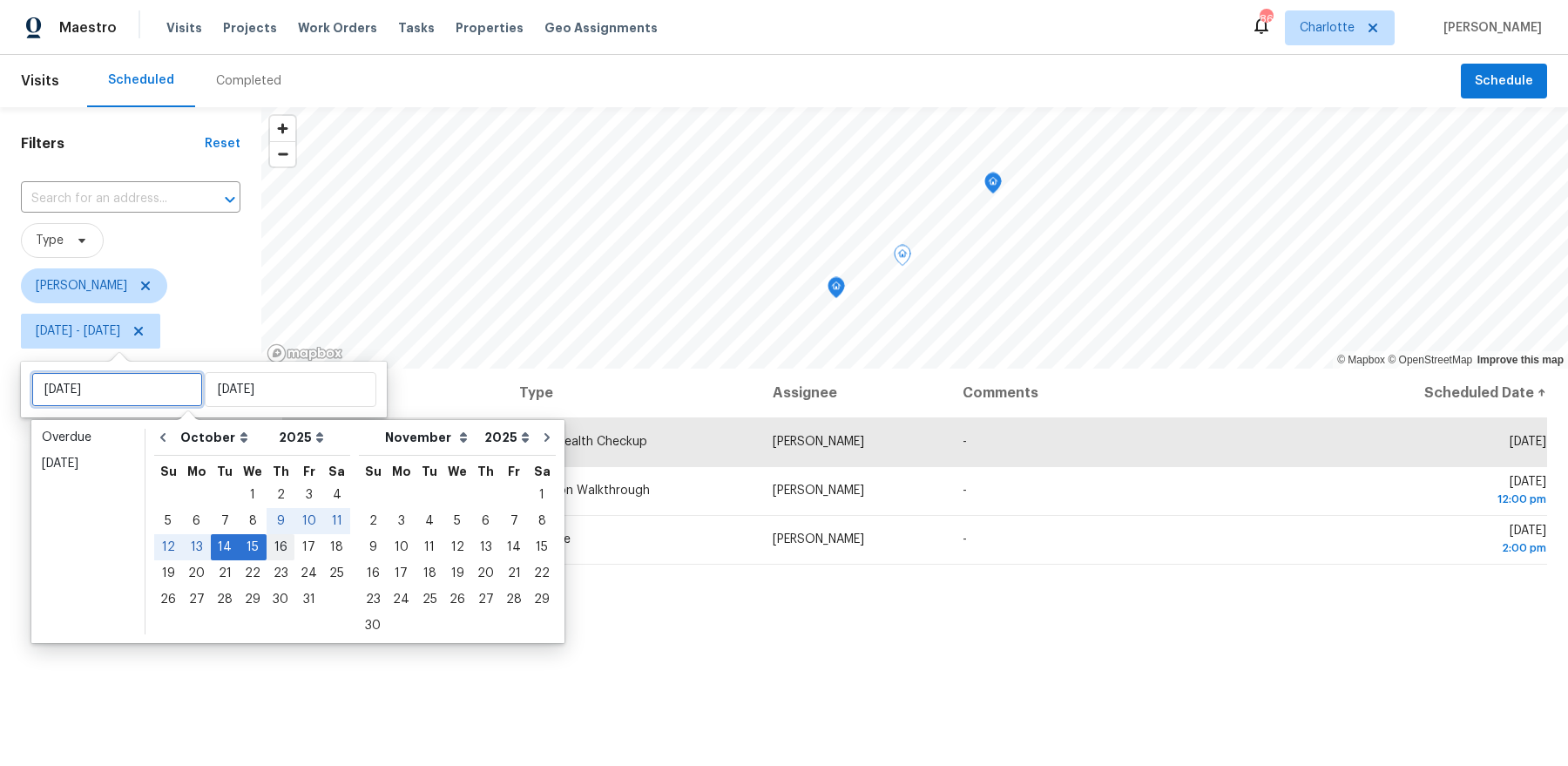
type input "[DATE]"
click at [283, 553] on div "16" at bounding box center [280, 547] width 28 height 25
type input "[DATE]"
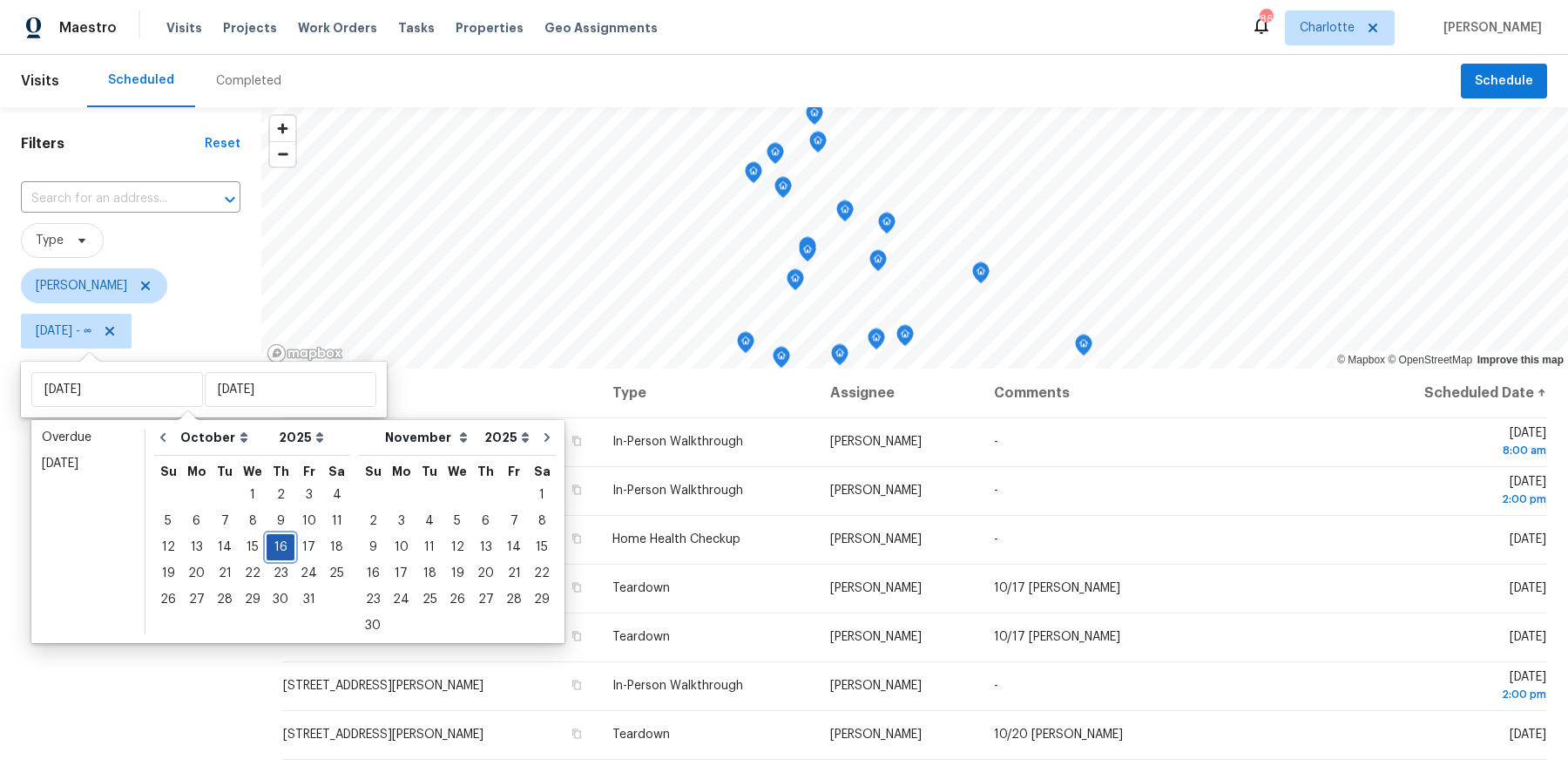
click at [276, 549] on div "16" at bounding box center [280, 547] width 28 height 25
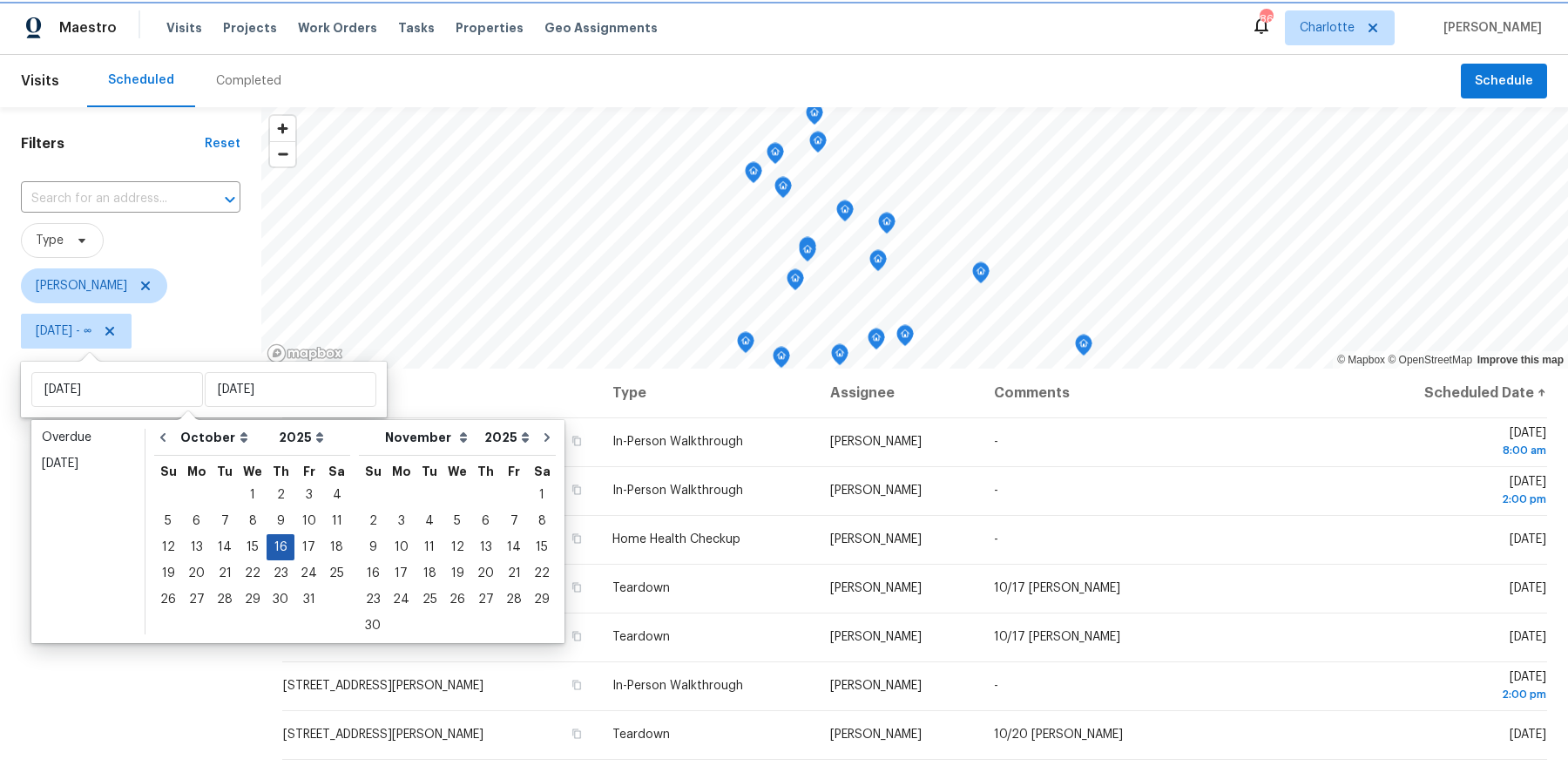
type input "[DATE]"
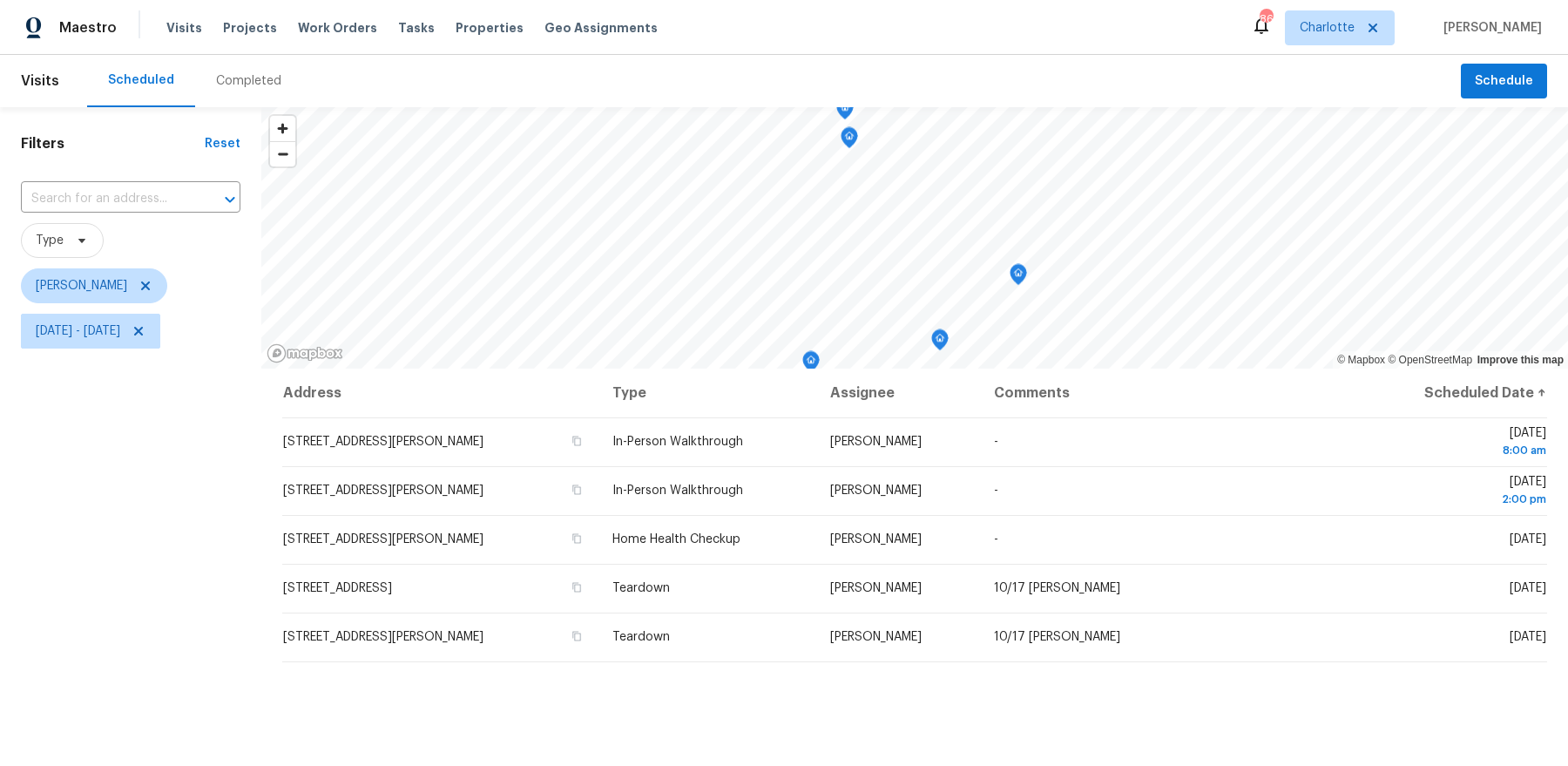
click at [160, 539] on div "Filters Reset ​ Type Dan Baquero Thu, Oct 16 - Thu, Oct 16" at bounding box center [130, 544] width 262 height 874
click at [758, 208] on icon "Map marker" at bounding box center [756, 206] width 15 height 20
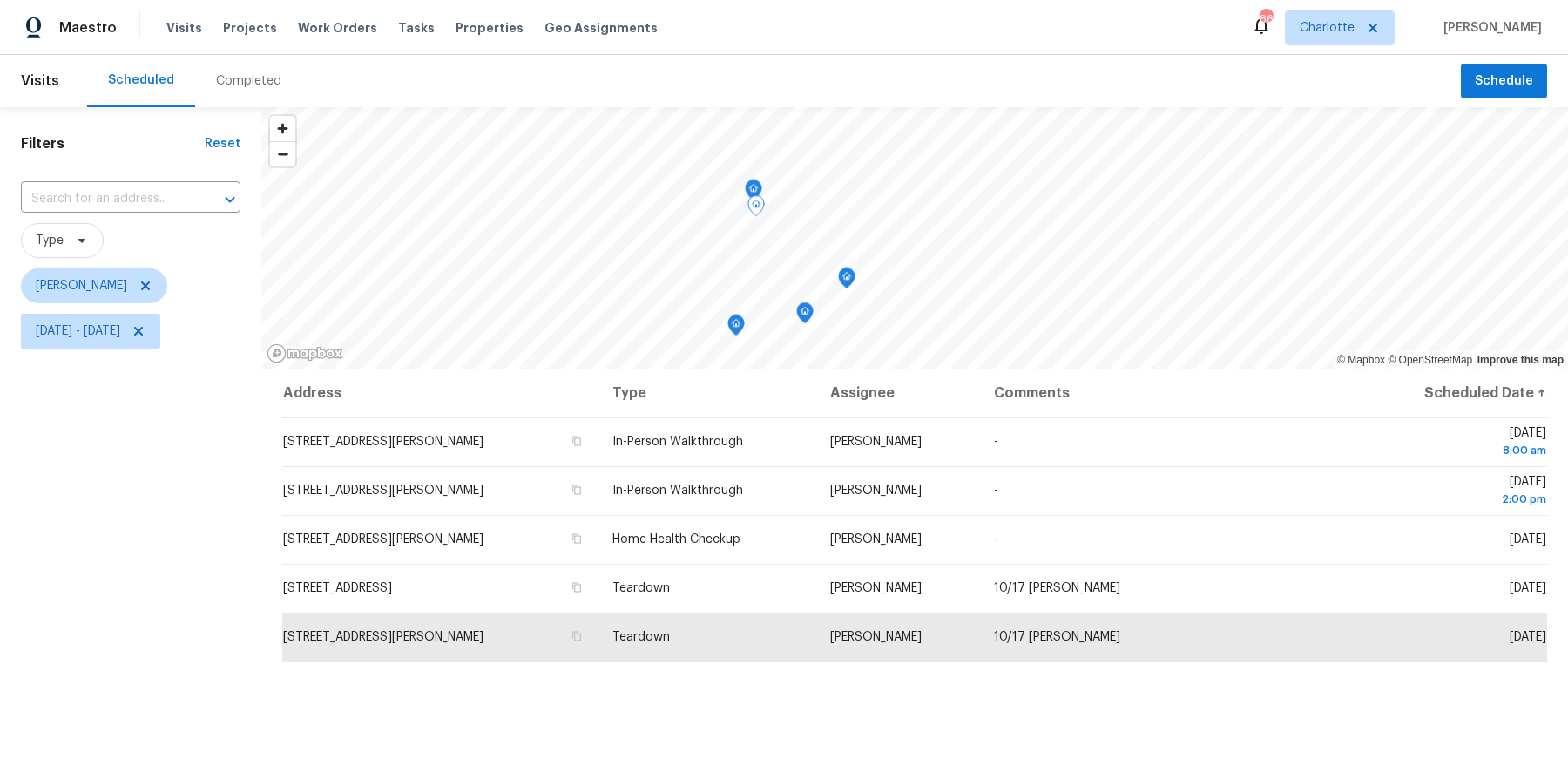
click at [753, 187] on icon "Map marker" at bounding box center [754, 190] width 15 height 20
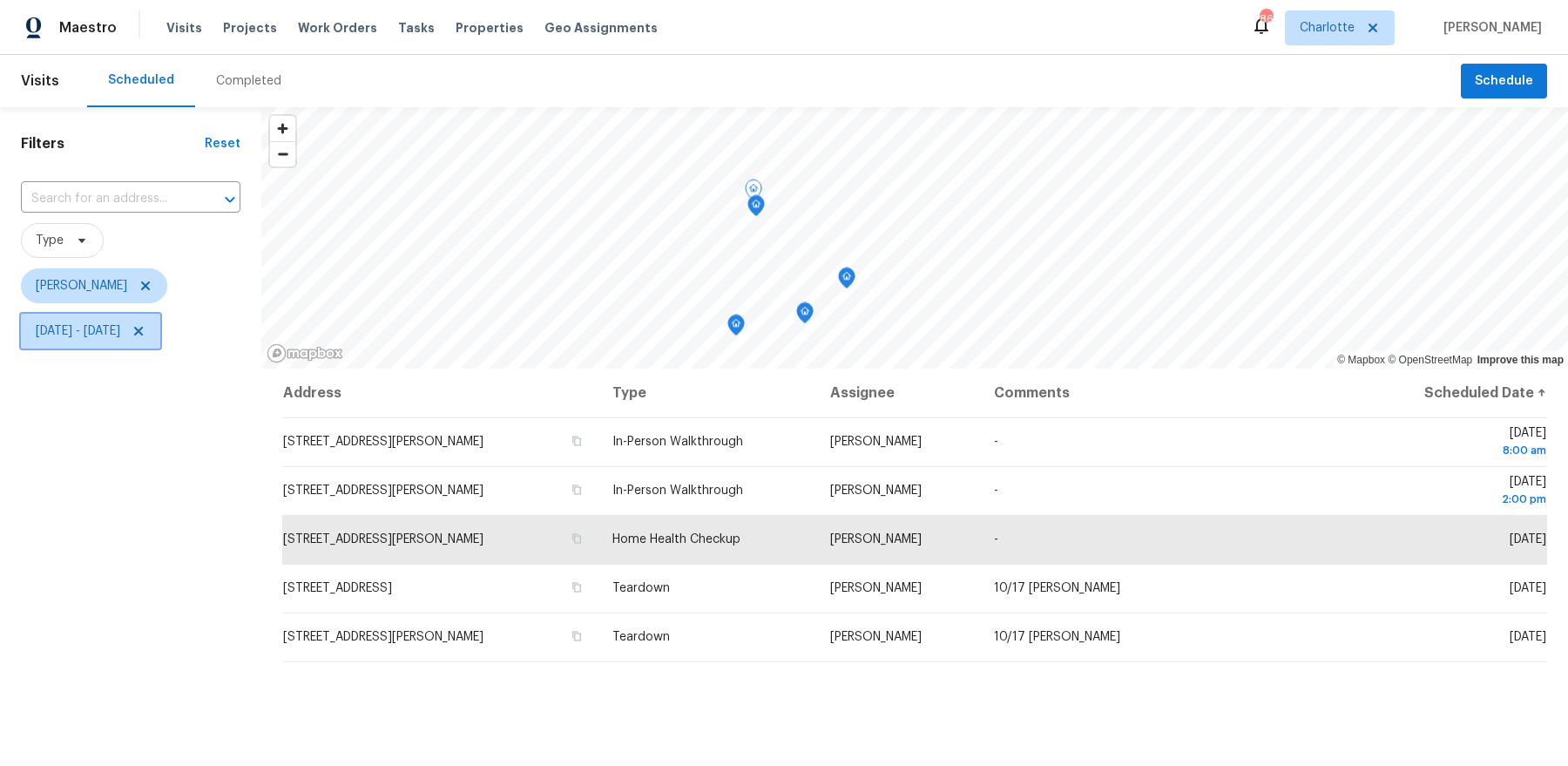
click at [106, 344] on span "[DATE] - [DATE]" at bounding box center [90, 331] width 139 height 35
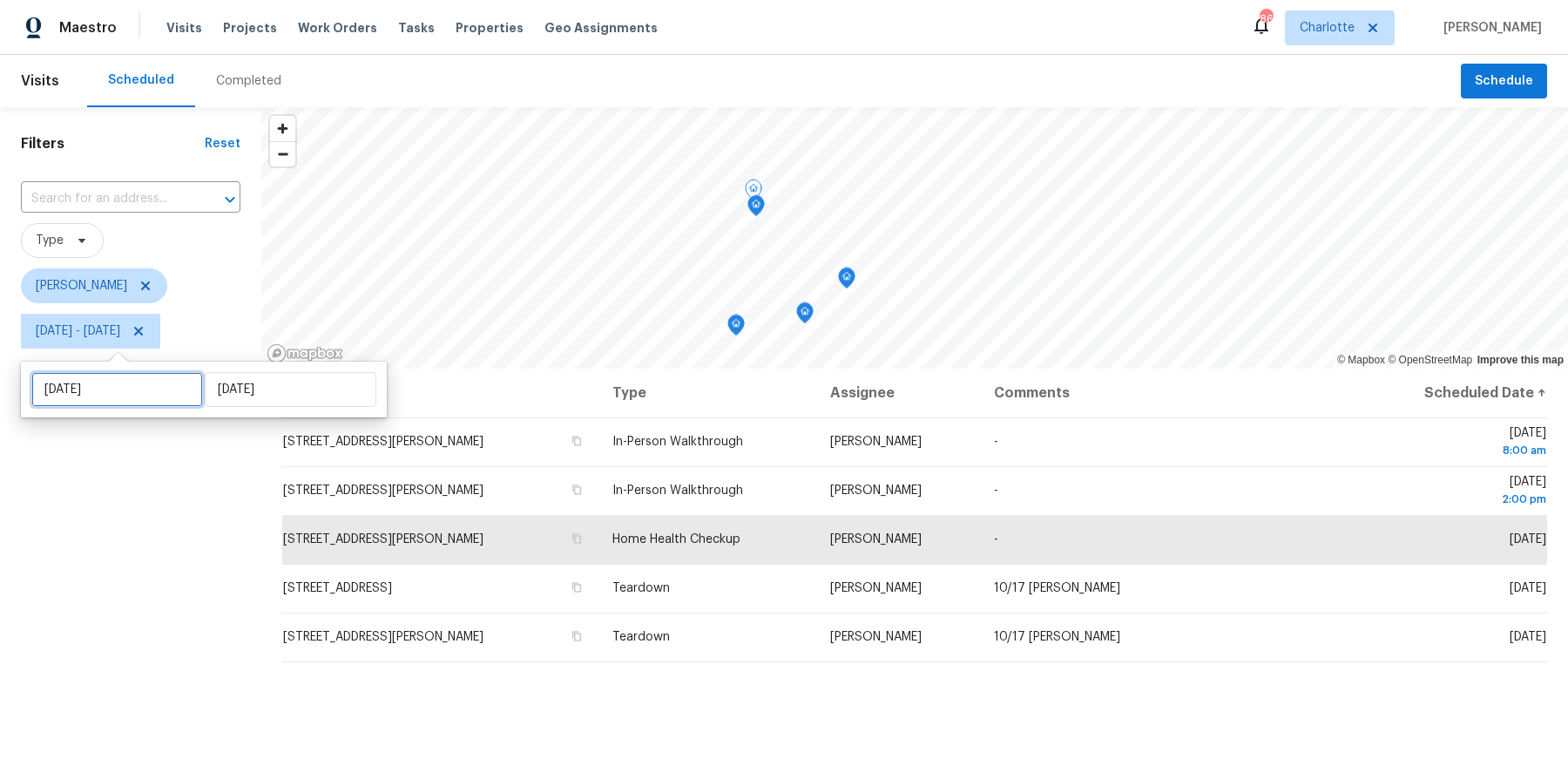
select select "9"
select select "2025"
select select "10"
select select "2025"
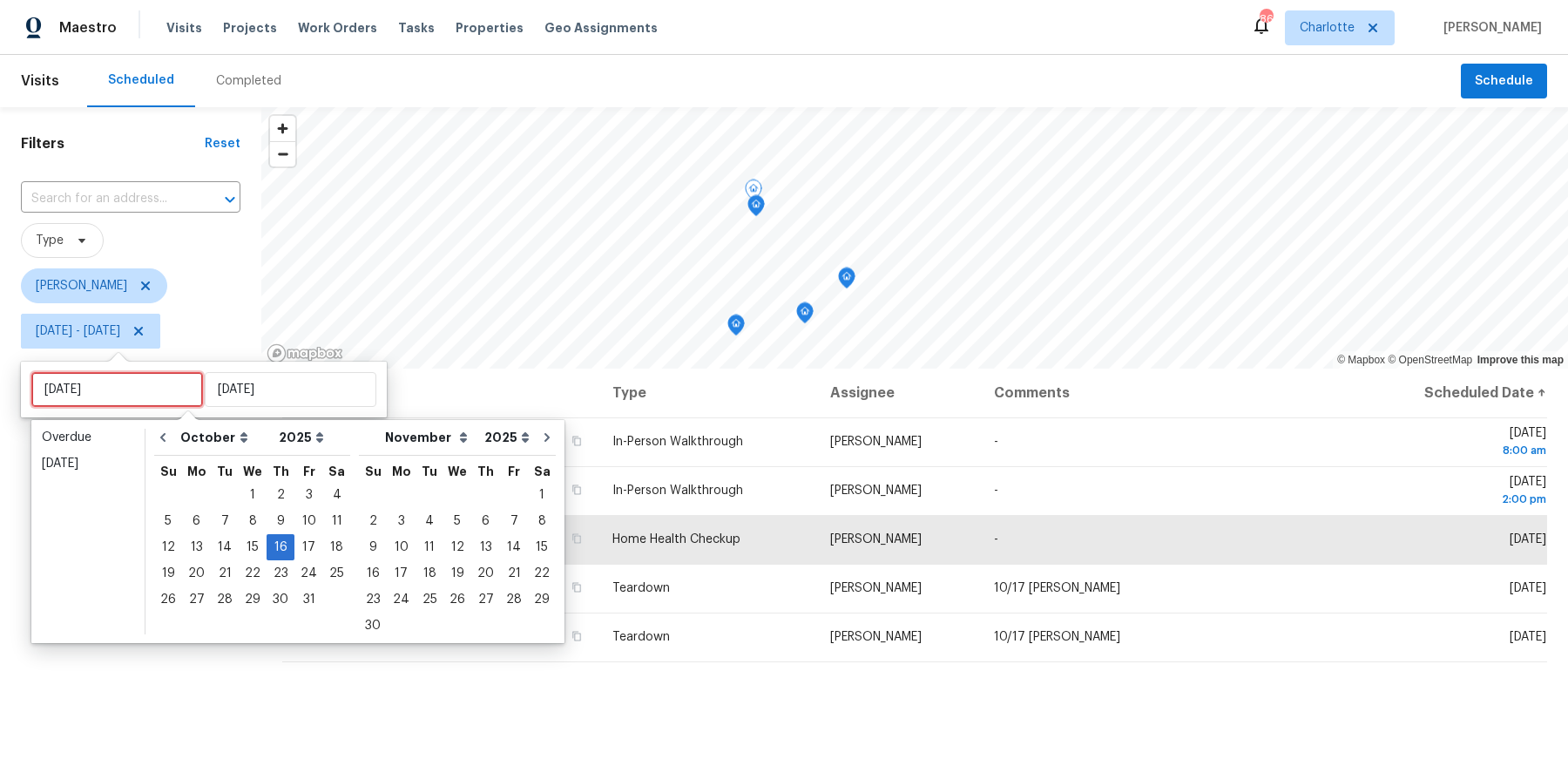
click at [129, 383] on input "[DATE]" at bounding box center [117, 389] width 171 height 35
type input "[DATE]"
click at [300, 543] on div "17" at bounding box center [308, 547] width 29 height 25
type input "[DATE]"
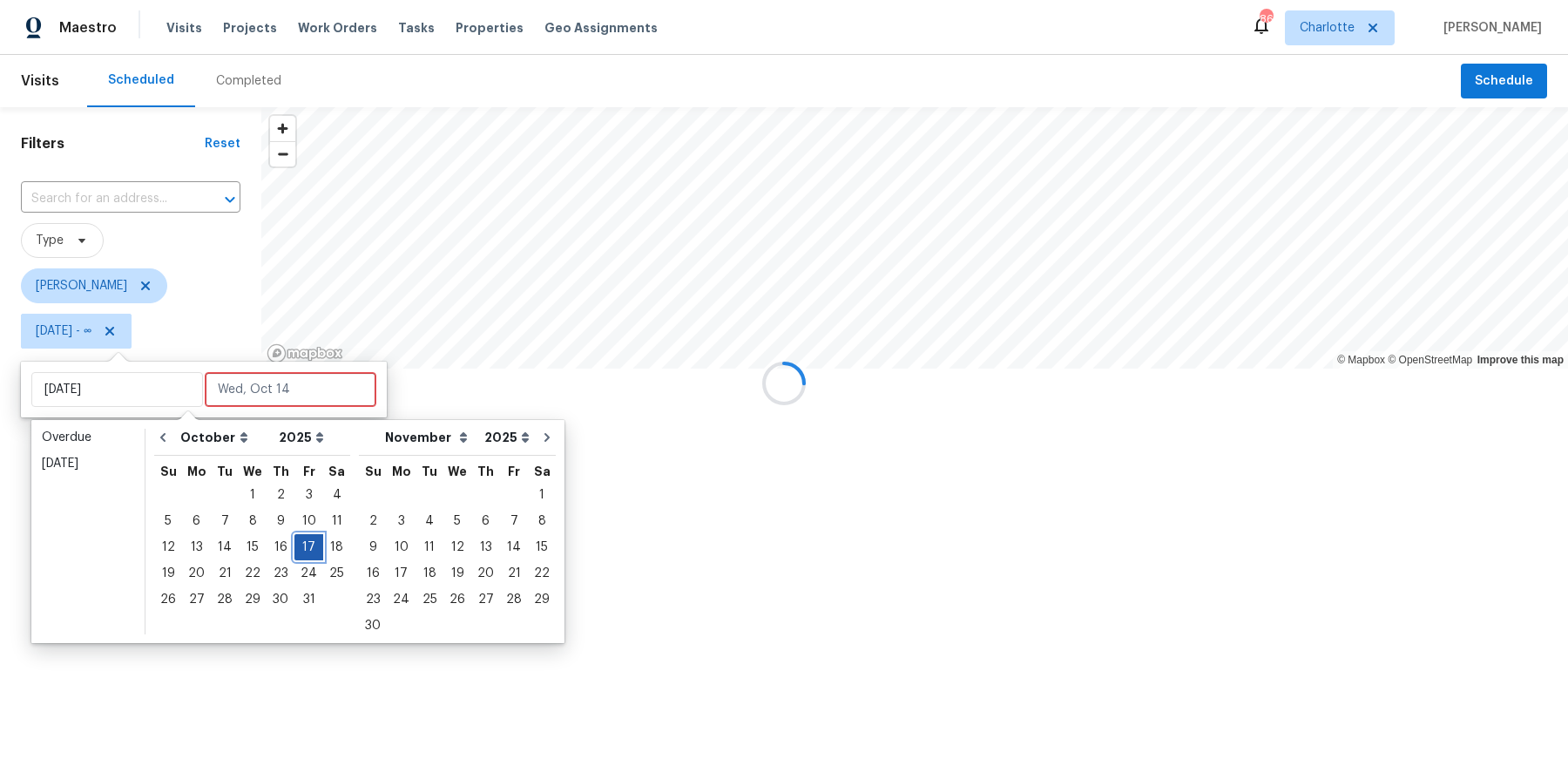
click at [300, 543] on div "17" at bounding box center [308, 547] width 29 height 25
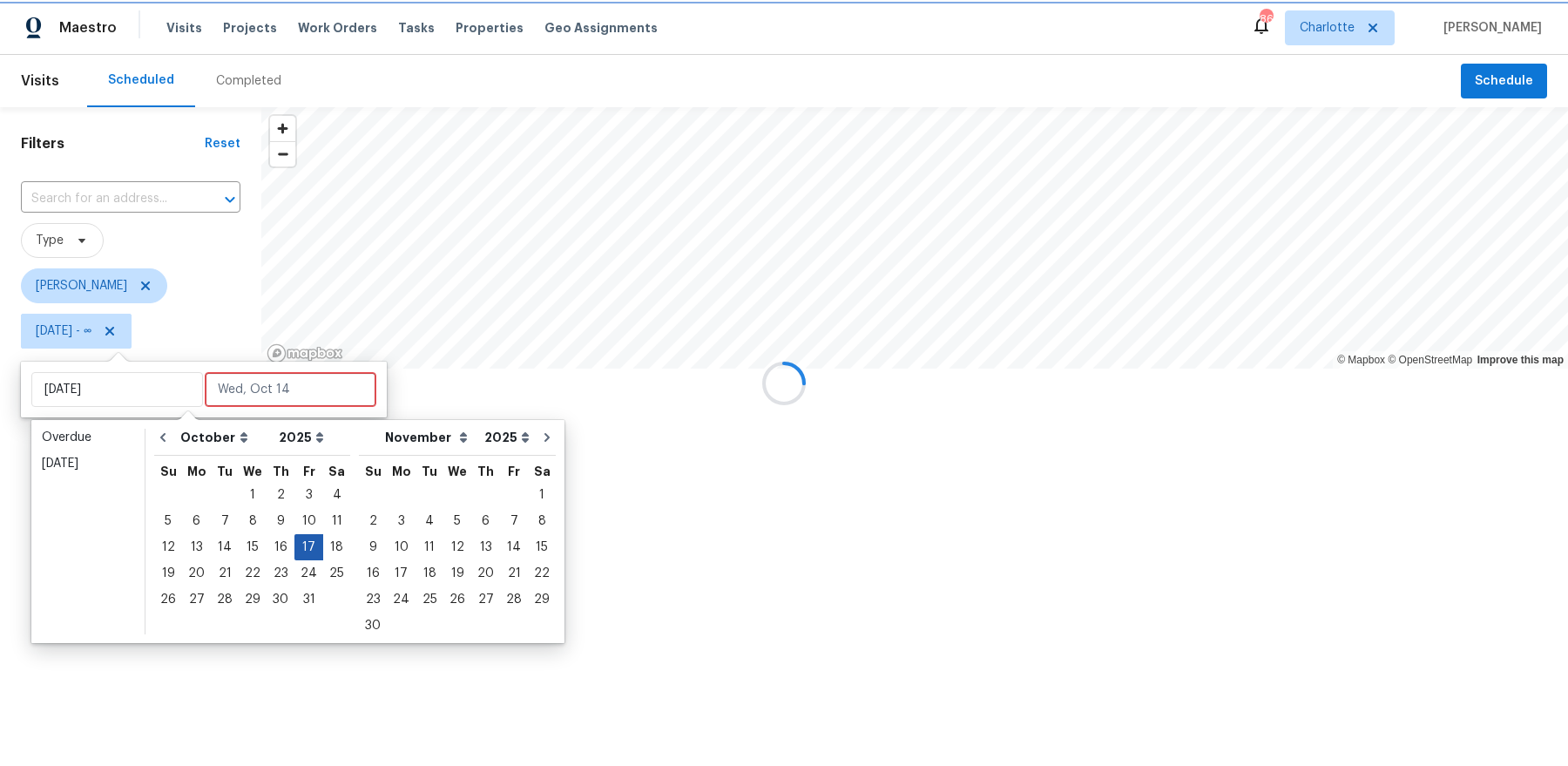
type input "[DATE]"
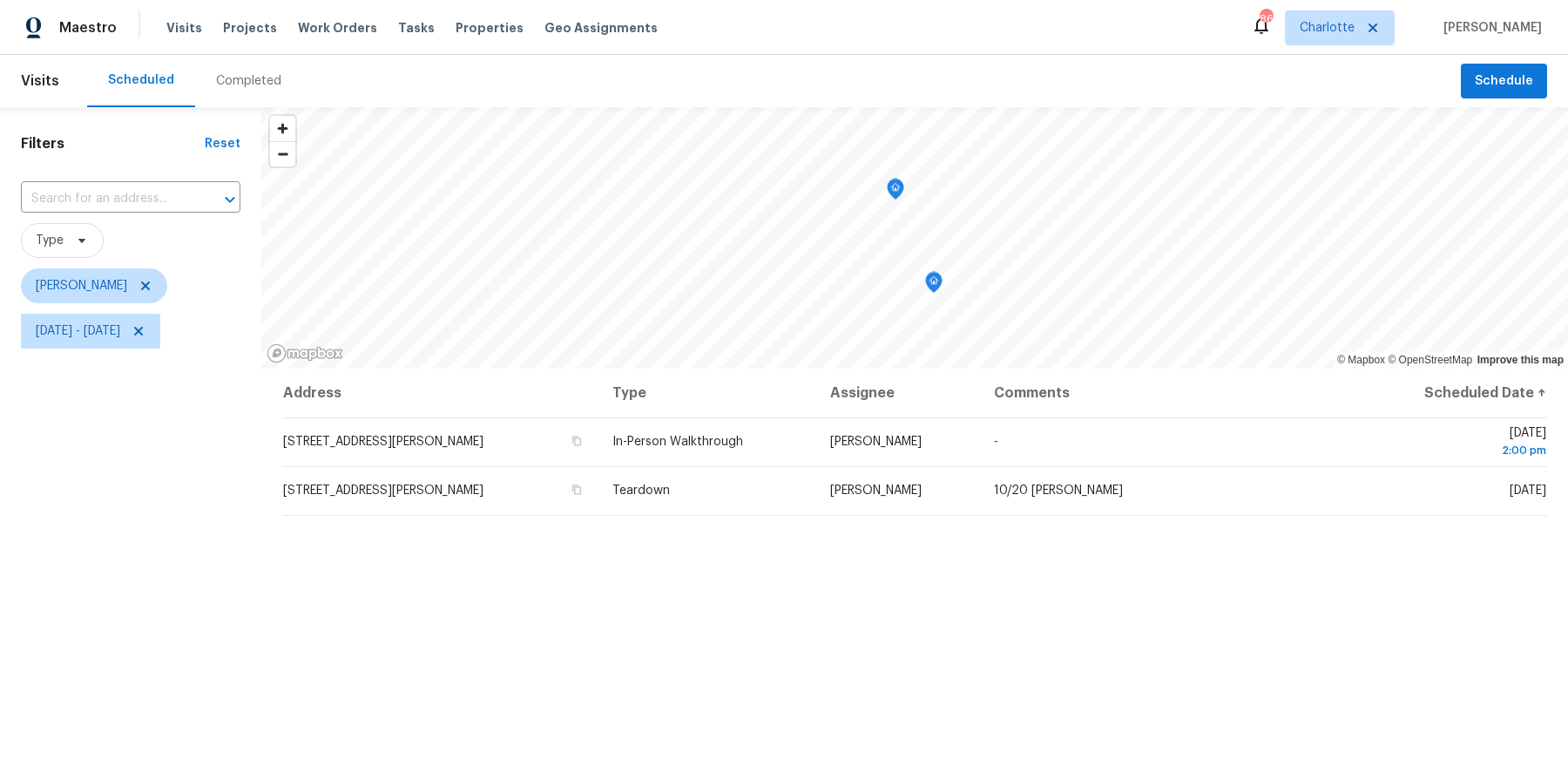
click at [290, 539] on div "Address Type Assignee Comments Scheduled Date ↑ 10840 Holly Ridge Blvd, Charlot…" at bounding box center [914, 675] width 1306 height 613
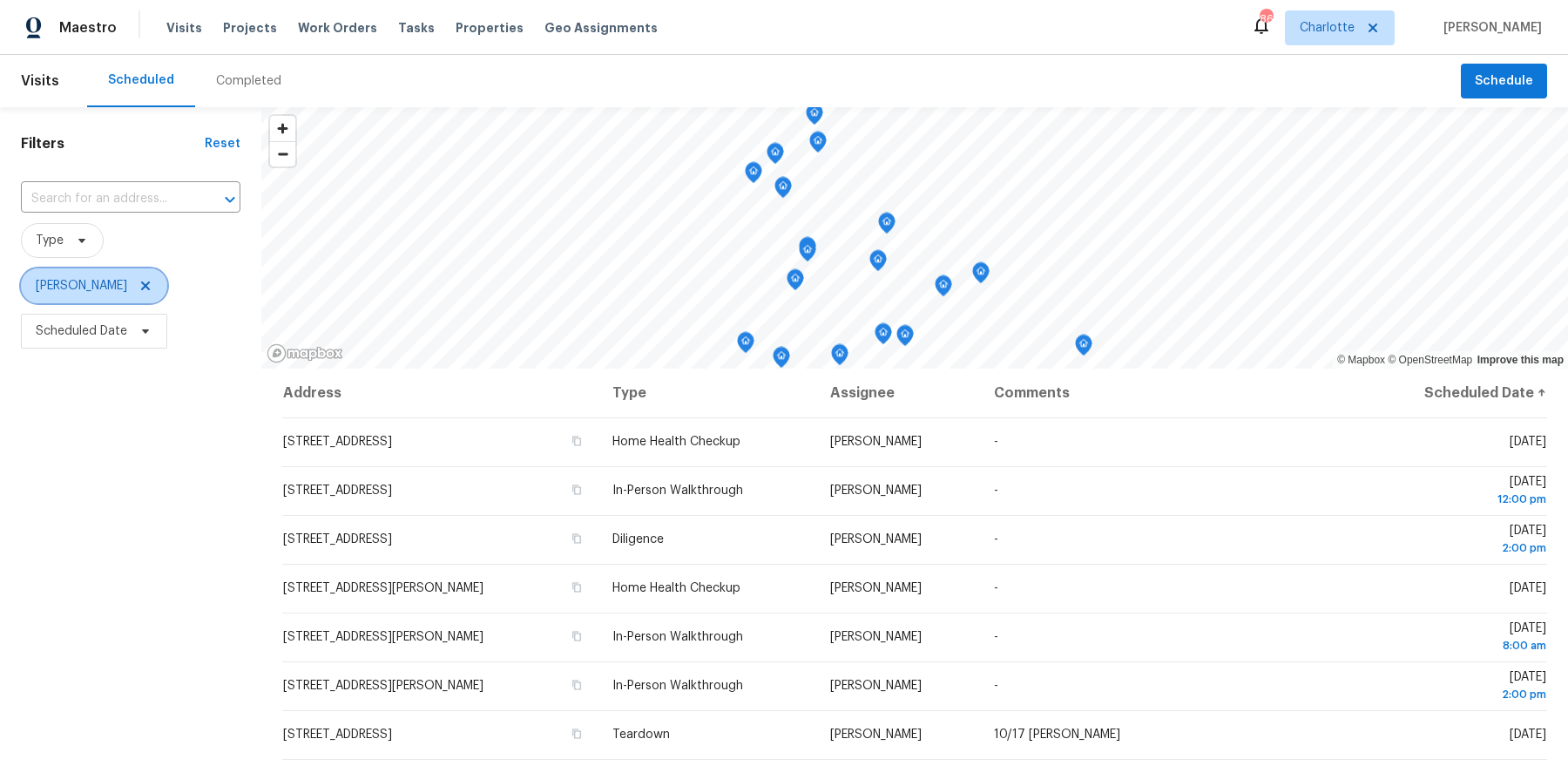
click at [89, 293] on span "[PERSON_NAME]" at bounding box center [82, 285] width 91 height 17
click at [114, 346] on input "search" at bounding box center [122, 341] width 186 height 35
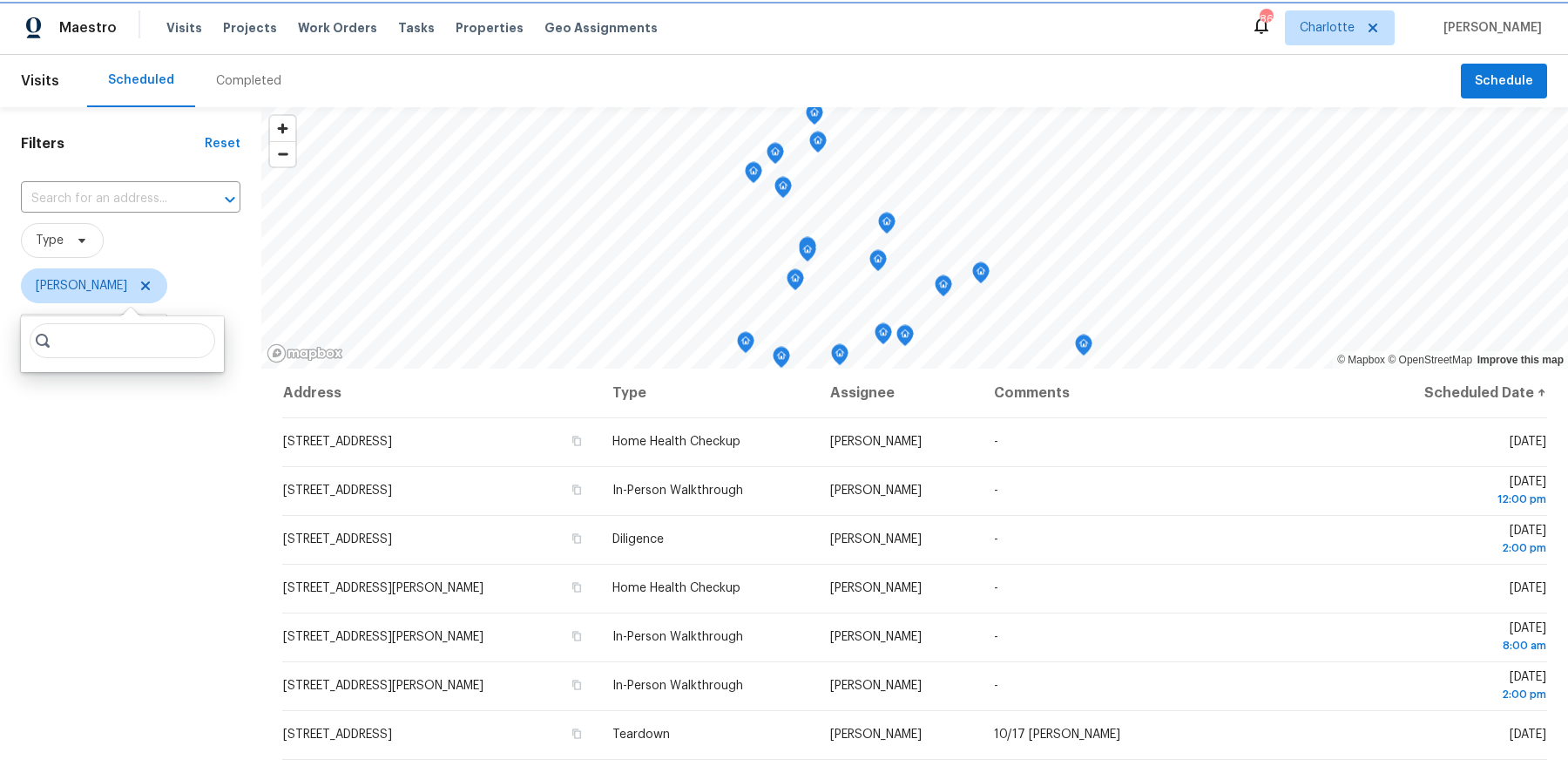
click at [139, 280] on icon at bounding box center [146, 285] width 14 height 14
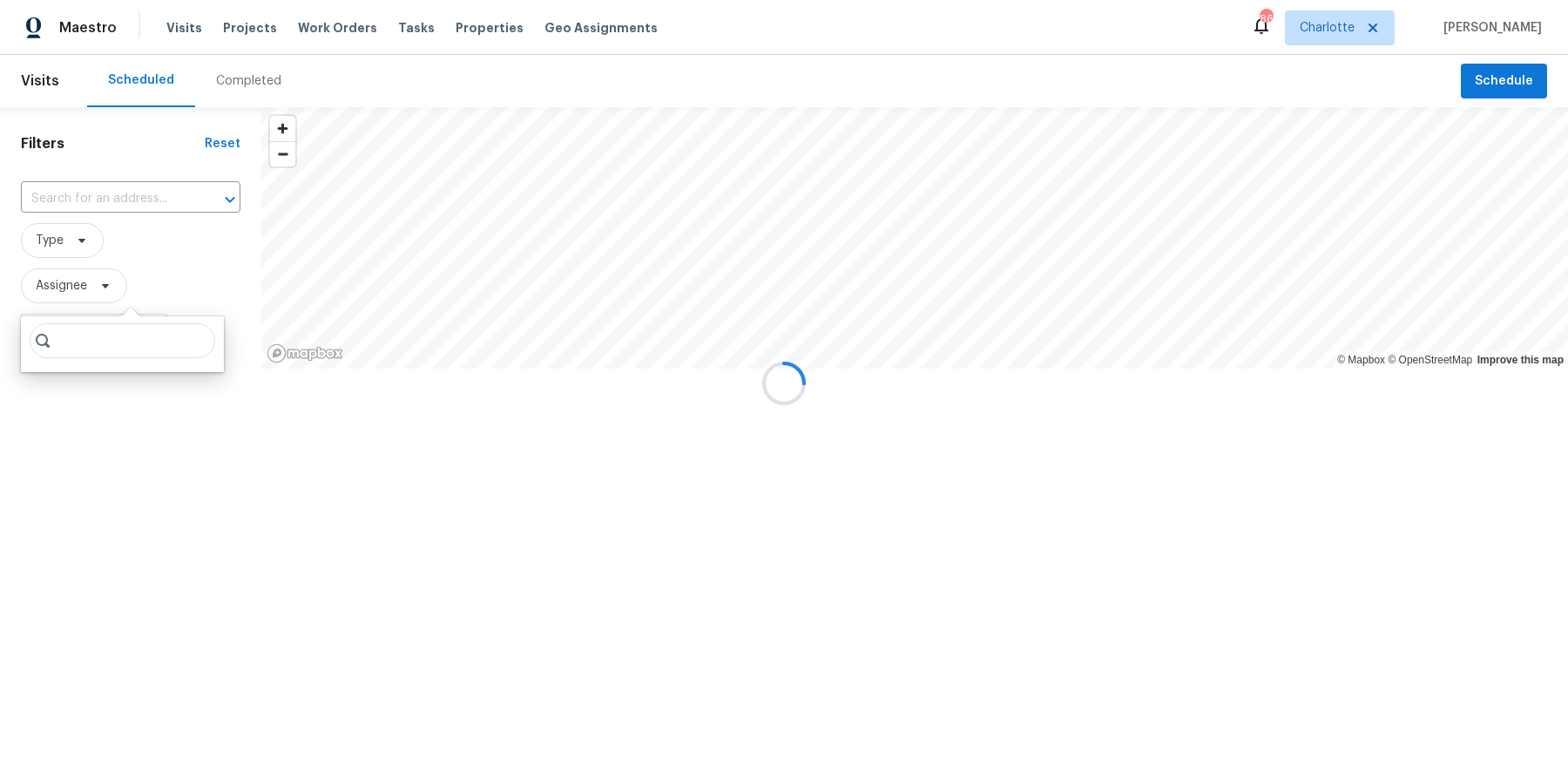
click at [118, 470] on div at bounding box center [784, 383] width 1568 height 766
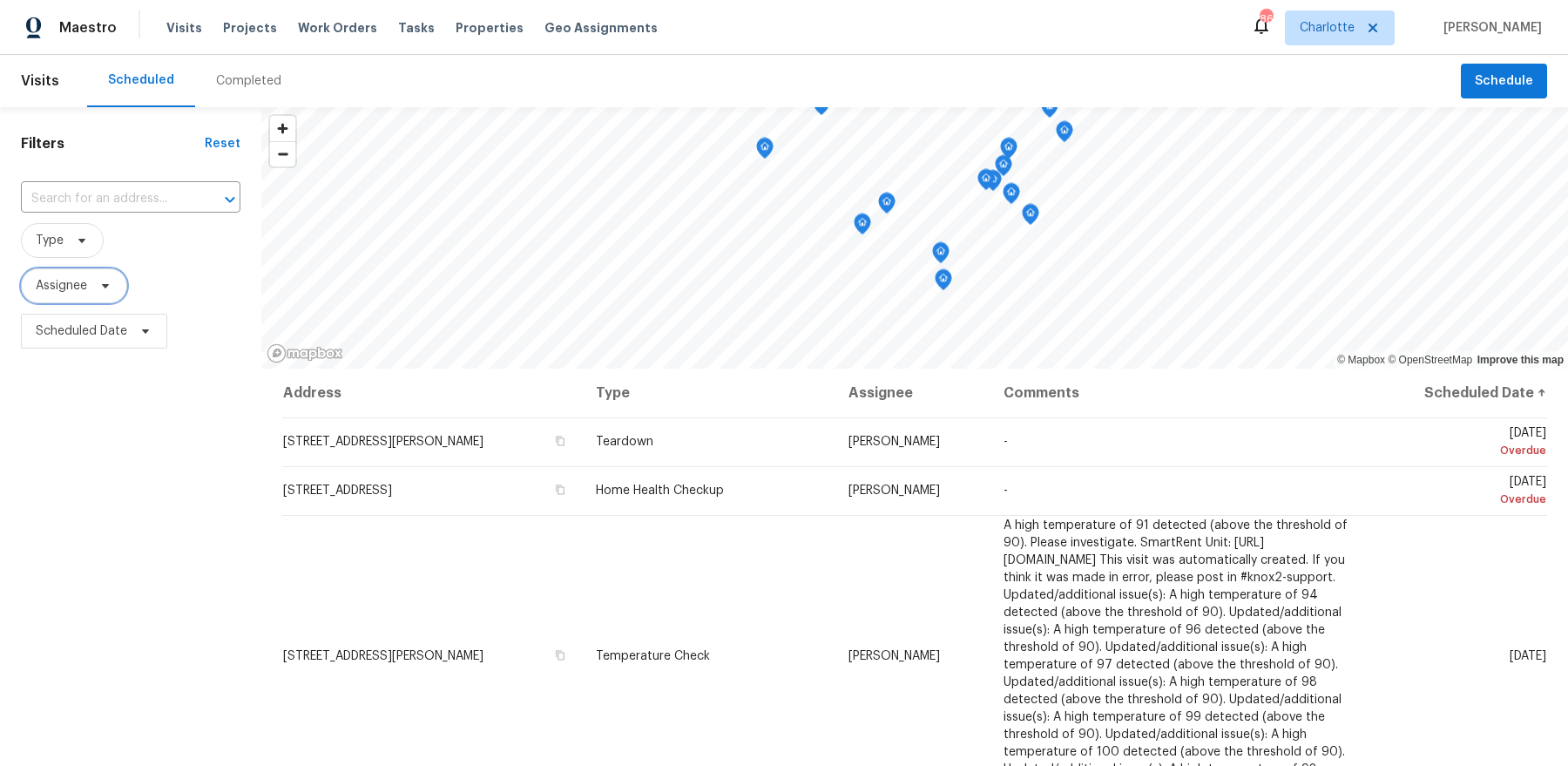
click at [98, 299] on span "Assignee" at bounding box center [74, 285] width 107 height 35
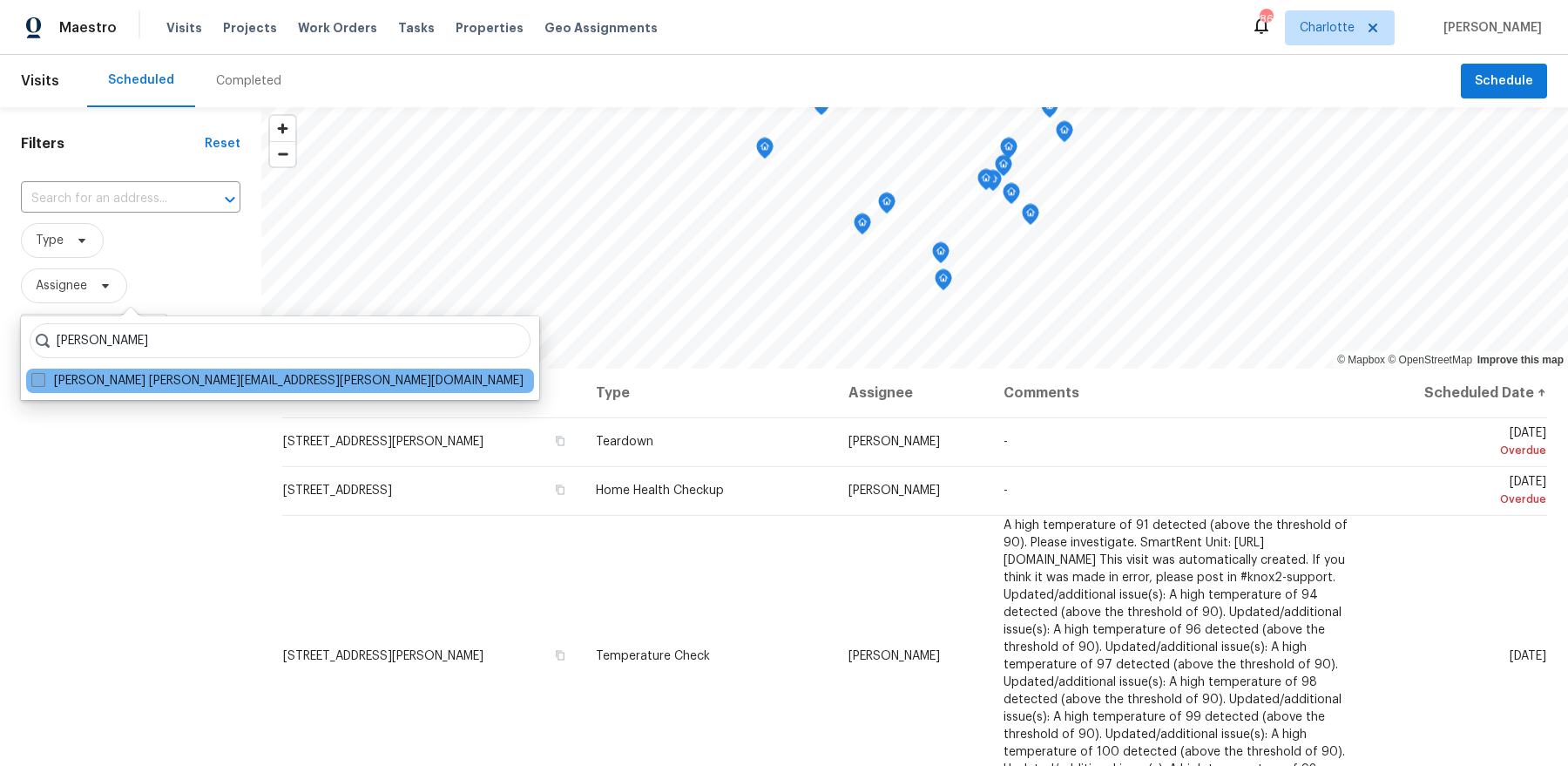
type input "[PERSON_NAME]"
click at [127, 382] on label "[PERSON_NAME] [PERSON_NAME][EMAIL_ADDRESS][PERSON_NAME][DOMAIN_NAME]" at bounding box center [277, 381] width 492 height 17
click at [43, 382] on input "[PERSON_NAME] [PERSON_NAME][EMAIL_ADDRESS][PERSON_NAME][DOMAIN_NAME]" at bounding box center [37, 378] width 11 height 11
checkbox input "true"
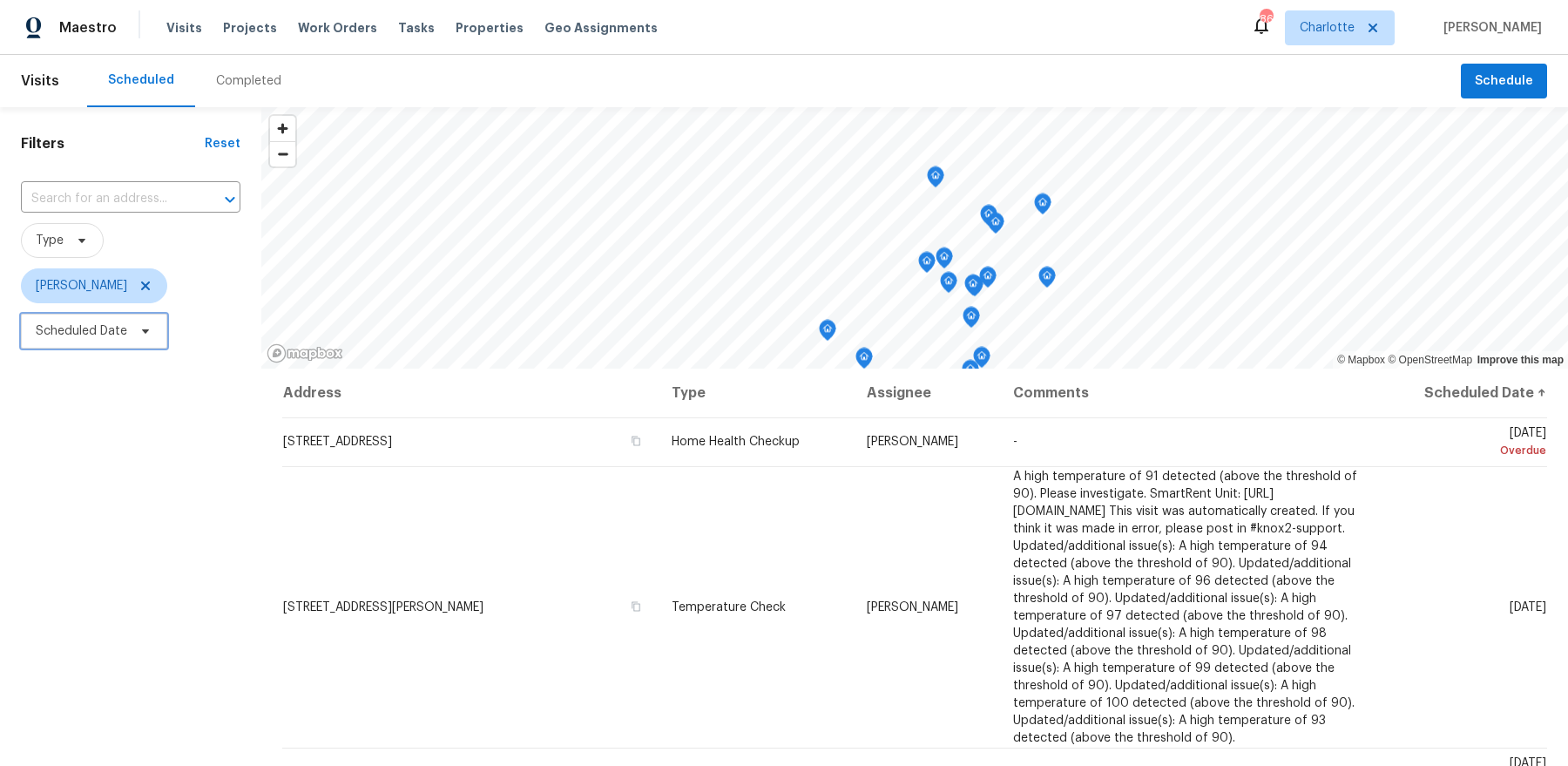
click at [117, 343] on span "Scheduled Date" at bounding box center [94, 331] width 147 height 35
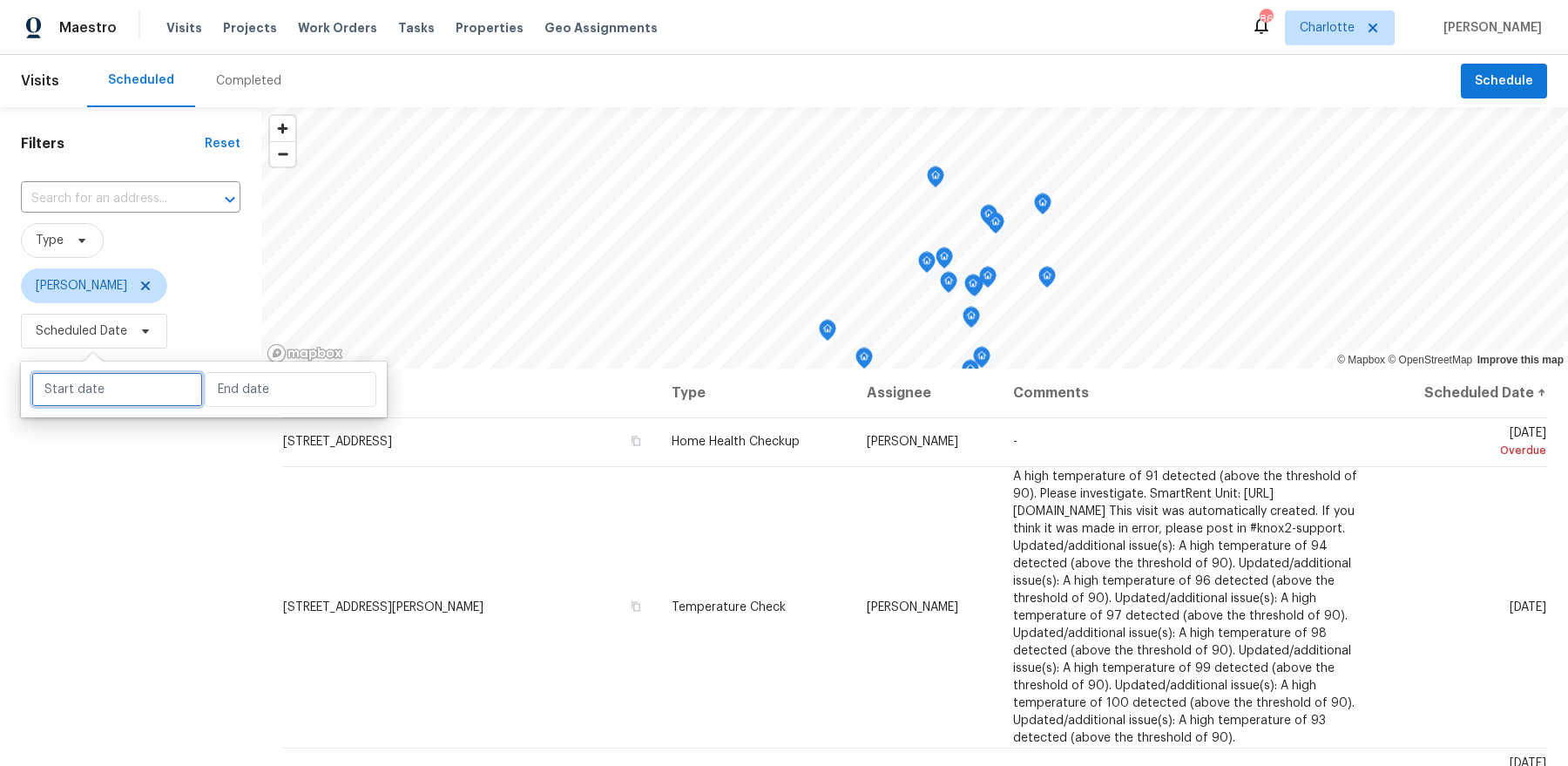
click at [151, 398] on input "text" at bounding box center [117, 389] width 171 height 35
select select "9"
select select "2025"
select select "10"
select select "2025"
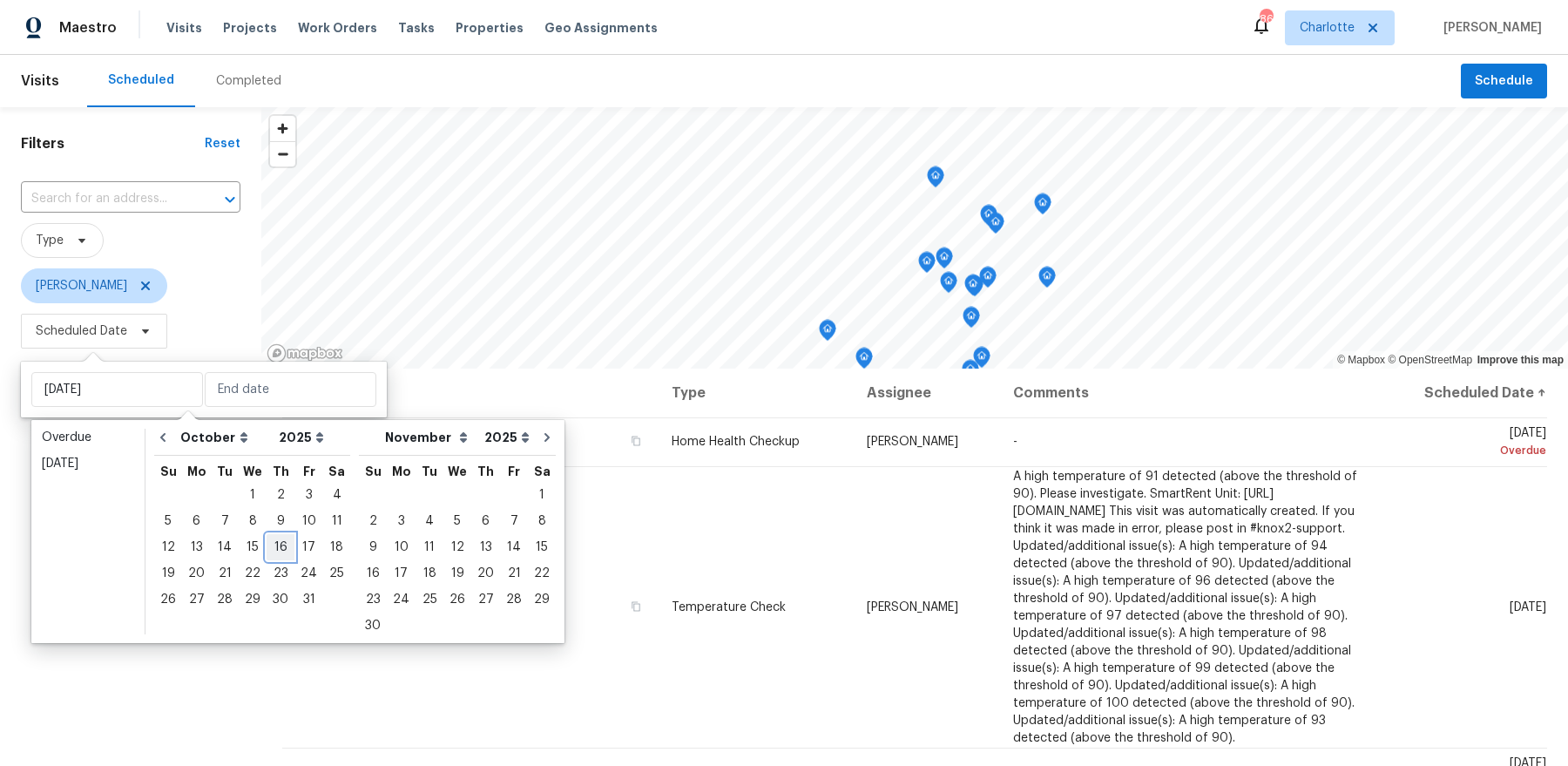
click at [276, 539] on div "16" at bounding box center [280, 547] width 28 height 25
type input "[DATE]"
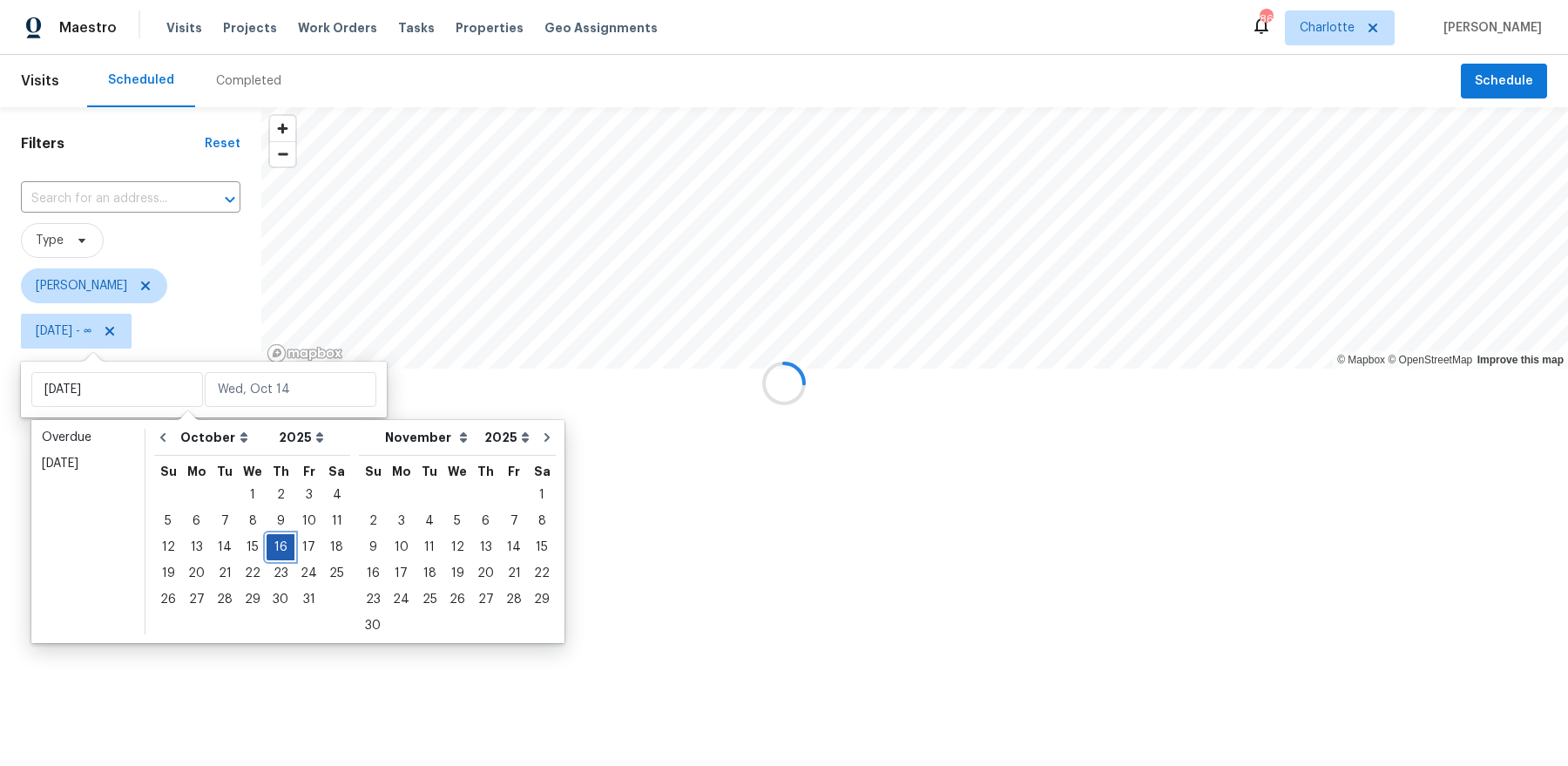
click at [276, 539] on div "16" at bounding box center [280, 547] width 28 height 25
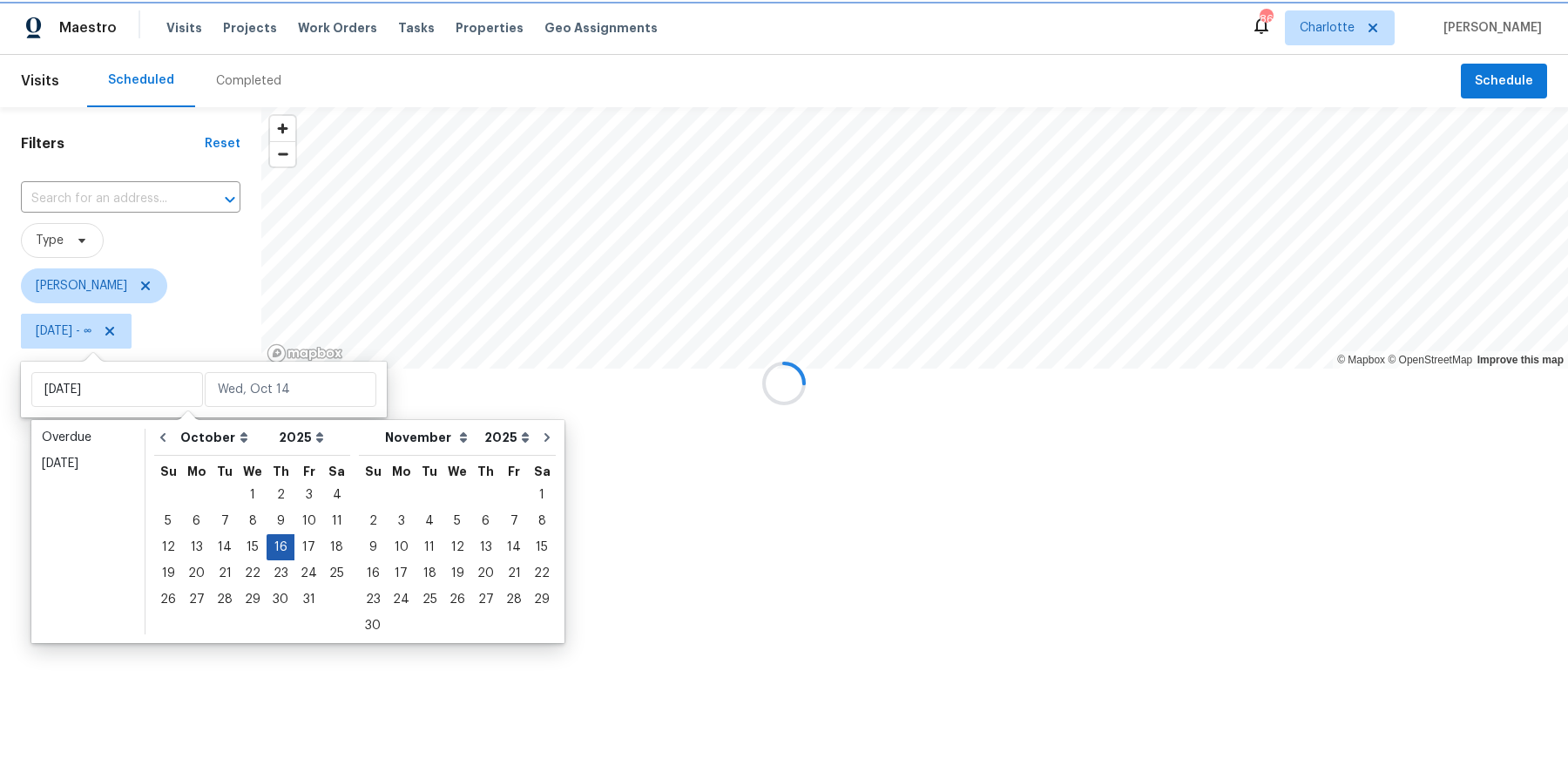
type input "[DATE]"
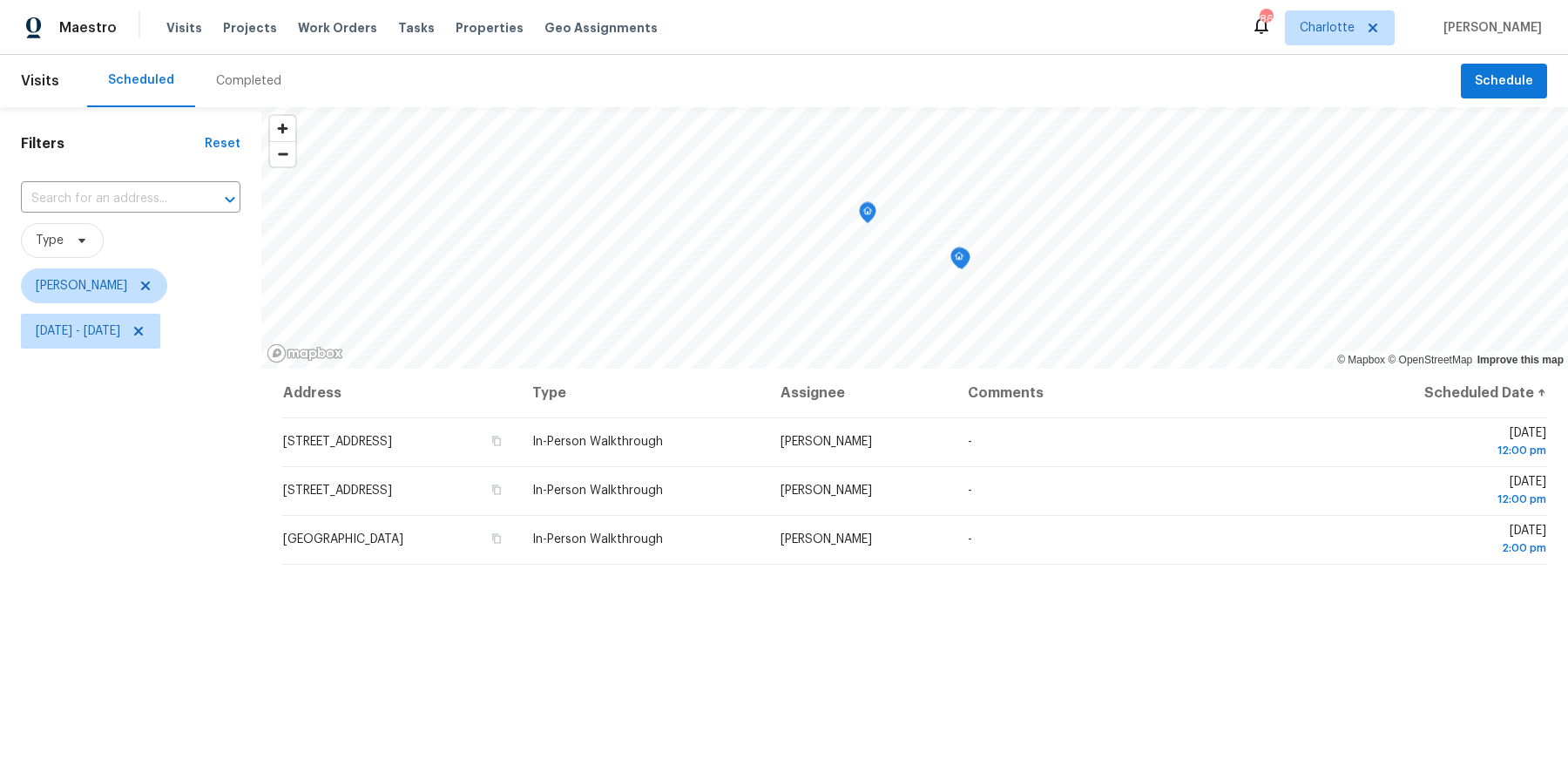
click at [230, 528] on div "Filters Reset ​ Type [PERSON_NAME] [DATE] - [DATE]" at bounding box center [130, 544] width 262 height 874
click at [672, 137] on icon "Map marker" at bounding box center [668, 136] width 5 height 5
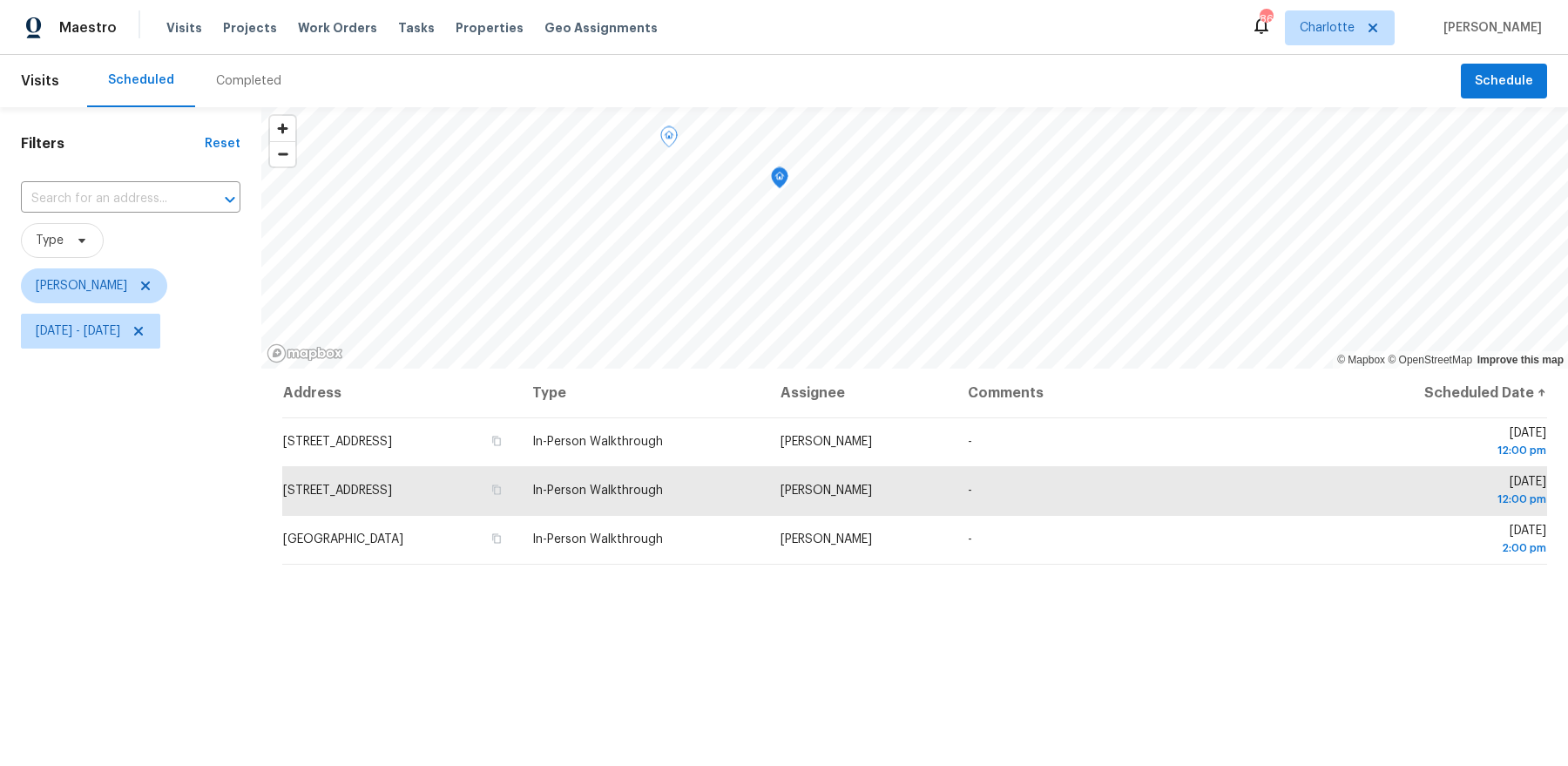
click at [776, 181] on icon "Map marker" at bounding box center [779, 178] width 15 height 20
